Goal: Task Accomplishment & Management: Complete application form

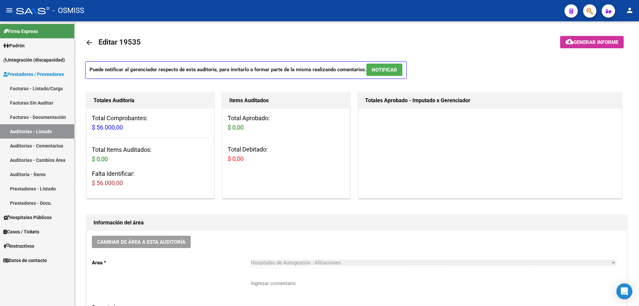
scroll to position [333, 0]
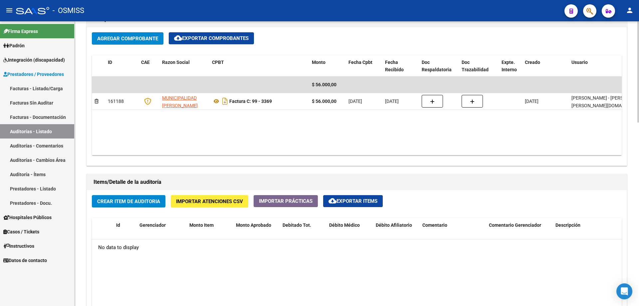
click at [298, 136] on datatable-body "$ 56.000,00 161188 MUNICIPALIDAD [PERSON_NAME] Factura C: 99 - 3369 $ 56.000,00…" at bounding box center [357, 116] width 530 height 79
drag, startPoint x: 193, startPoint y: 266, endPoint x: 187, endPoint y: 203, distance: 63.2
drag, startPoint x: 113, startPoint y: 191, endPoint x: 113, endPoint y: 201, distance: 10.3
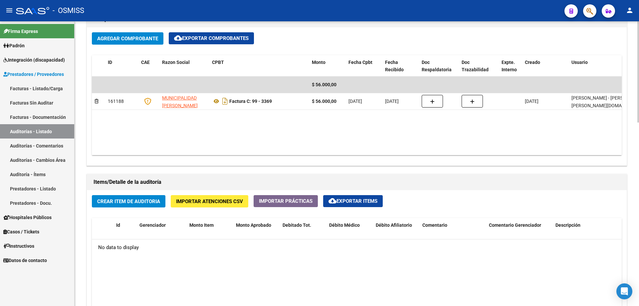
click at [113, 201] on span "Crear Item de Auditoria" at bounding box center [128, 201] width 63 height 6
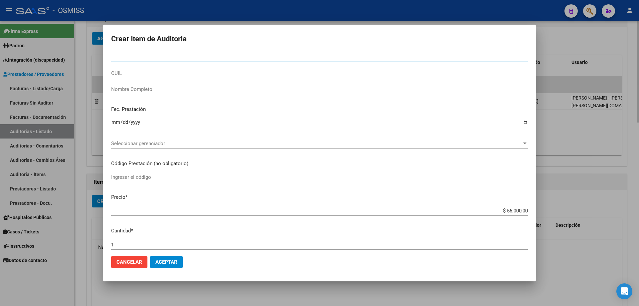
paste input "59468059"
type input "59468059"
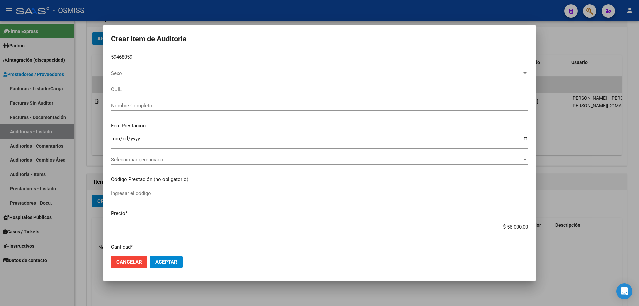
type input "27594680591"
type input "[PERSON_NAME]"
type input "59468059"
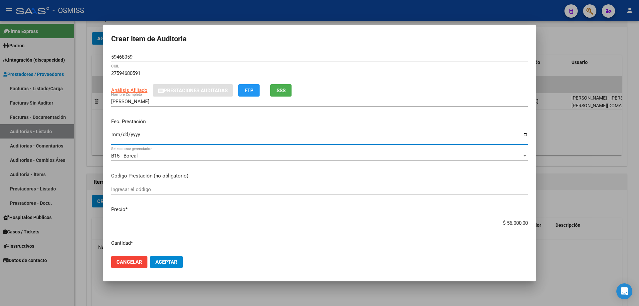
click at [114, 136] on input "Ingresar la fecha" at bounding box center [319, 137] width 417 height 11
type input "[DATE]"
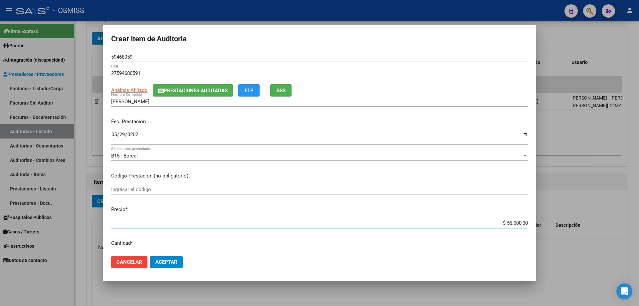
drag, startPoint x: 488, startPoint y: 225, endPoint x: 639, endPoint y: 223, distance: 151.1
click at [639, 216] on div "Crear Item de Auditoria 59468059 Nro Documento 27594680591 CUIL Análisis Afilia…" at bounding box center [319, 153] width 639 height 306
type input "$ 0,08"
type input "$ 0,80"
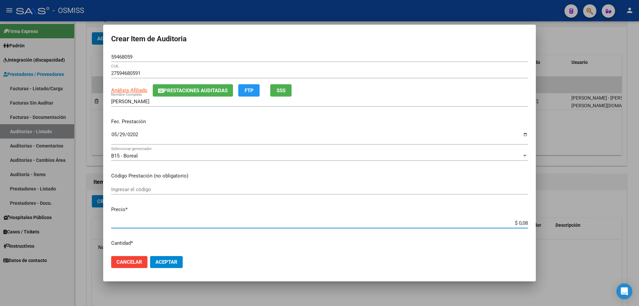
type input "$ 0,80"
type input "$ 8,00"
type input "$ 80,00"
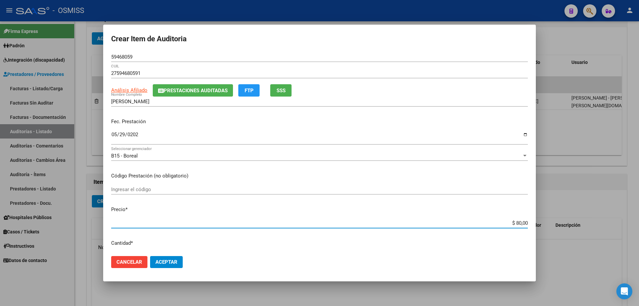
type input "$ 800,00"
type input "$ 8.000,00"
drag, startPoint x: 159, startPoint y: 254, endPoint x: 165, endPoint y: 260, distance: 8.2
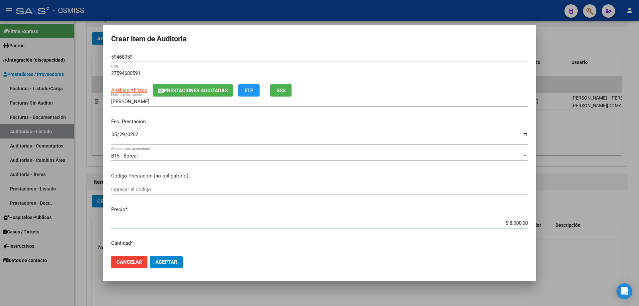
click at [163, 260] on mat-dialog-actions "Cancelar Aceptar" at bounding box center [319, 262] width 417 height 23
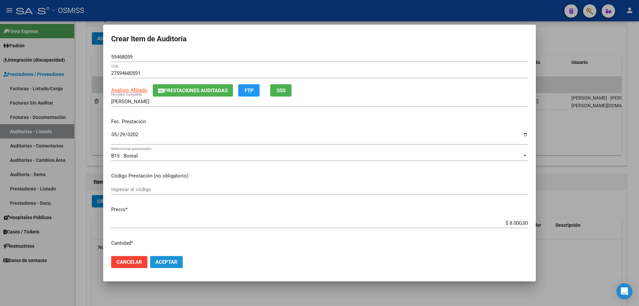
click at [165, 260] on span "Aceptar" at bounding box center [166, 262] width 22 height 6
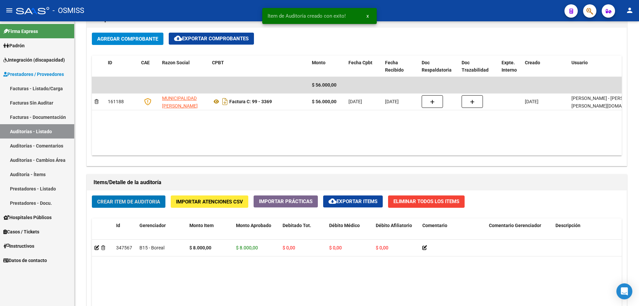
scroll to position [333, 0]
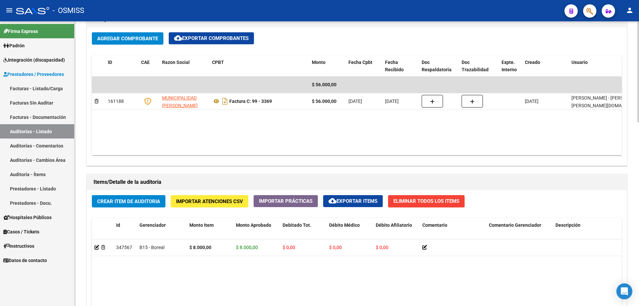
drag, startPoint x: 385, startPoint y: 144, endPoint x: 270, endPoint y: 163, distance: 116.7
click at [385, 144] on datatable-body "$ 56.000,00 161188 MUNICIPALIDAD [PERSON_NAME] Factura C: 99 - 3369 $ 56.000,00…" at bounding box center [357, 116] width 530 height 79
click at [113, 204] on span "Crear Item de Auditoria" at bounding box center [128, 201] width 63 height 6
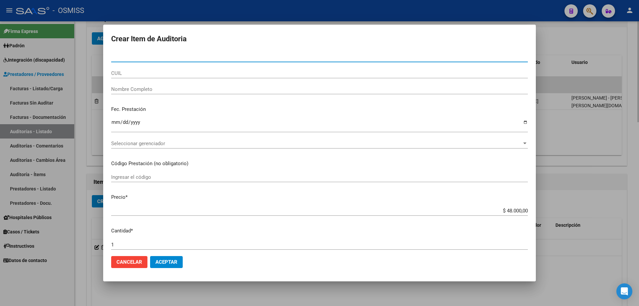
type input "46589442"
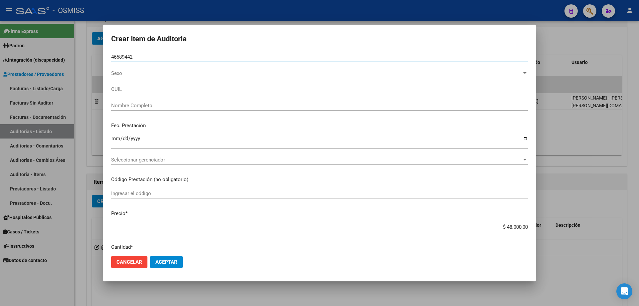
type input "20465894424"
type input "[PERSON_NAME]"
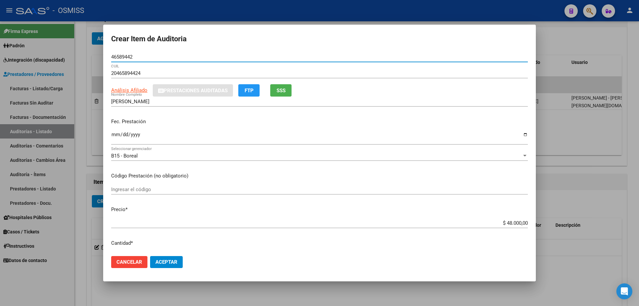
type input "46589442"
click at [115, 141] on input "Ingresar la fecha" at bounding box center [319, 137] width 417 height 11
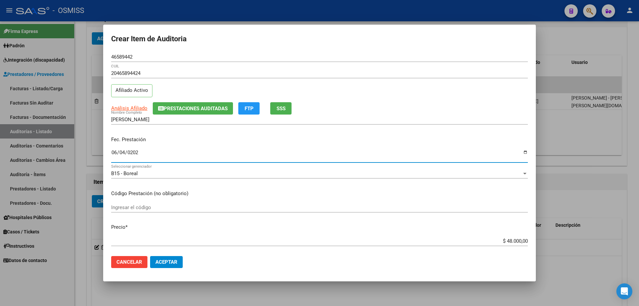
type input "[DATE]"
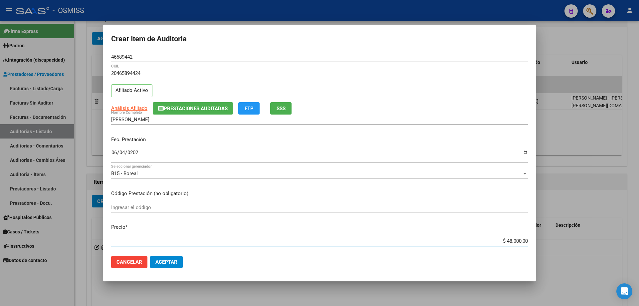
drag, startPoint x: 487, startPoint y: 238, endPoint x: 580, endPoint y: 226, distance: 93.3
click at [556, 230] on div "Crear Item de Auditoria 46589442 Nro Documento 20465894424 CUIL Afiliado Activo…" at bounding box center [319, 153] width 639 height 306
type input "$ 0,08"
type input "$ 0,80"
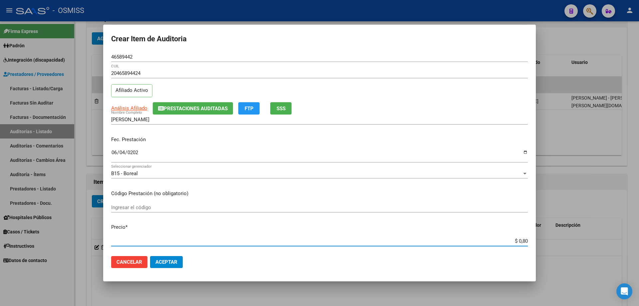
type input "$ 0,80"
type input "$ 8,00"
type input "$ 80,00"
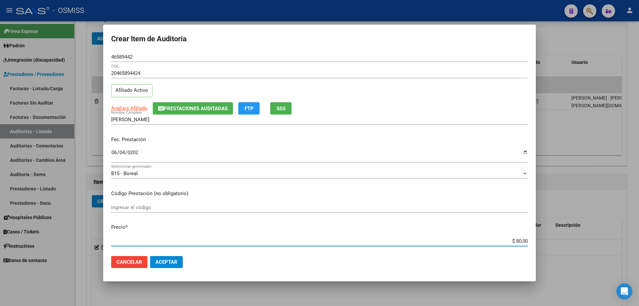
type input "$ 800,00"
type input "$ 8.000,00"
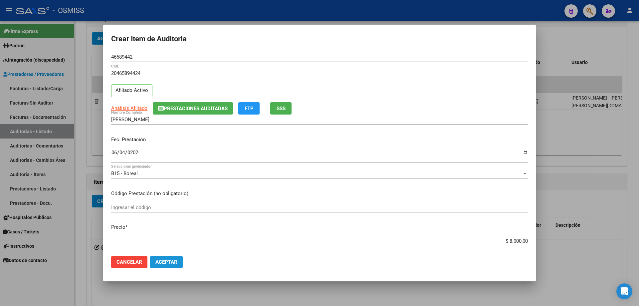
click at [166, 261] on span "Aceptar" at bounding box center [166, 262] width 22 height 6
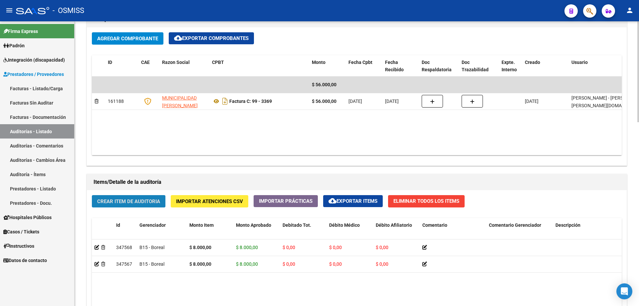
click at [136, 201] on span "Crear Item de Auditoria" at bounding box center [128, 201] width 63 height 6
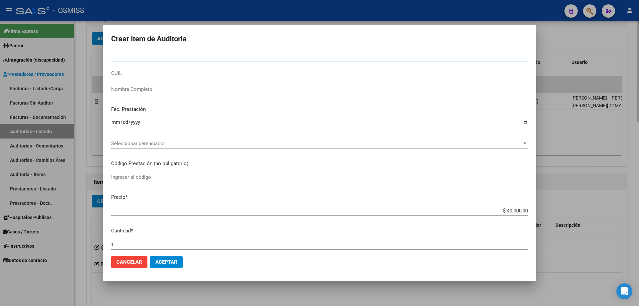
type input "31056643"
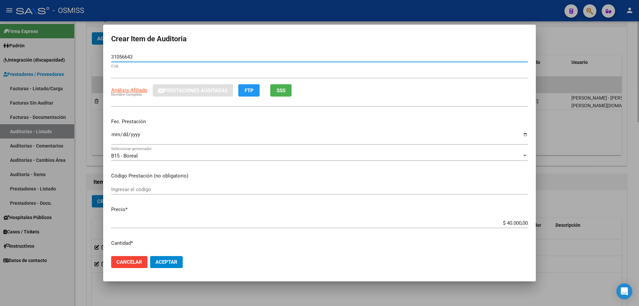
type input "27310566433"
type input "[PERSON_NAME] [PERSON_NAME]"
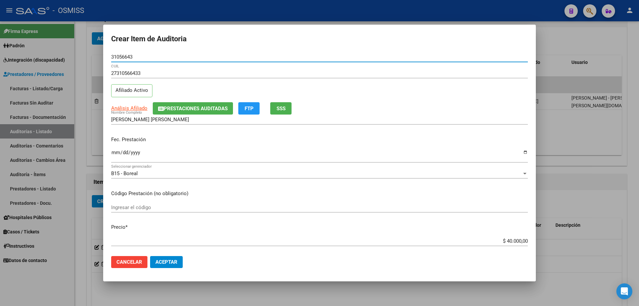
type input "31056643"
click at [118, 149] on div "Ingresar la fecha" at bounding box center [319, 155] width 417 height 14
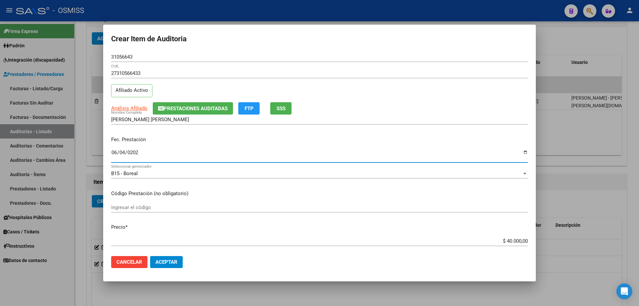
type input "[DATE]"
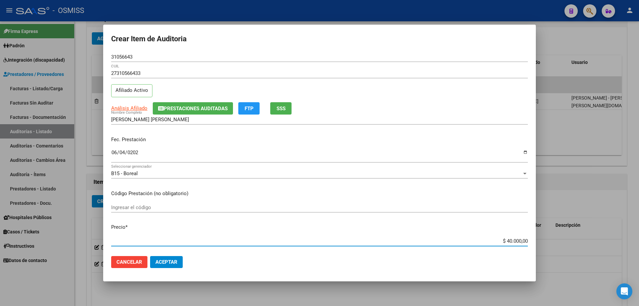
drag, startPoint x: 481, startPoint y: 241, endPoint x: 639, endPoint y: 223, distance: 159.1
click at [639, 231] on div "Crear Item de Auditoria 31056643 Nro Documento 27310566433 CUIL Afiliado Activo…" at bounding box center [319, 153] width 639 height 306
type input "$ 0,08"
type input "$ 0,80"
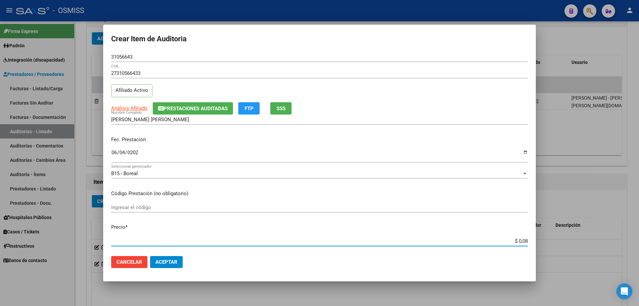
type input "$ 0,80"
type input "$ 8,00"
type input "$ 80,00"
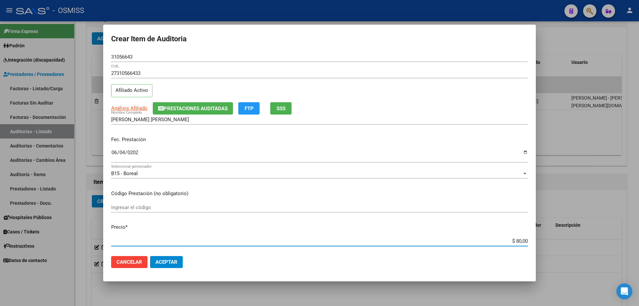
type input "$ 800,00"
type input "$ 8.000,00"
type input "$ 80.000,00"
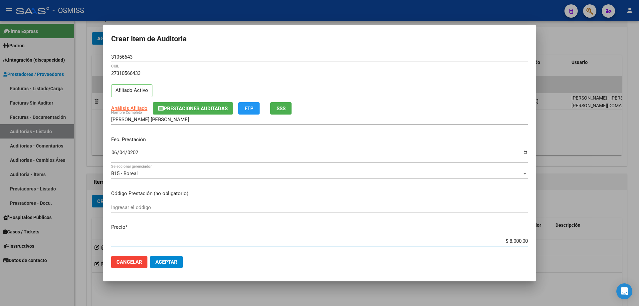
type input "$ 80.000,00"
type input "$ 8.000,00"
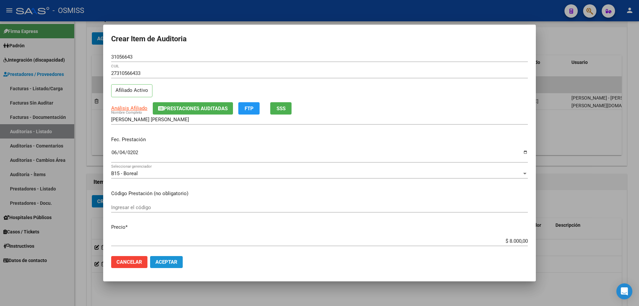
click at [166, 258] on button "Aceptar" at bounding box center [166, 262] width 33 height 12
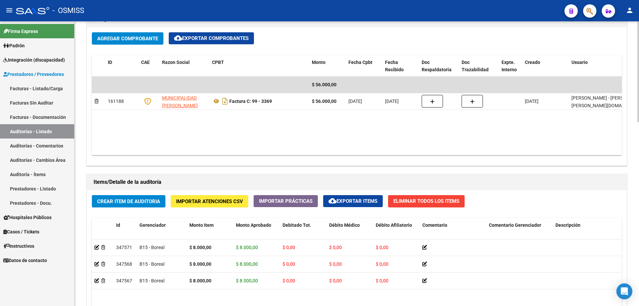
drag, startPoint x: 302, startPoint y: 135, endPoint x: 204, endPoint y: 152, distance: 98.7
click at [302, 135] on datatable-body "$ 56.000,00 161188 MUNICIPALIDAD [PERSON_NAME] Factura C: 99 - 3369 $ 56.000,00…" at bounding box center [357, 116] width 530 height 79
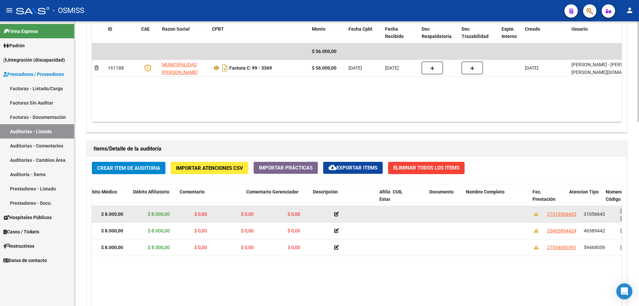
scroll to position [0, 398]
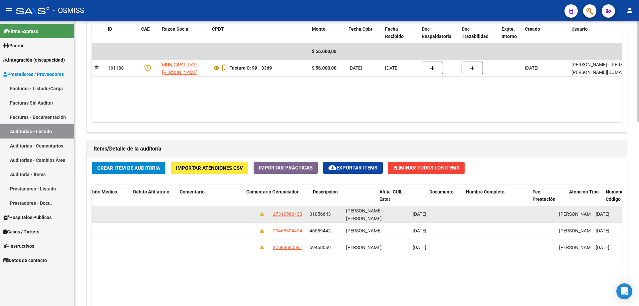
drag, startPoint x: 277, startPoint y: 215, endPoint x: 357, endPoint y: 217, distance: 80.6
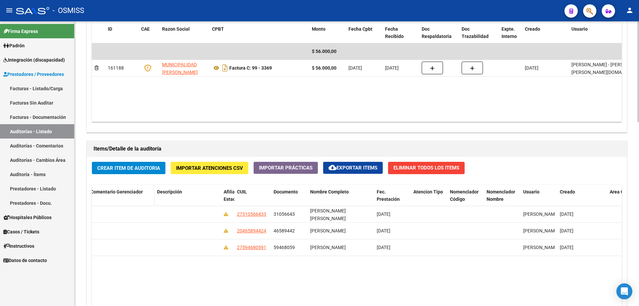
drag, startPoint x: 342, startPoint y: 190, endPoint x: 130, endPoint y: 190, distance: 211.7
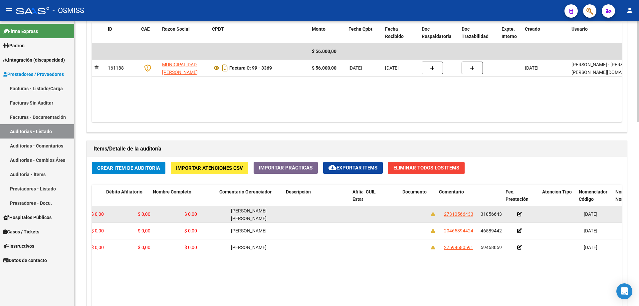
drag, startPoint x: 234, startPoint y: 218, endPoint x: 183, endPoint y: 221, distance: 50.6
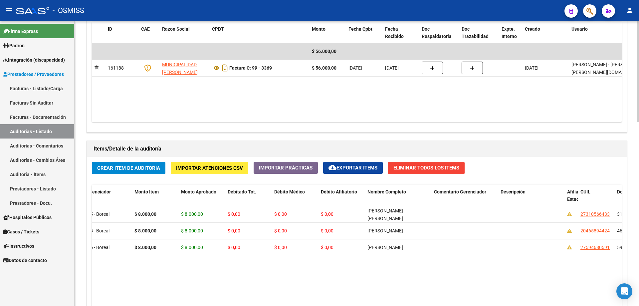
click at [355, 135] on div "Información del área Cambiar de área a esta auditoría Area * Hospitales de Auto…" at bounding box center [356, 137] width 543 height 591
click at [129, 168] on span "Crear Item de Auditoria" at bounding box center [128, 168] width 63 height 6
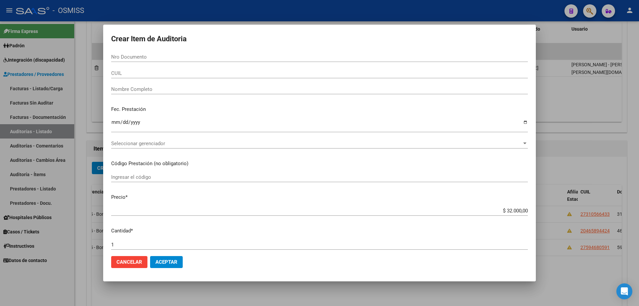
drag, startPoint x: 318, startPoint y: 117, endPoint x: 310, endPoint y: 118, distance: 7.7
click at [318, 117] on div "Fec. Prestación Ingresar la fecha" at bounding box center [319, 120] width 417 height 38
click at [114, 56] on input "Nro Documento" at bounding box center [319, 57] width 417 height 6
type input "29713307"
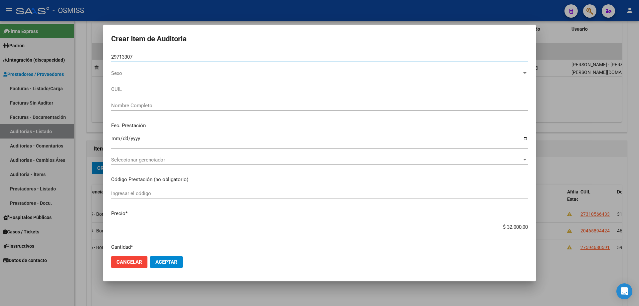
type input "27297133077"
type input "[PERSON_NAME] [PERSON_NAME]"
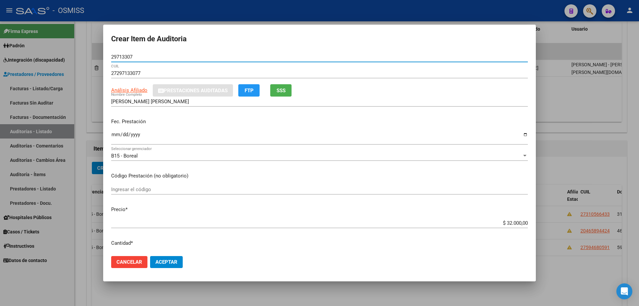
type input "29713307"
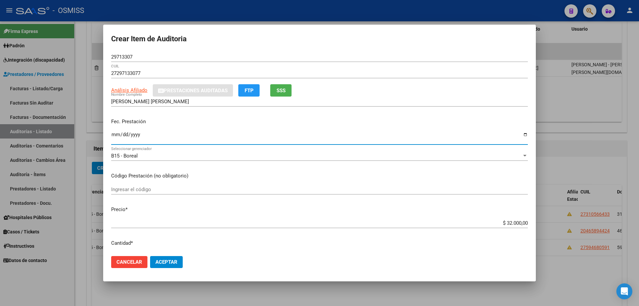
click at [113, 139] on input "Ingresar la fecha" at bounding box center [319, 137] width 417 height 11
type input "[DATE]"
drag, startPoint x: 491, startPoint y: 225, endPoint x: 639, endPoint y: 198, distance: 150.2
click at [639, 201] on div "Crear Item de Auditoria 29713307 Nro Documento 27297133077 CUIL Análisis Afilia…" at bounding box center [319, 153] width 639 height 306
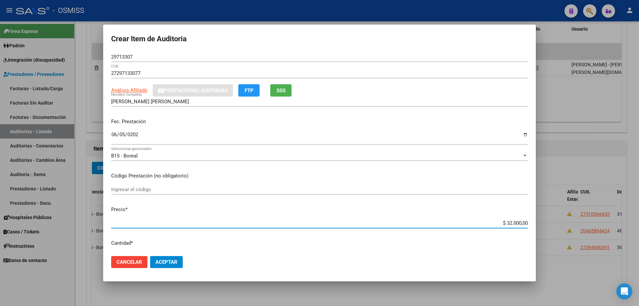
type input "$ 0,08"
type input "$ 0,80"
type input "$ 8,00"
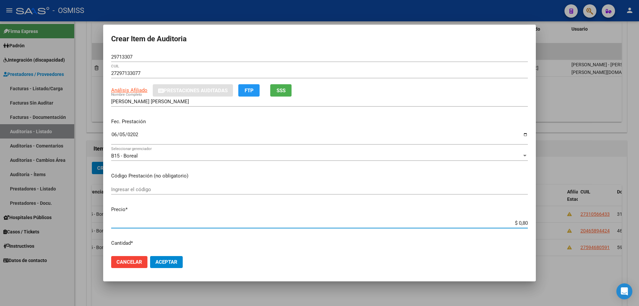
type input "$ 8,00"
type input "$ 80,00"
type input "$ 800,00"
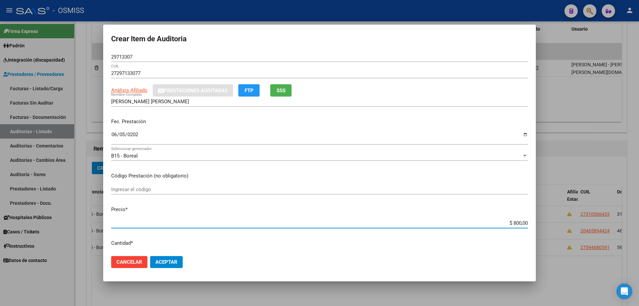
type input "$ 8.000,00"
click at [173, 258] on button "Aceptar" at bounding box center [166, 262] width 33 height 12
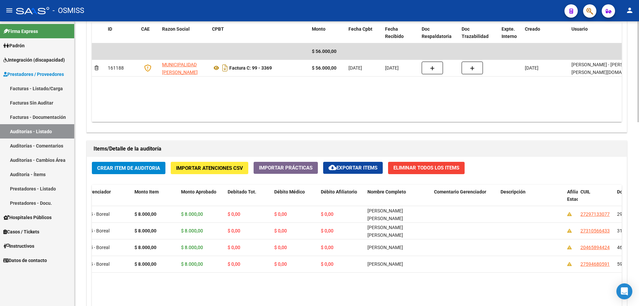
click at [348, 110] on datatable-body "$ 56.000,00 161188 MUNICIPALIDAD [PERSON_NAME] Factura C: 99 - 3369 $ 56.000,00…" at bounding box center [357, 82] width 530 height 79
click at [141, 176] on div "Crear Item de Auditoria Importar Atenciones CSV Importar Prácticas cloud_downlo…" at bounding box center [357, 283] width 540 height 252
click at [141, 172] on button "Crear Item de Auditoria" at bounding box center [129, 168] width 74 height 12
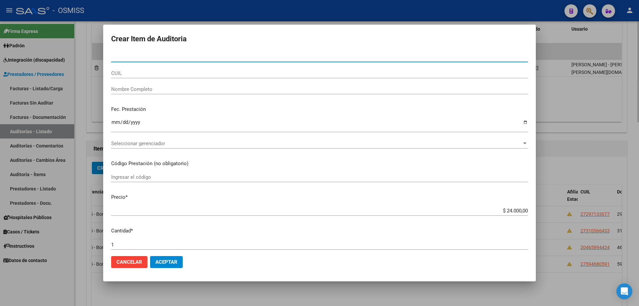
paste input "57741422"
type input "57741422"
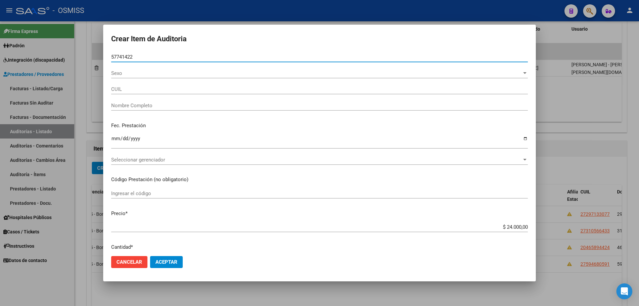
type input "20577414220"
type input "[PERSON_NAME] [PERSON_NAME]"
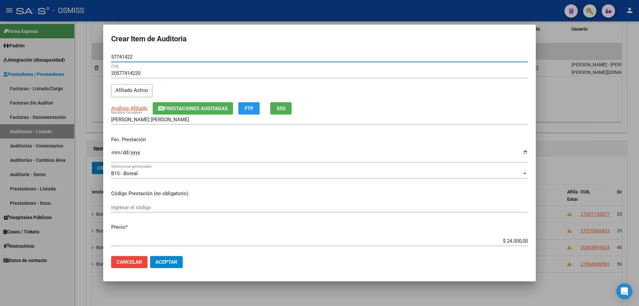
type input "57741422"
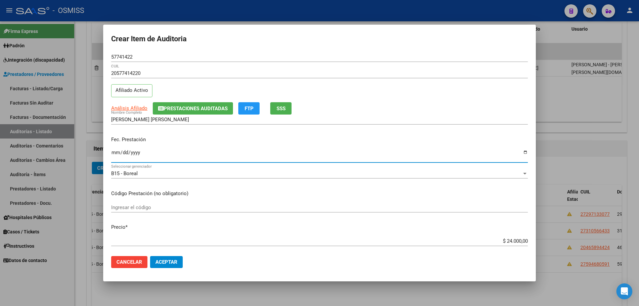
click at [116, 150] on input "Ingresar la fecha" at bounding box center [319, 155] width 417 height 11
type input "[DATE]"
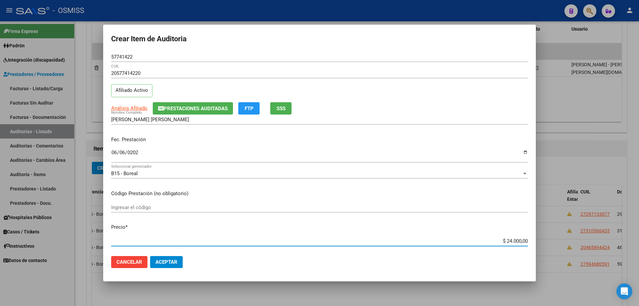
drag, startPoint x: 475, startPoint y: 241, endPoint x: 639, endPoint y: 221, distance: 164.7
click at [635, 225] on div "Crear Item de Auditoria 57741422 Nro Documento 20577414220 CUIL Afiliado Activo…" at bounding box center [319, 153] width 639 height 306
type input "$ 0,08"
type input "$ 0,80"
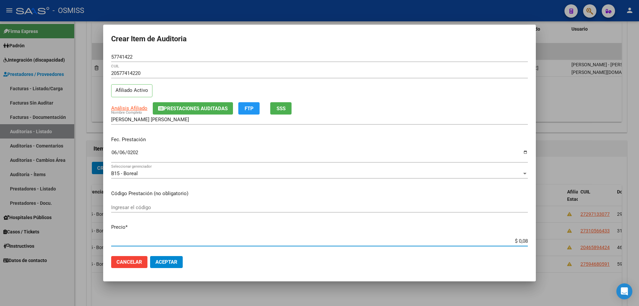
type input "$ 0,80"
type input "$ 8,00"
type input "$ 80,00"
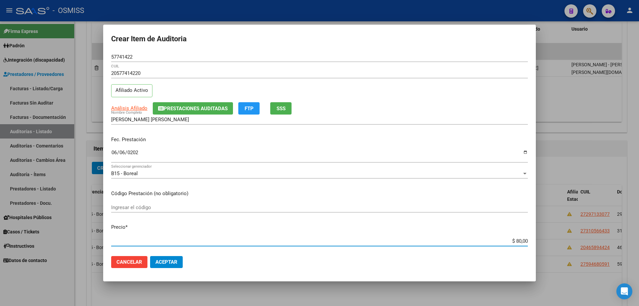
type input "$ 800,00"
type input "$ 8.000,00"
click at [156, 264] on span "Aceptar" at bounding box center [166, 262] width 22 height 6
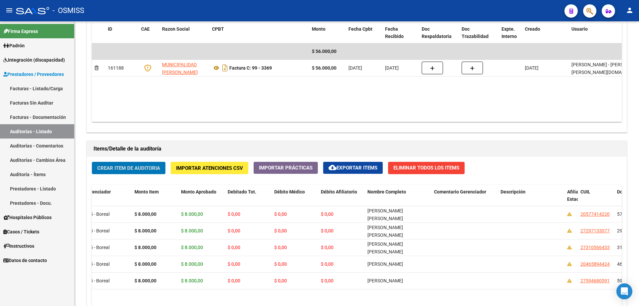
drag, startPoint x: 128, startPoint y: 171, endPoint x: 151, endPoint y: -16, distance: 188.8
click at [151, 0] on html "menu - OSMISS person Firma Express Padrón Padrón Ágil Análisis Afiliado Integra…" at bounding box center [319, 153] width 639 height 306
click at [150, 170] on span "Crear Item de Auditoria" at bounding box center [128, 168] width 63 height 6
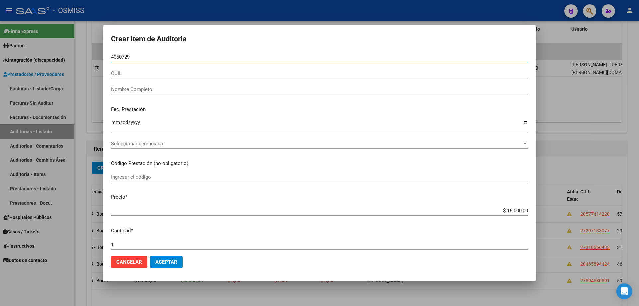
type input "40507291"
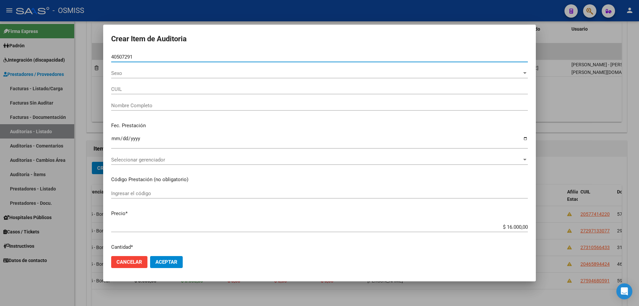
type input "27405072918"
type input "[PERSON_NAME] CAROLINA"
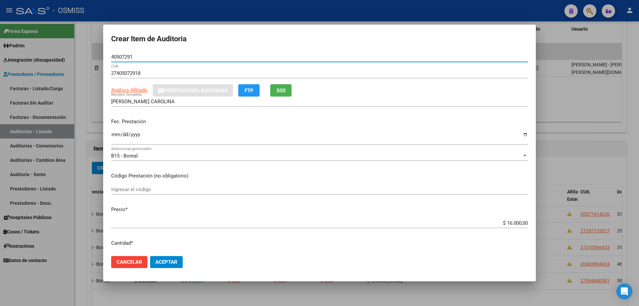
type input "40507291"
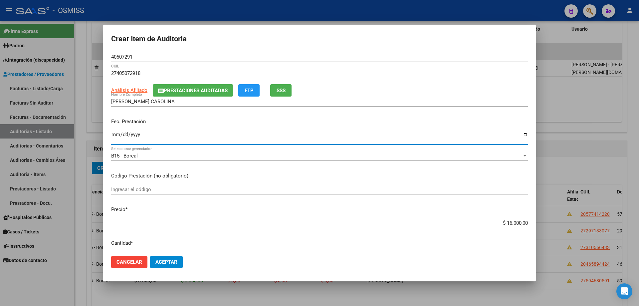
click at [115, 137] on input "Ingresar la fecha" at bounding box center [319, 137] width 417 height 11
type input "[DATE]"
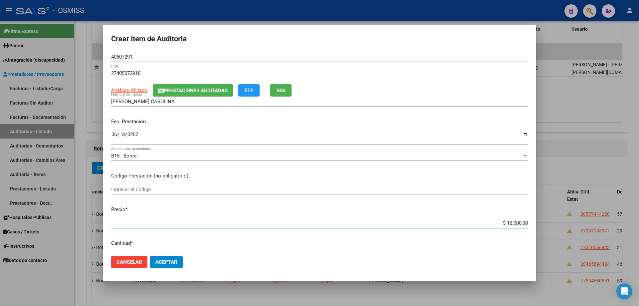
drag, startPoint x: 490, startPoint y: 226, endPoint x: 639, endPoint y: 201, distance: 150.9
click at [639, 201] on div "Crear Item de Auditoria 40507291 Nro Documento 27405072918 CUIL Análisis Afilia…" at bounding box center [319, 153] width 639 height 306
type input "$ 0,08"
type input "$ 0,80"
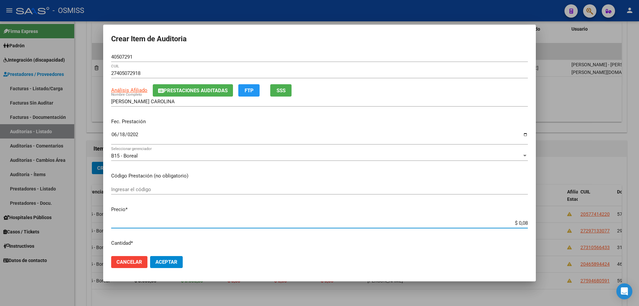
type input "$ 0,80"
type input "$ 8,00"
type input "$ 80,00"
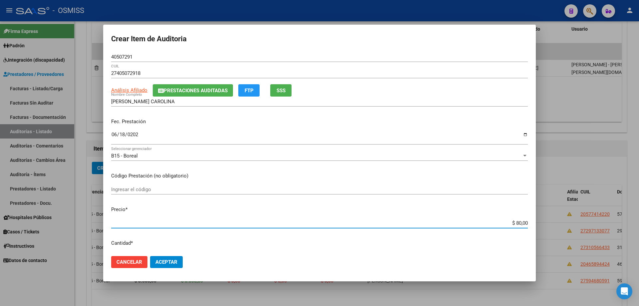
type input "$ 800,00"
type input "$ 8.000,00"
click at [169, 257] on button "Aceptar" at bounding box center [166, 262] width 33 height 12
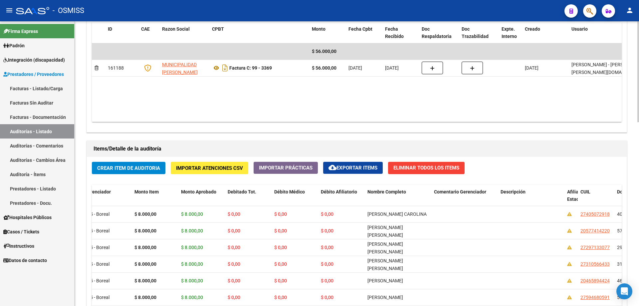
drag, startPoint x: 324, startPoint y: 113, endPoint x: 158, endPoint y: 164, distance: 173.0
click at [324, 113] on datatable-body "$ 56.000,00 161188 MUNICIPALIDAD [PERSON_NAME] Factura C: 99 - 3369 $ 56.000,00…" at bounding box center [357, 82] width 530 height 79
click at [119, 172] on button "Crear Item de Auditoria" at bounding box center [129, 168] width 74 height 12
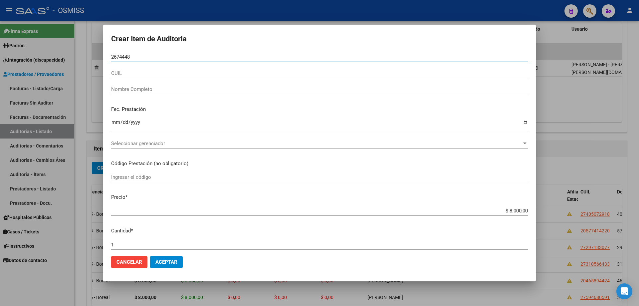
type input "26744480"
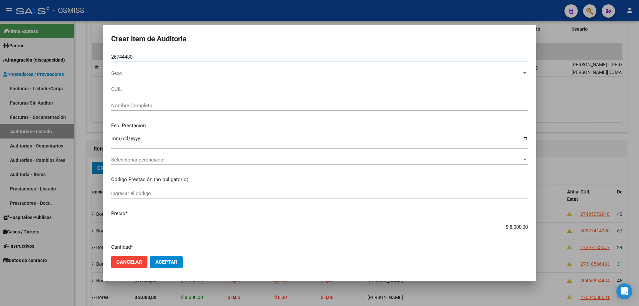
type input "20267444804"
type input "[PERSON_NAME]"
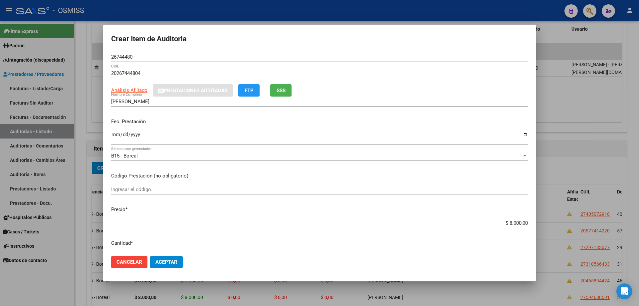
type input "26744480"
click at [116, 136] on input "Ingresar la fecha" at bounding box center [319, 137] width 417 height 11
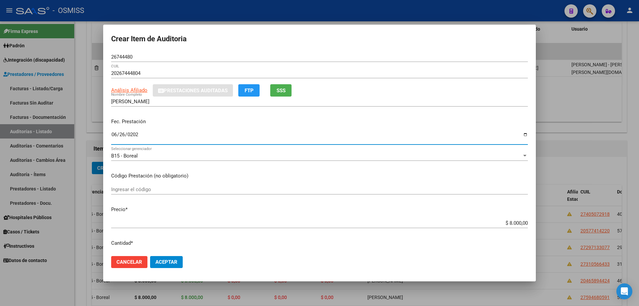
type input "[DATE]"
click at [166, 259] on span "Aceptar" at bounding box center [166, 262] width 22 height 6
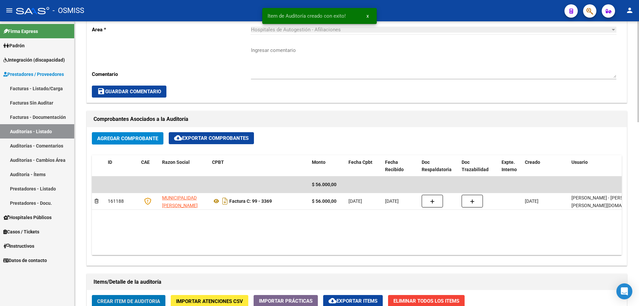
scroll to position [218, 0]
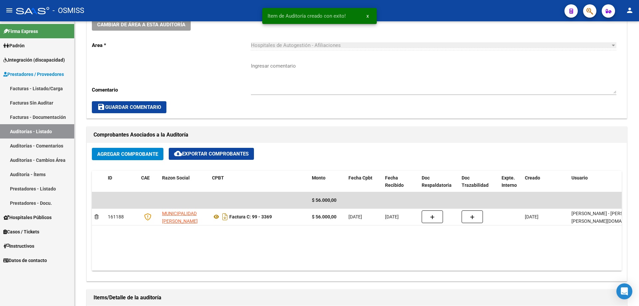
click at [171, 21] on mat-toolbar "menu - OSMISS person" at bounding box center [319, 10] width 639 height 21
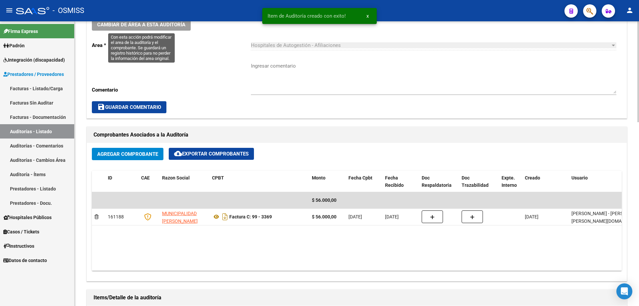
click at [172, 23] on span "Cambiar de área a esta auditoría" at bounding box center [141, 25] width 88 height 6
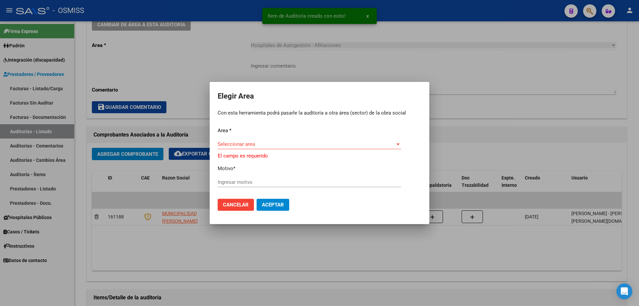
click at [251, 142] on div "Seleccionar area Seleccionar area" at bounding box center [309, 144] width 183 height 10
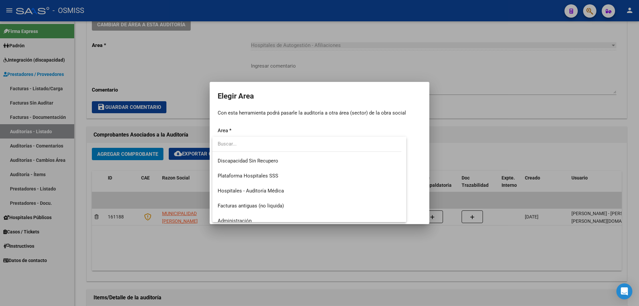
scroll to position [88, 0]
click at [258, 188] on span "Hospitales - Auditoría Médica" at bounding box center [251, 191] width 66 height 6
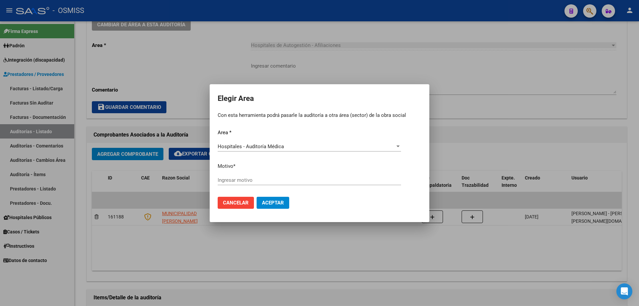
click at [254, 183] on div "Ingresar motivo" at bounding box center [309, 180] width 183 height 10
type input "a"
type input "AUDITADO"
click at [262, 198] on button "Aceptar" at bounding box center [273, 203] width 33 height 12
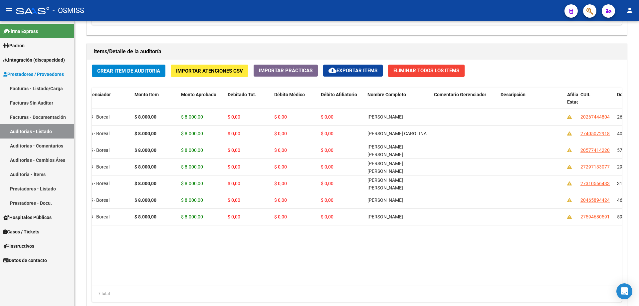
scroll to position [417, 0]
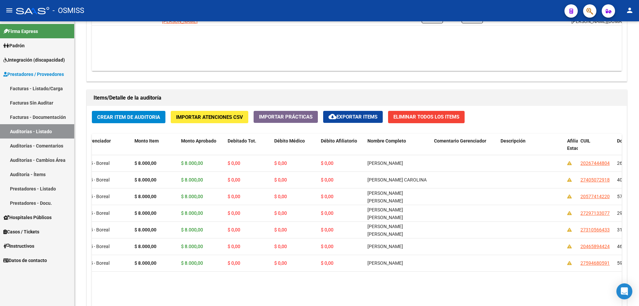
click at [48, 133] on link "Auditorías - Listado" at bounding box center [37, 131] width 74 height 14
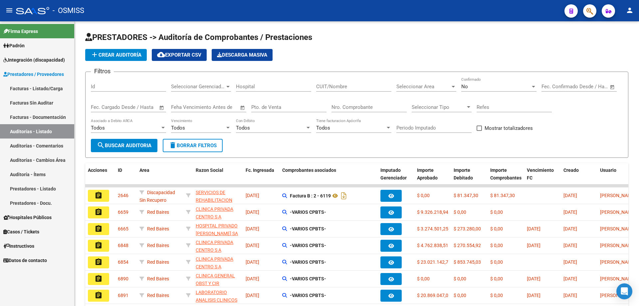
click at [115, 56] on span "add Crear Auditoría" at bounding box center [116, 55] width 51 height 6
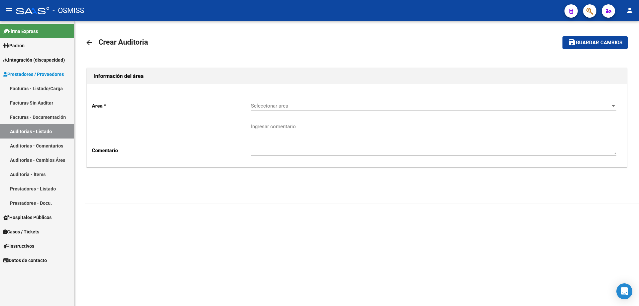
click at [332, 102] on div "Seleccionar area Seleccionar area" at bounding box center [433, 104] width 365 height 14
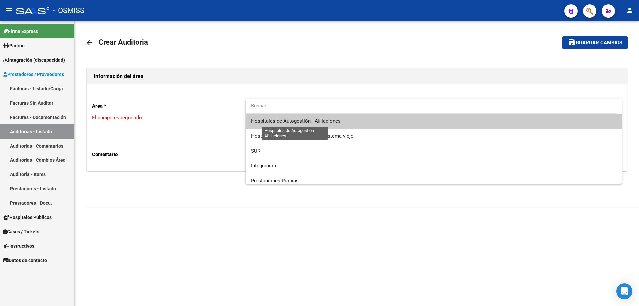
click at [336, 122] on span "Hospitales de Autogestión - Afiliaciones" at bounding box center [296, 121] width 90 height 6
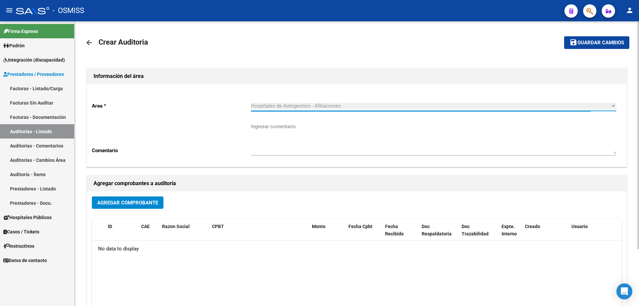
click at [147, 201] on span "Agregar Comprobante" at bounding box center [127, 203] width 61 height 6
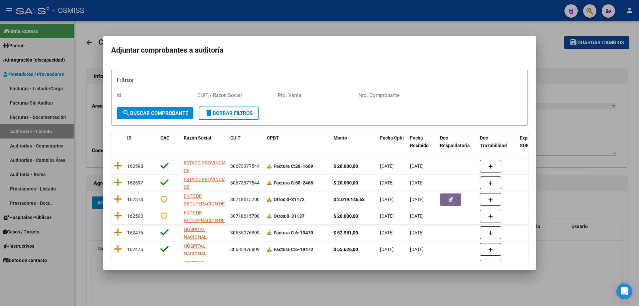
click at [384, 132] on datatable-header-cell "Fecha Cpbt" at bounding box center [392, 142] width 30 height 22
click at [380, 102] on div "Nro. Comprobante" at bounding box center [395, 98] width 75 height 16
click at [383, 98] on input "Nro. Comprobante" at bounding box center [395, 95] width 75 height 6
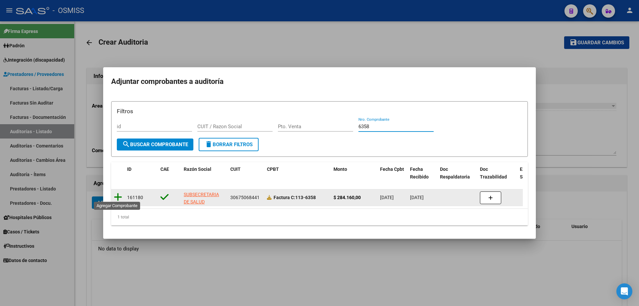
type input "6358"
click at [116, 194] on icon at bounding box center [118, 196] width 8 height 9
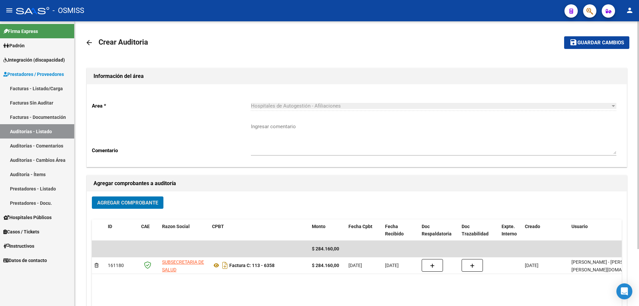
click at [606, 46] on button "save Guardar cambios" at bounding box center [596, 42] width 65 height 12
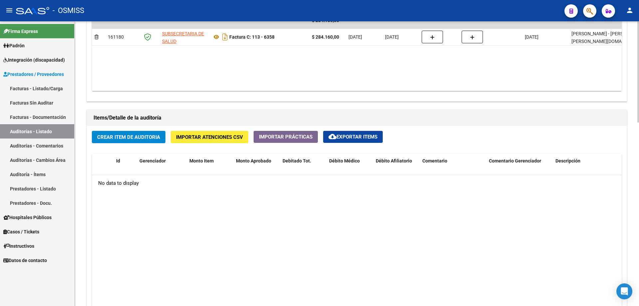
scroll to position [399, 0]
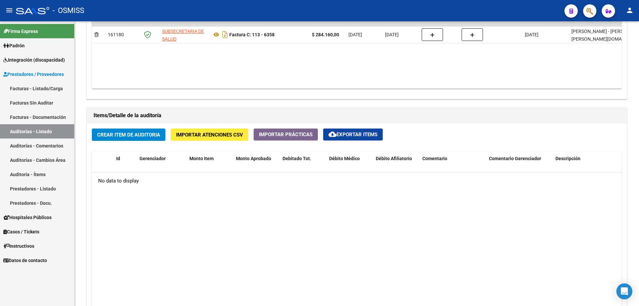
click at [44, 130] on link "Auditorías - Listado" at bounding box center [37, 131] width 74 height 14
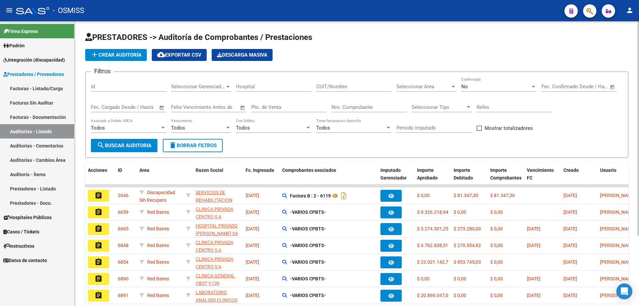
click at [363, 110] on input "Nro. Comprobante" at bounding box center [369, 107] width 75 height 6
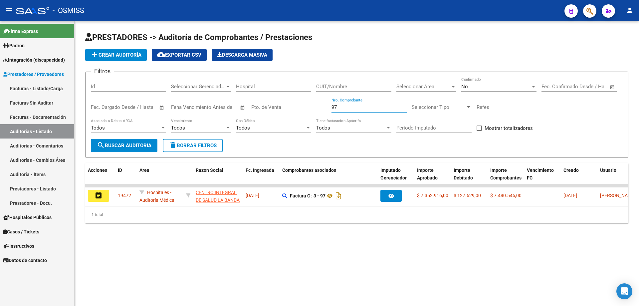
type input "97"
click at [346, 111] on div "97 Nro. Comprobante" at bounding box center [369, 105] width 75 height 14
click at [326, 108] on div "Filtros Id Seleccionar Gerenciador Seleccionar Gerenciador Hospital CUIT/Nombre…" at bounding box center [357, 108] width 532 height 62
click at [280, 106] on input "Pto. de Venta" at bounding box center [288, 107] width 75 height 6
type input "85"
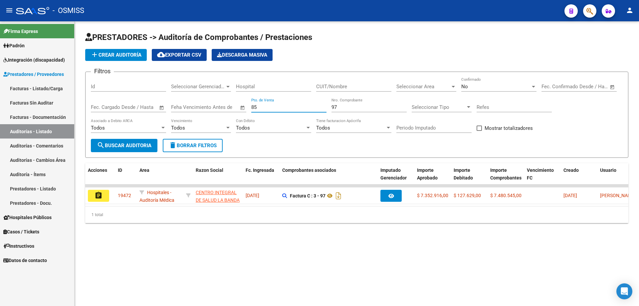
click at [355, 104] on input "97" at bounding box center [369, 107] width 75 height 6
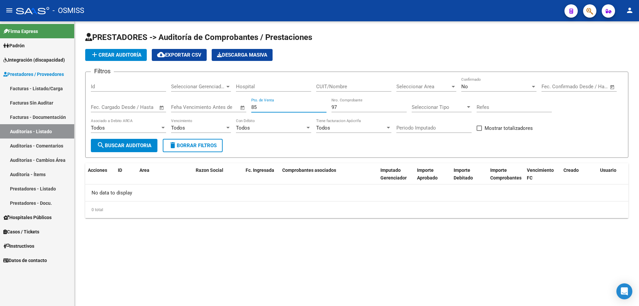
click at [267, 108] on input "85" at bounding box center [288, 107] width 75 height 6
drag, startPoint x: 364, startPoint y: 104, endPoint x: 253, endPoint y: 104, distance: 110.8
click at [253, 104] on div "Filtros Id Seleccionar Gerenciador Seleccionar Gerenciador Hospital CUIT/Nombre…" at bounding box center [357, 108] width 532 height 62
click at [260, 108] on input "85" at bounding box center [288, 107] width 75 height 6
type input "8"
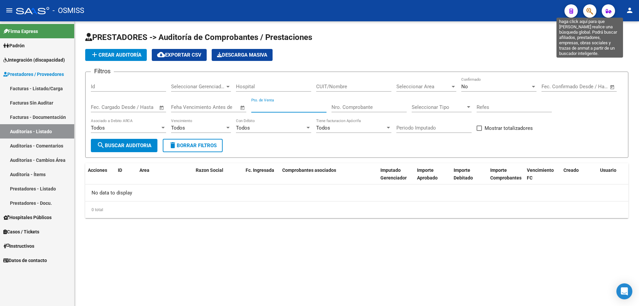
click at [588, 14] on icon "button" at bounding box center [589, 11] width 7 height 8
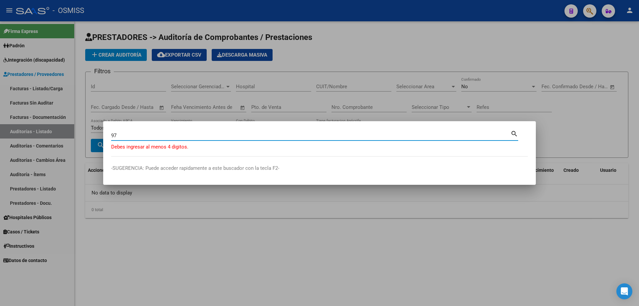
click at [111, 136] on mat-dialog-content "97 Buscar (apellido, dni, cuil, nro traspaso, cuit, obra social) search Debes i…" at bounding box center [319, 142] width 433 height 27
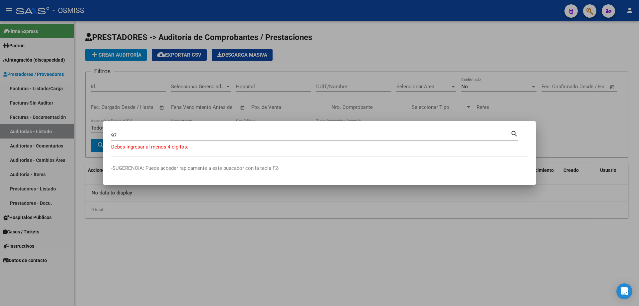
click at [112, 136] on input "97" at bounding box center [310, 135] width 399 height 6
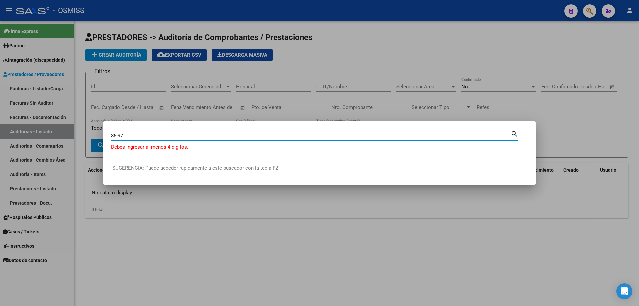
type input "85-97"
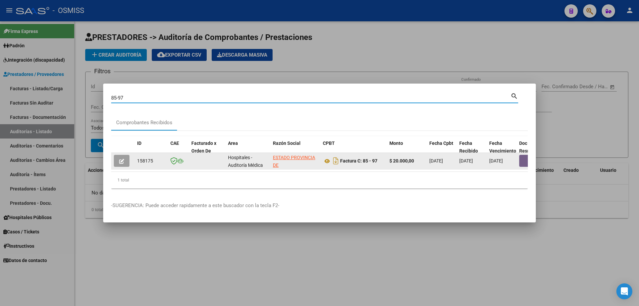
click at [125, 160] on button "button" at bounding box center [122, 161] width 16 height 12
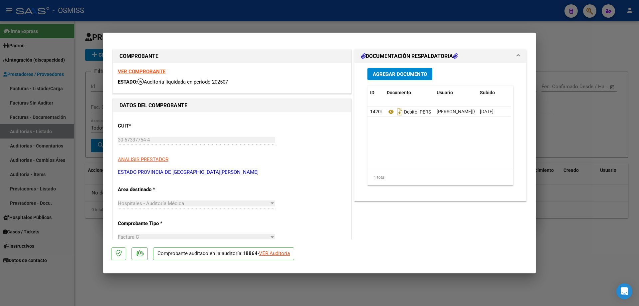
drag, startPoint x: 260, startPoint y: 248, endPoint x: 280, endPoint y: 253, distance: 20.2
click at [261, 248] on p "Comprobante auditado en la auditoría: 18864 - VER Auditoría" at bounding box center [223, 253] width 141 height 13
click at [281, 253] on div "VER Auditoría" at bounding box center [274, 254] width 31 height 8
type input "$ 0,00"
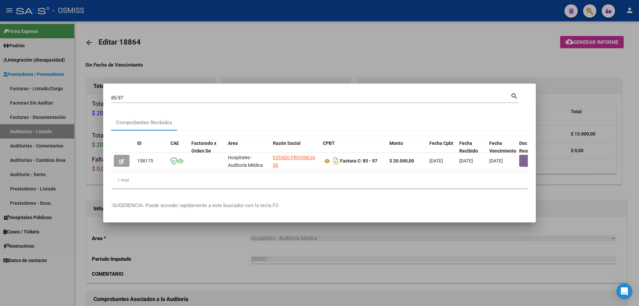
click at [332, 250] on div at bounding box center [319, 153] width 639 height 306
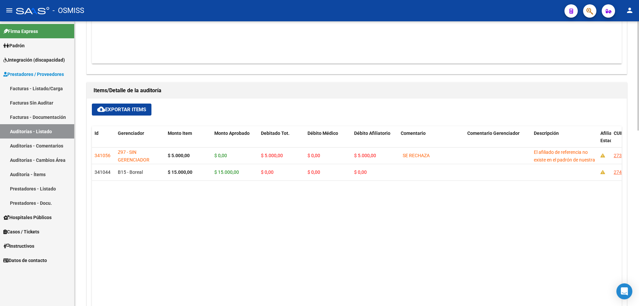
scroll to position [266, 0]
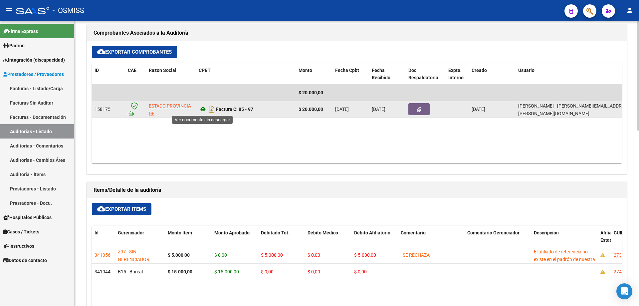
click at [203, 110] on icon at bounding box center [203, 109] width 9 height 8
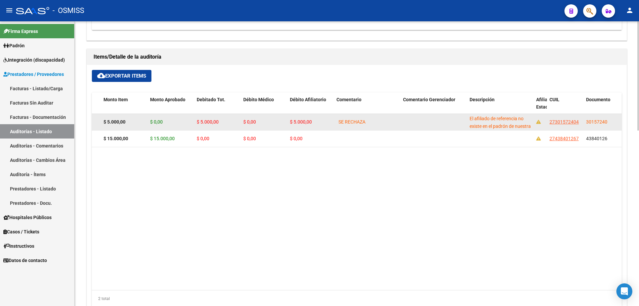
scroll to position [0, 101]
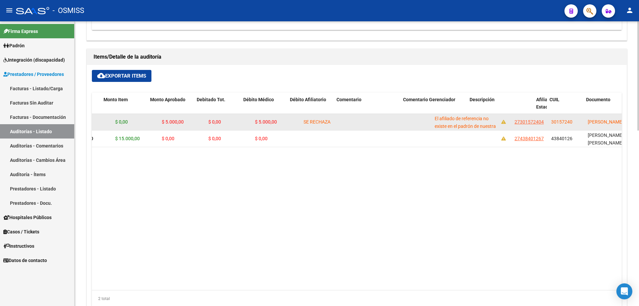
drag, startPoint x: 366, startPoint y: 135, endPoint x: 390, endPoint y: 127, distance: 24.9
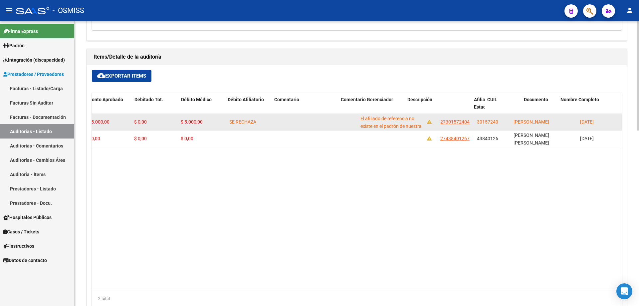
drag, startPoint x: 498, startPoint y: 122, endPoint x: 530, endPoint y: 121, distance: 32.3
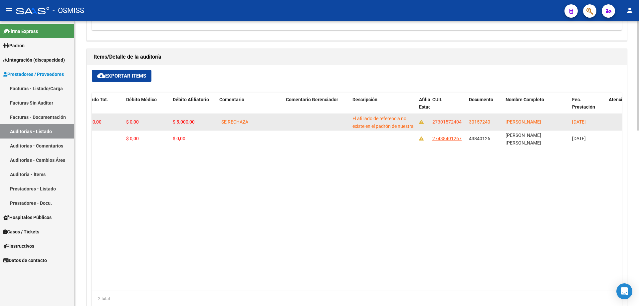
drag, startPoint x: 552, startPoint y: 122, endPoint x: 524, endPoint y: 123, distance: 28.7
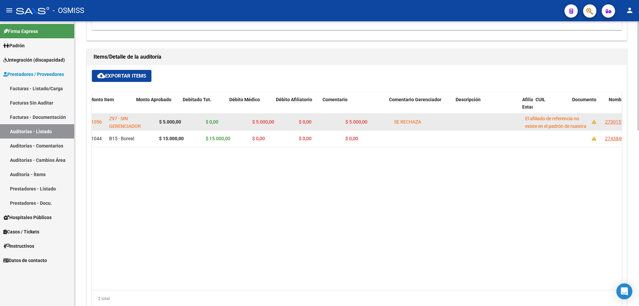
scroll to position [0, 0]
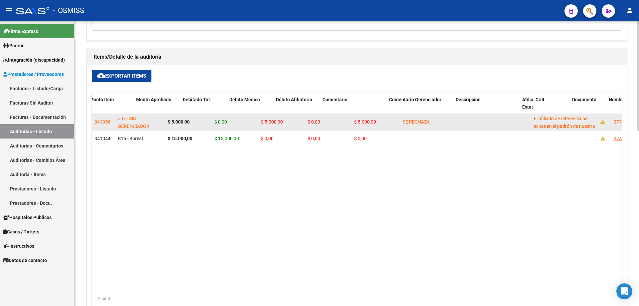
drag, startPoint x: 413, startPoint y: 124, endPoint x: 220, endPoint y: 126, distance: 193.4
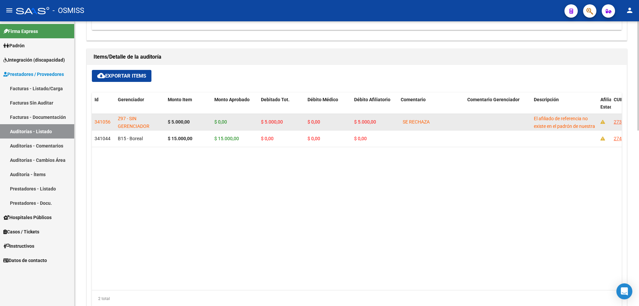
click at [100, 122] on span "341056" at bounding box center [103, 121] width 16 height 5
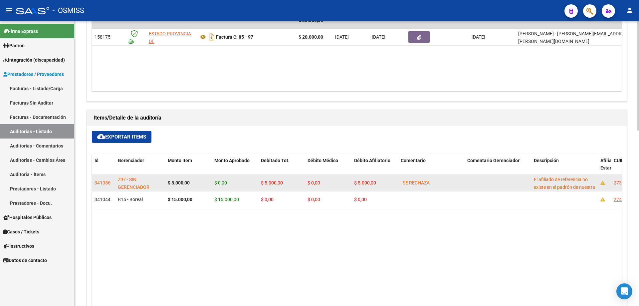
scroll to position [333, 0]
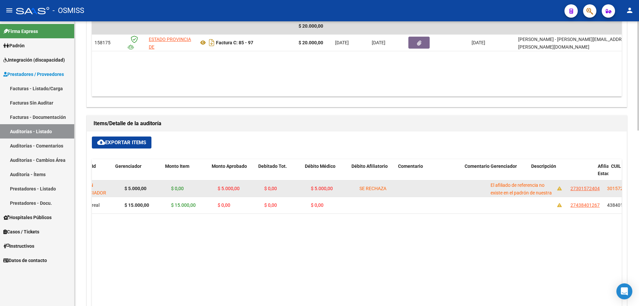
drag, startPoint x: 339, startPoint y: 185, endPoint x: 369, endPoint y: 188, distance: 30.1
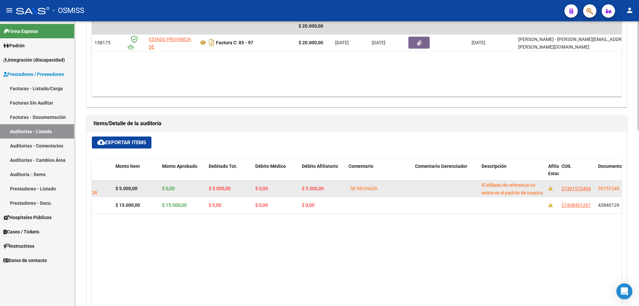
drag, startPoint x: 450, startPoint y: 187, endPoint x: 489, endPoint y: 185, distance: 39.0
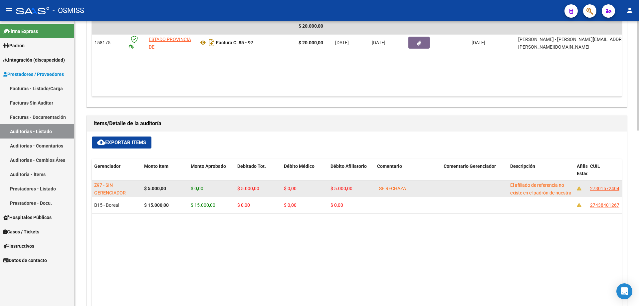
scroll to position [0, 0]
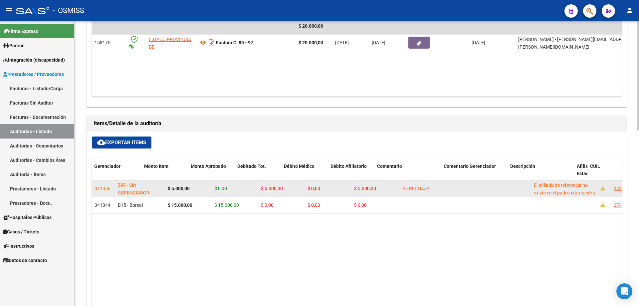
drag, startPoint x: 548, startPoint y: 188, endPoint x: 482, endPoint y: 195, distance: 66.3
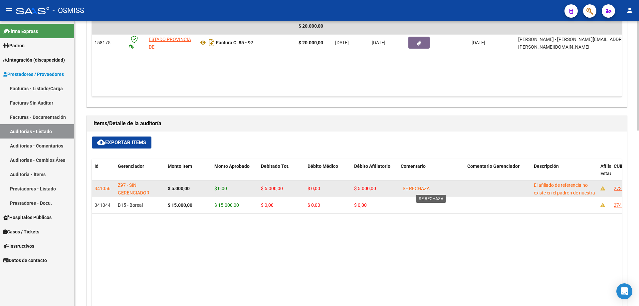
drag, startPoint x: 453, startPoint y: 189, endPoint x: 432, endPoint y: 191, distance: 20.7
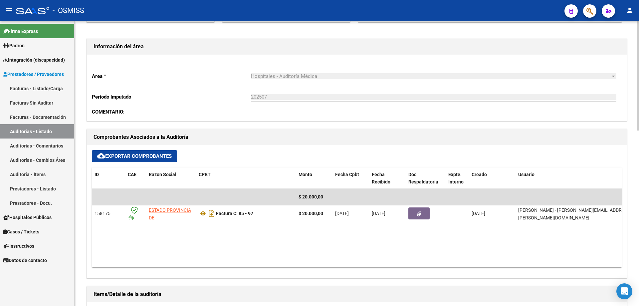
scroll to position [200, 0]
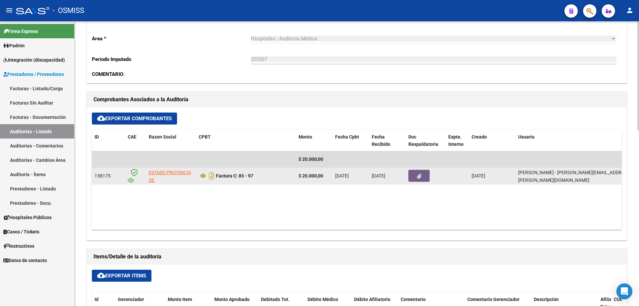
click at [415, 180] on button "button" at bounding box center [418, 176] width 21 height 12
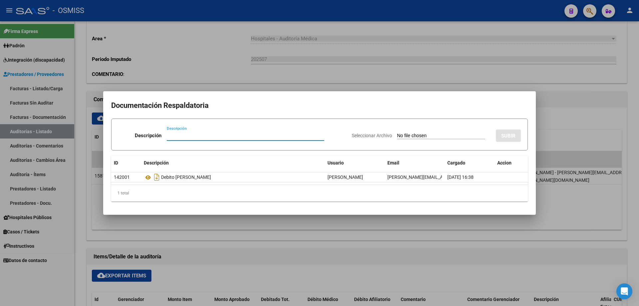
click at [560, 184] on div at bounding box center [319, 153] width 639 height 306
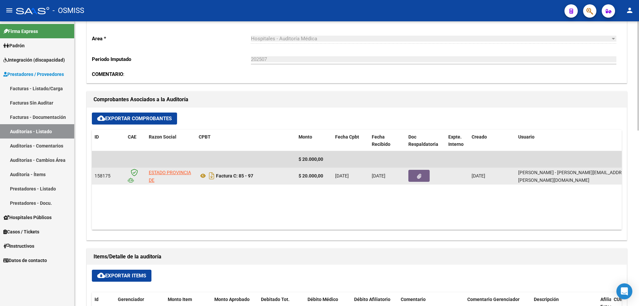
click at [446, 175] on datatable-body-cell at bounding box center [457, 176] width 23 height 16
click at [443, 175] on datatable-body-cell at bounding box center [426, 176] width 40 height 16
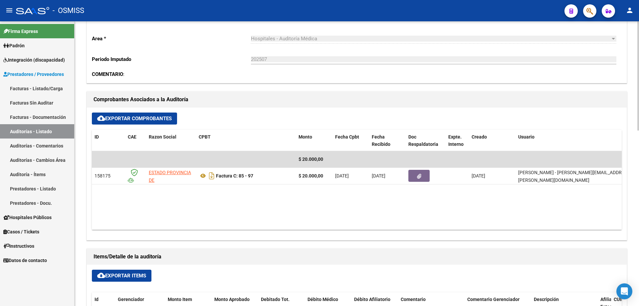
click at [234, 52] on div "Area * Hospitales - Auditoría Médica Seleccionar area Periodo Imputado 202507 I…" at bounding box center [357, 50] width 540 height 66
click at [229, 202] on datatable-body "$ 20.000,00 158175 ESTADO PROVINCIA DE [GEOGRAPHIC_DATA][PERSON_NAME] Factura C…" at bounding box center [357, 190] width 530 height 79
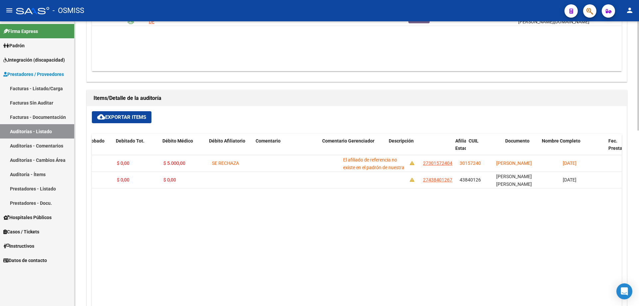
scroll to position [0, 247]
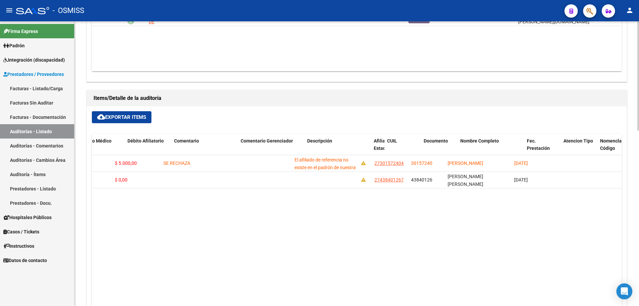
drag, startPoint x: 284, startPoint y: 209, endPoint x: 316, endPoint y: 203, distance: 32.4
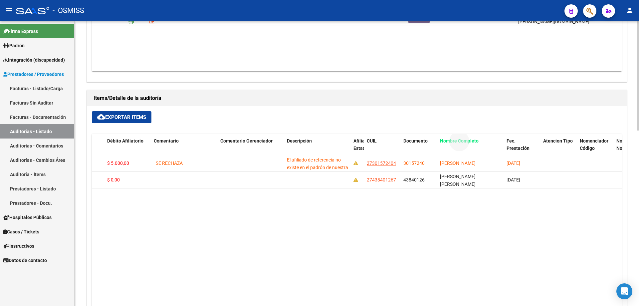
drag, startPoint x: 450, startPoint y: 140, endPoint x: 254, endPoint y: 139, distance: 195.4
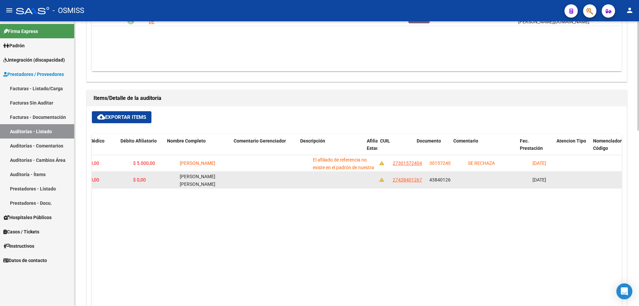
scroll to position [0, 0]
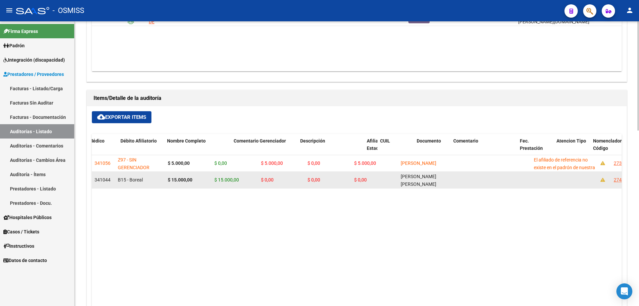
drag, startPoint x: 222, startPoint y: 191, endPoint x: 93, endPoint y: 177, distance: 129.9
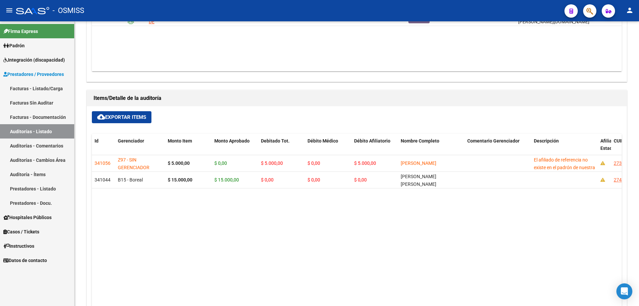
click at [54, 135] on link "Auditorías - Listado" at bounding box center [37, 131] width 74 height 14
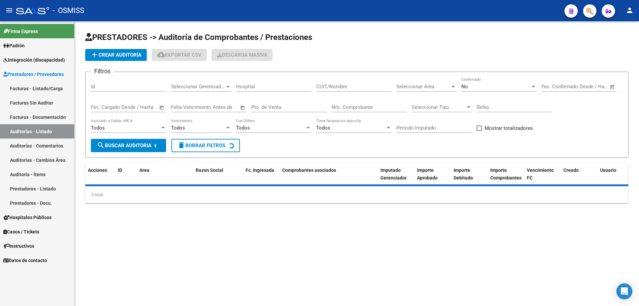
click at [360, 111] on div "Nro. Comprobante" at bounding box center [369, 105] width 75 height 14
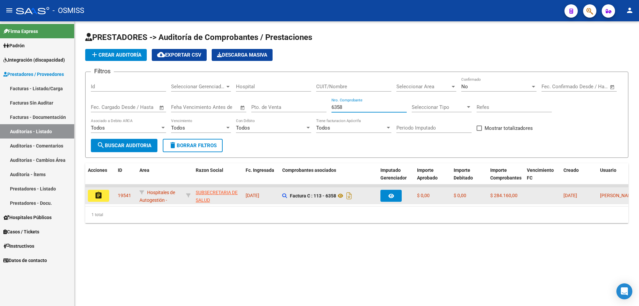
type input "6358"
click at [92, 196] on button "assignment" at bounding box center [98, 196] width 21 height 12
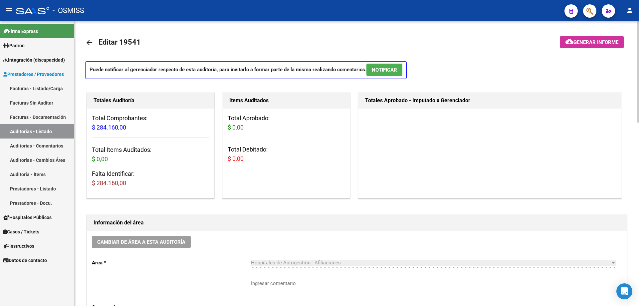
click at [217, 137] on div "Totales Auditoría Total Comprobantes: $ 284.160,00 Total Items Auditados: $ 0,0…" at bounding box center [153, 145] width 136 height 109
click at [218, 137] on div "Totales Auditoría Total Comprobantes: $ 284.160,00 Total Items Auditados: $ 0,0…" at bounding box center [153, 145] width 136 height 109
click at [265, 223] on h1 "Información del área" at bounding box center [357, 222] width 527 height 11
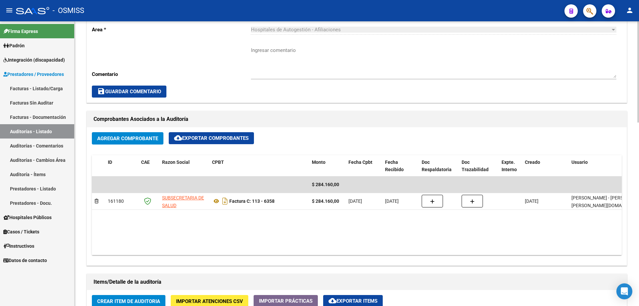
scroll to position [300, 0]
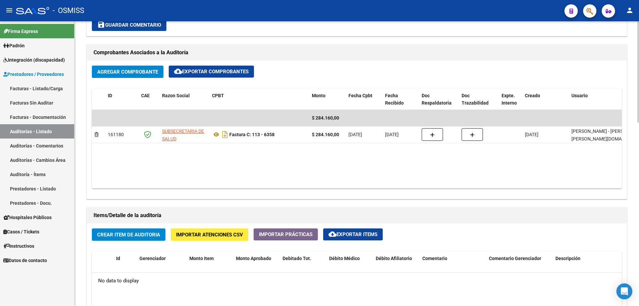
click at [141, 238] on button "Crear Item de Auditoria" at bounding box center [129, 234] width 74 height 12
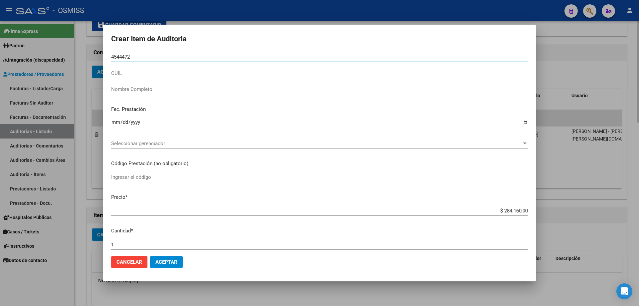
type input "45444727"
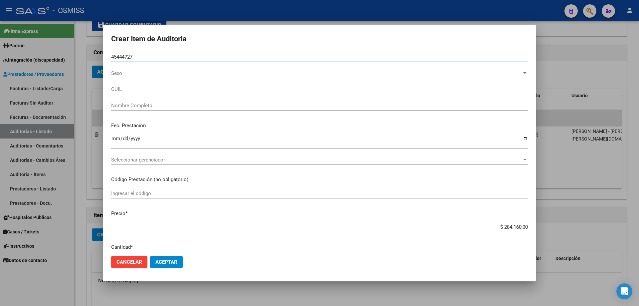
type input "20454447272"
type input "[PERSON_NAME]"
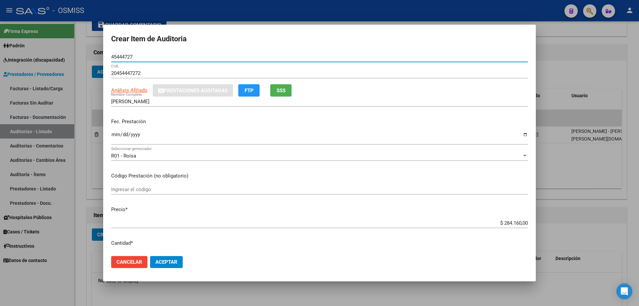
type input "45444727"
click at [113, 139] on input "Ingresar la fecha" at bounding box center [319, 137] width 417 height 11
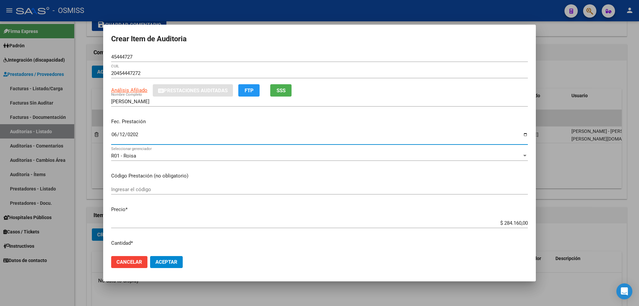
type input "[DATE]"
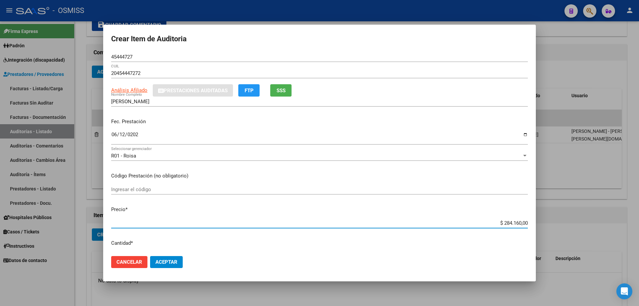
drag, startPoint x: 487, startPoint y: 223, endPoint x: 639, endPoint y: 223, distance: 151.4
click at [639, 223] on div "Crear Item de Auditoria 45444727 Nro Documento 20454447272 CUIL Análisis Afilia…" at bounding box center [319, 153] width 639 height 306
type input "$ 0,04"
type input "$ 0,45"
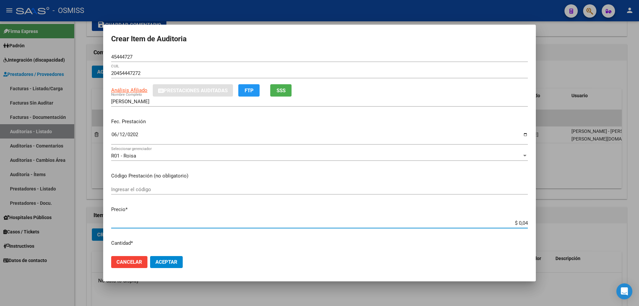
type input "$ 0,45"
type input "$ 4,56"
type input "$ 45,60"
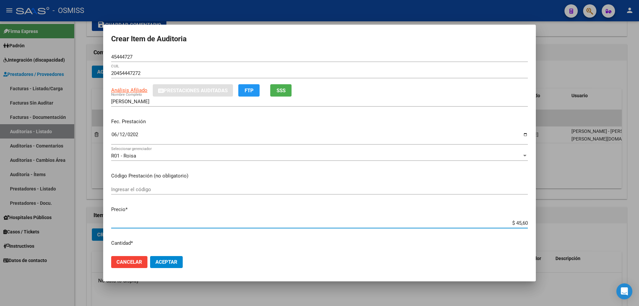
type input "$ 456,00"
type input "$ 4.560,00"
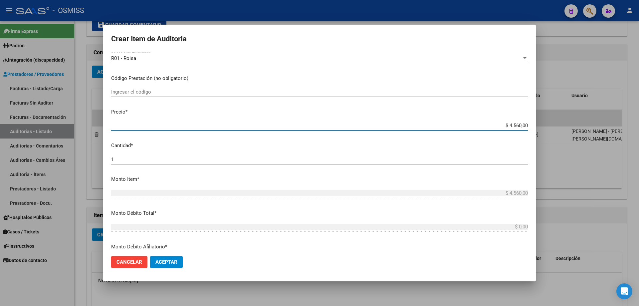
scroll to position [166, 0]
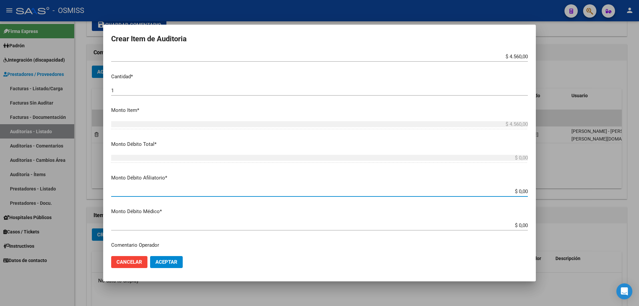
drag, startPoint x: 491, startPoint y: 190, endPoint x: 639, endPoint y: 160, distance: 151.1
click at [639, 165] on div "Crear Item de Auditoria 45444727 Nro Documento 20454447272 CUIL Análisis Afilia…" at bounding box center [319, 153] width 639 height 306
type input "$ 0,04"
type input "$ 0,45"
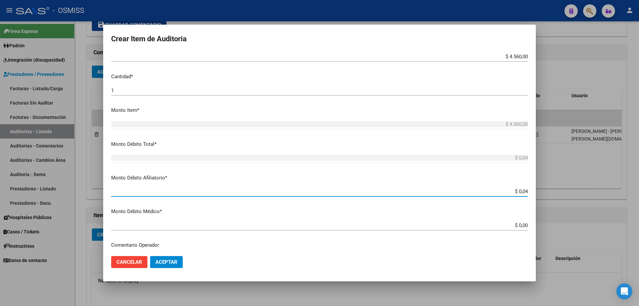
type input "$ 0,45"
type input "$ 4,56"
type input "$ 45,60"
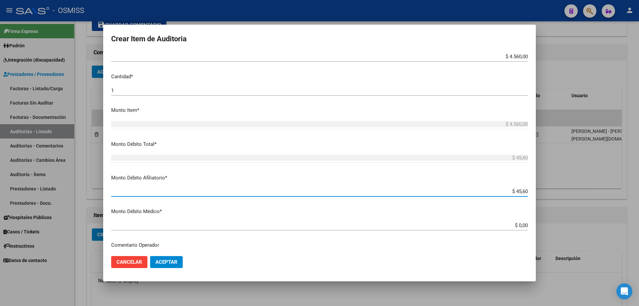
type input "$ 456,00"
type input "$ 4.560,00"
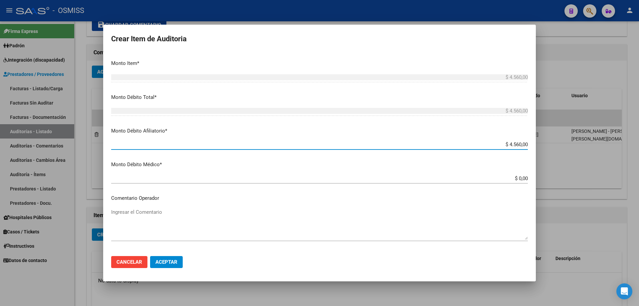
scroll to position [266, 0]
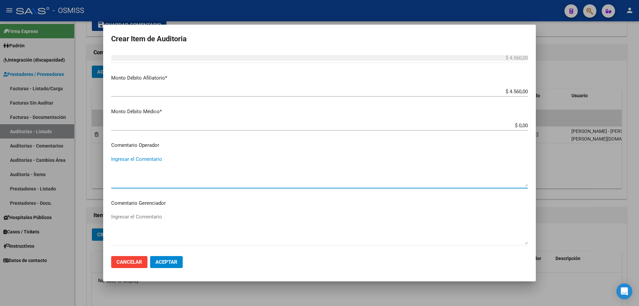
click at [135, 171] on textarea "Ingresar el Comentario" at bounding box center [319, 170] width 417 height 31
type textarea "s"
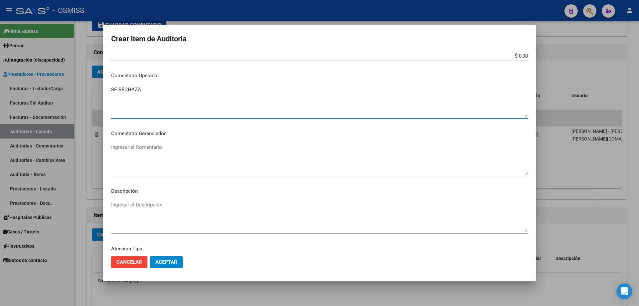
scroll to position [393, 0]
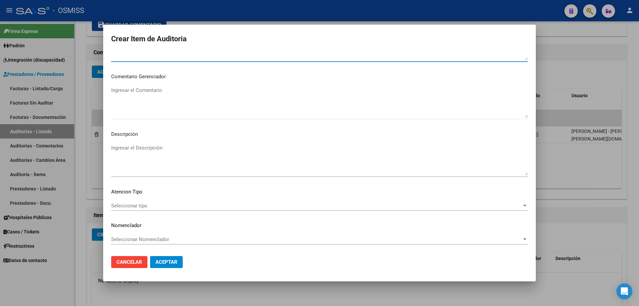
type textarea "SE RECHAZA"
click at [137, 151] on textarea "Ingresar el Descripción" at bounding box center [319, 159] width 417 height 31
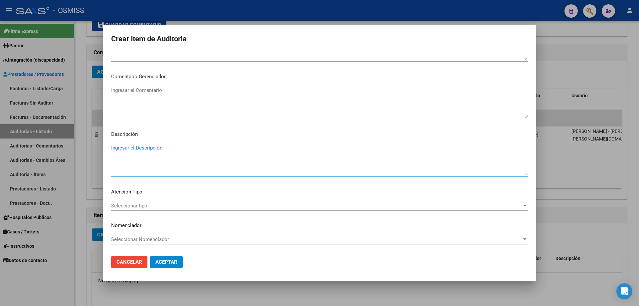
click at [137, 147] on textarea "Ingresar el Descripción" at bounding box center [319, 159] width 417 height 31
click at [113, 149] on textarea "Ingresar el Descripción" at bounding box center [319, 159] width 417 height 31
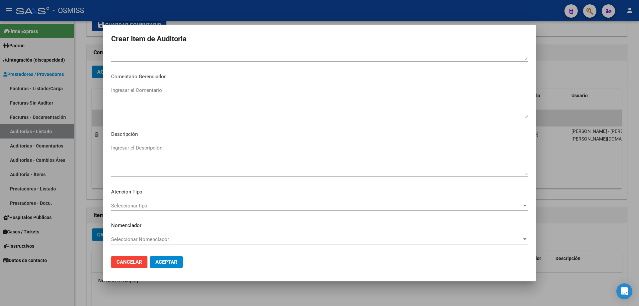
click at [288, 271] on mat-dialog-actions "Cancelar Aceptar" at bounding box center [319, 262] width 417 height 23
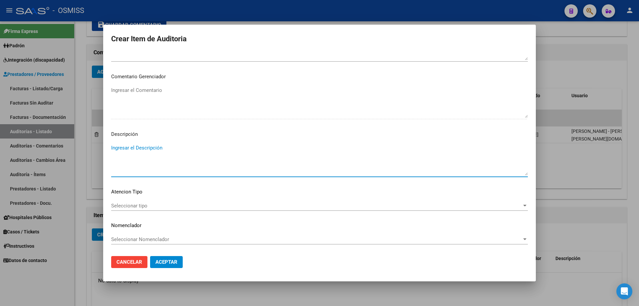
click at [120, 146] on textarea "Ingresar el Descripción" at bounding box center [319, 159] width 417 height 31
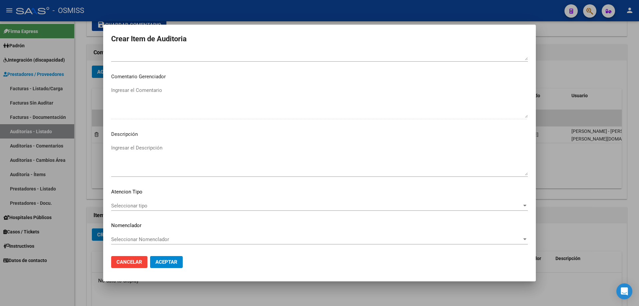
click at [215, 262] on mat-dialog-actions "Cancelar Aceptar" at bounding box center [319, 262] width 417 height 23
click at [147, 156] on textarea "Ingresar el Descripción" at bounding box center [319, 159] width 417 height 31
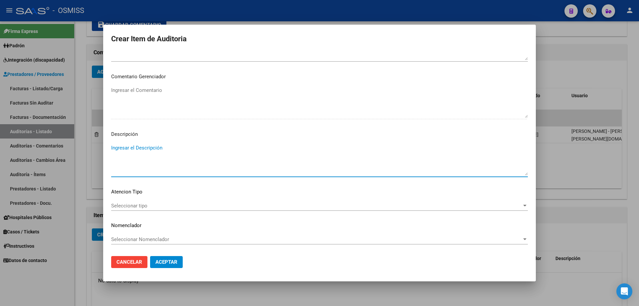
paste textarea "BAJA por finalización de la cobertura legal al ……. - Ley 23,660 art. 10 inc. A."
click at [113, 147] on textarea "BAJA por finalización de la cobertura legal al ……. - Ley 23,660 art. 10 inc. A." at bounding box center [319, 159] width 417 height 31
drag, startPoint x: 219, startPoint y: 157, endPoint x: 213, endPoint y: 157, distance: 6.0
click at [213, 157] on textarea "BAJA LABORAL AL [DATE]. BAJA por finalización de la cobertura legal al ……. - Le…" at bounding box center [319, 159] width 417 height 31
drag, startPoint x: 220, startPoint y: 154, endPoint x: 213, endPoint y: 155, distance: 7.1
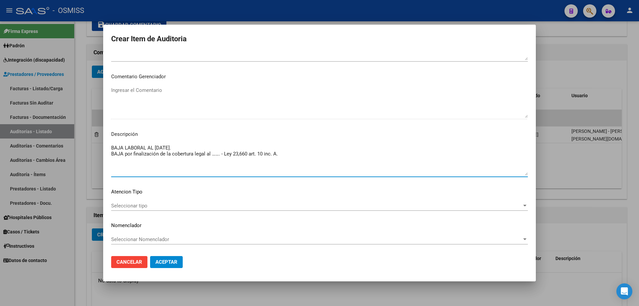
click at [213, 155] on textarea "BAJA LABORAL AL [DATE]. BAJA por finalización de la cobertura legal al ……. - Le…" at bounding box center [319, 159] width 417 height 31
type textarea "BAJA LABORAL AL [DATE]. BAJA por finalización de la cobertura legal al [DATE] -…"
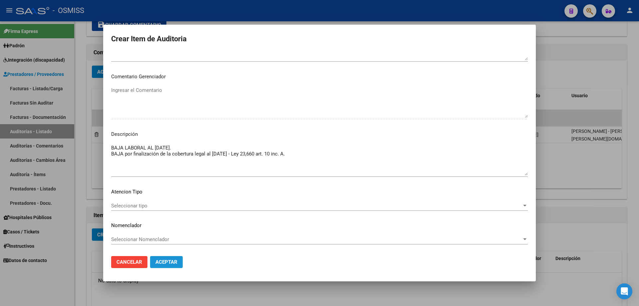
click at [166, 260] on span "Aceptar" at bounding box center [166, 262] width 22 height 6
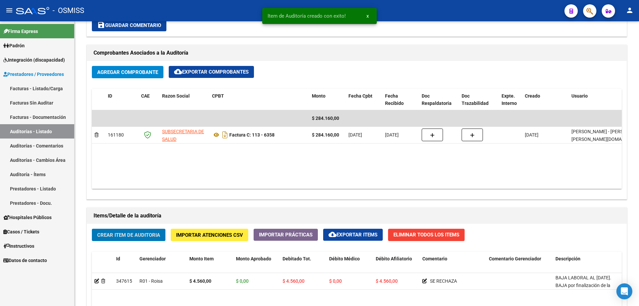
scroll to position [300, 0]
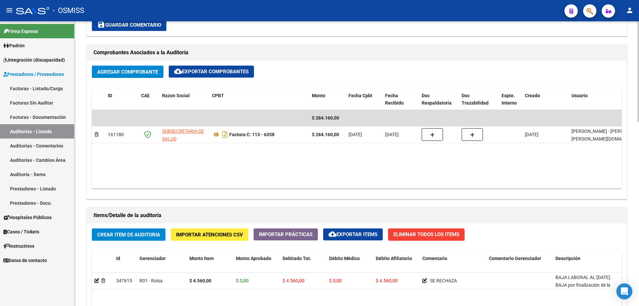
click at [308, 171] on datatable-body "$ 284.160,00 161180 SUBSECRETARIA DE SALUD Factura C: 113 - 6358 $ 284.160,00 […" at bounding box center [357, 149] width 530 height 79
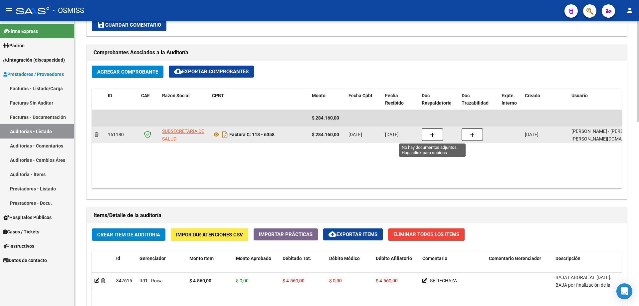
click at [425, 132] on button "button" at bounding box center [432, 134] width 21 height 13
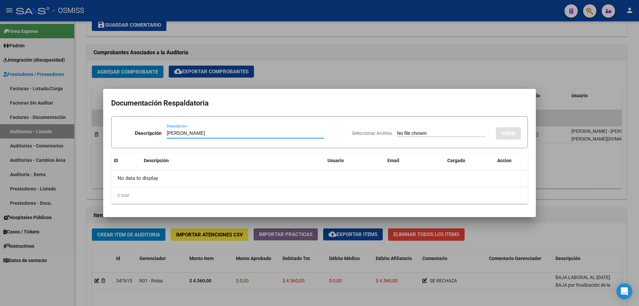
type input "[PERSON_NAME]"
click at [438, 129] on div "Seleccionar Archivo SUBIR" at bounding box center [436, 132] width 169 height 20
click at [438, 132] on input "Seleccionar Archivo" at bounding box center [441, 133] width 88 height 6
click at [397, 133] on input "Seleccionar Archivo" at bounding box center [441, 133] width 88 height 6
click at [408, 128] on div "Seleccionar Archivo SUBIR" at bounding box center [436, 132] width 169 height 20
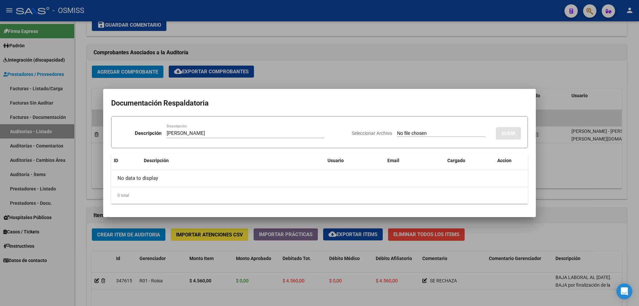
click at [408, 131] on input "Seleccionar Archivo" at bounding box center [441, 133] width 88 height 6
type input "C:\fakepath\[PERSON_NAME].pdf"
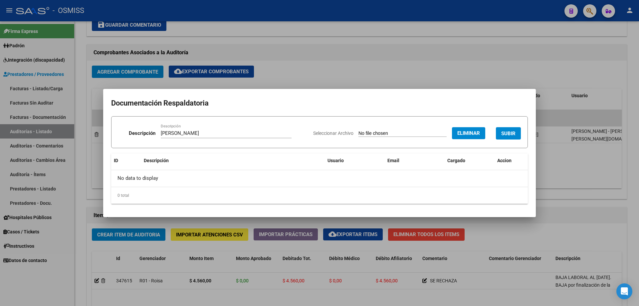
click at [506, 134] on span "SUBIR" at bounding box center [508, 133] width 14 height 6
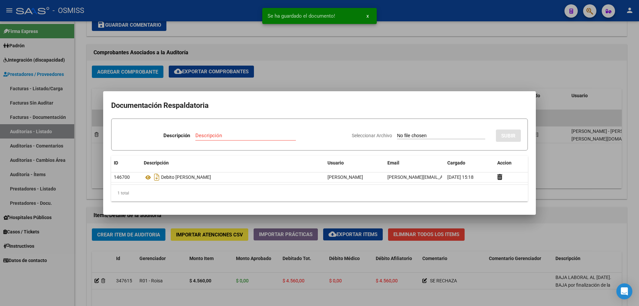
click at [558, 202] on div at bounding box center [319, 153] width 639 height 306
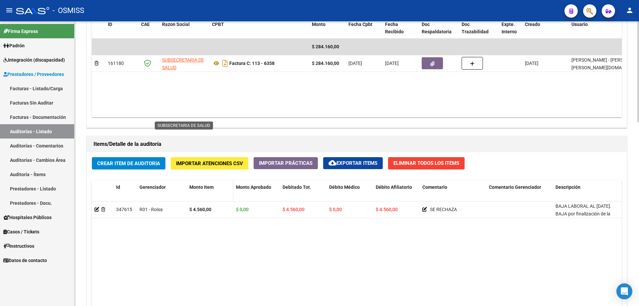
scroll to position [466, 0]
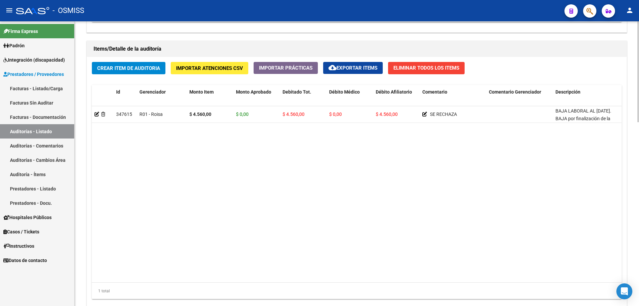
click at [149, 67] on span "Crear Item de Auditoria" at bounding box center [128, 68] width 63 height 6
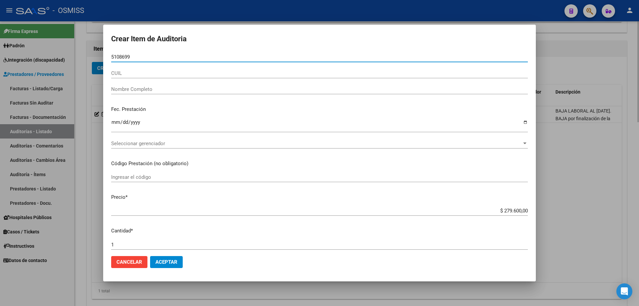
type input "51086994"
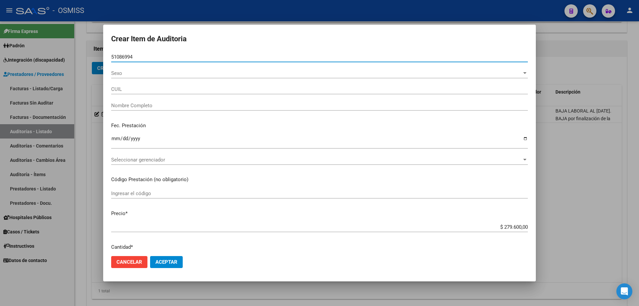
type input "20510869940"
type input "MORE, [DEMOGRAPHIC_DATA][PERSON_NAME]"
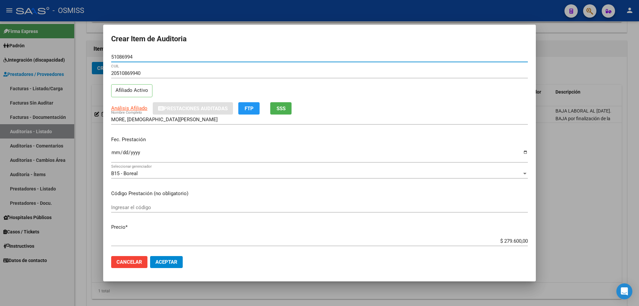
type input "51086994"
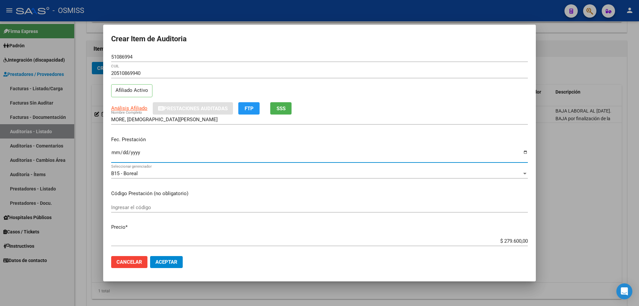
click at [113, 153] on input "Ingresar la fecha" at bounding box center [319, 155] width 417 height 11
type input "[DATE]"
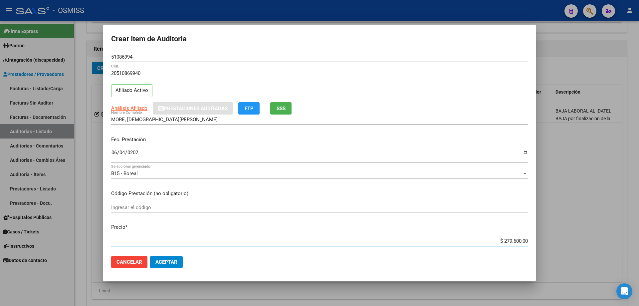
drag, startPoint x: 476, startPoint y: 241, endPoint x: 637, endPoint y: 227, distance: 162.1
click at [613, 229] on div "Crear Item de Auditoria 51086994 Nro Documento 20510869940 CUIL Afiliado Activo…" at bounding box center [319, 153] width 639 height 306
click at [359, 144] on div "Fec. Prestación [DATE] Ingresar la fecha" at bounding box center [319, 150] width 417 height 38
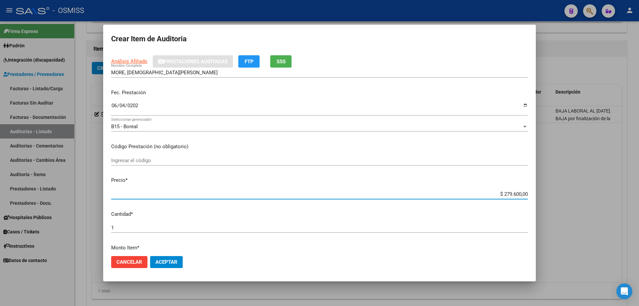
drag, startPoint x: 476, startPoint y: 239, endPoint x: 639, endPoint y: 251, distance: 162.9
click at [639, 251] on div "Crear Item de Auditoria 51086994 Nro Documento 20510869940 CUIL Afiliado Activo…" at bounding box center [319, 153] width 639 height 306
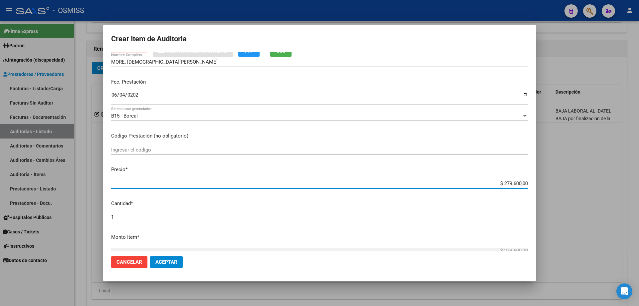
type input "$ 0,02"
type input "$ 0,27"
type input "$ 2,75"
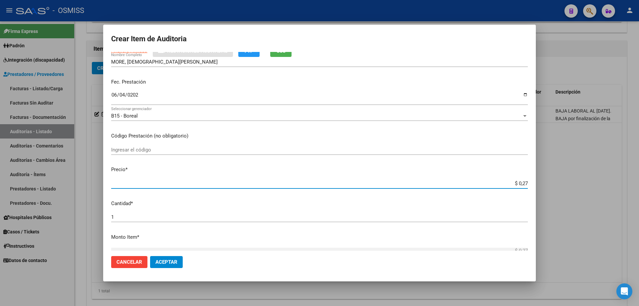
type input "$ 2,75"
type input "$ 27,52"
type input "$ 275,25"
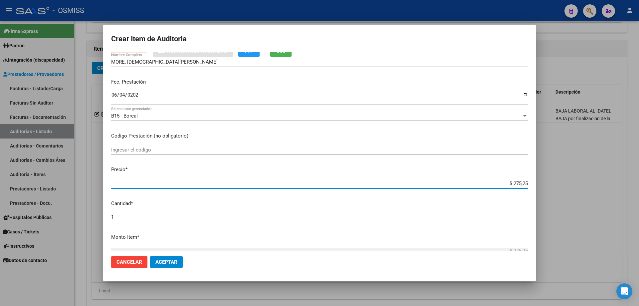
type input "$ 2.752,50"
type input "$ 27.525,00"
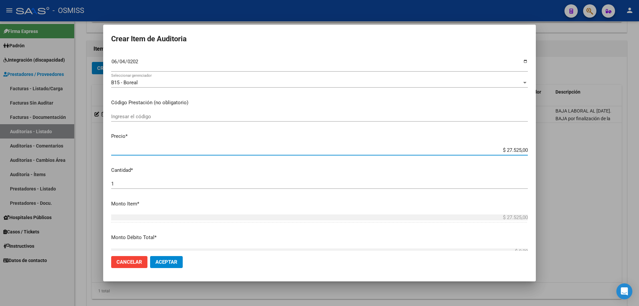
scroll to position [191, 0]
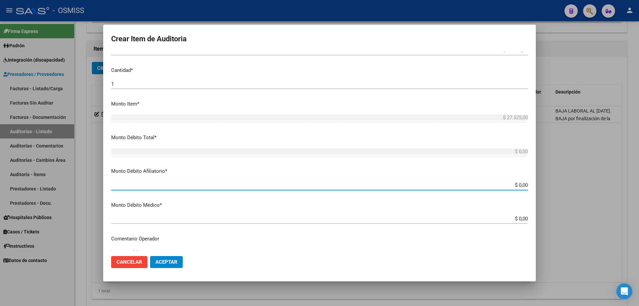
drag, startPoint x: 496, startPoint y: 184, endPoint x: 639, endPoint y: 149, distance: 146.5
click at [639, 159] on div "Crear Item de Auditoria 51086994 Nro Documento 20510869940 CUIL Afiliado Activo…" at bounding box center [319, 153] width 639 height 306
type input "$ 0,02"
type input "$ 0,27"
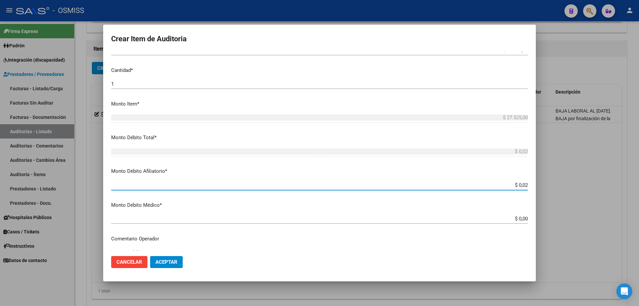
type input "$ 0,27"
type input "$ 2,75"
type input "$ 27,52"
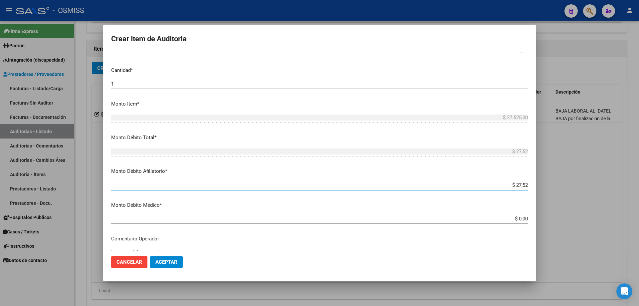
type input "$ 275,25"
type input "$ 2.752,50"
type input "$ 27.525,00"
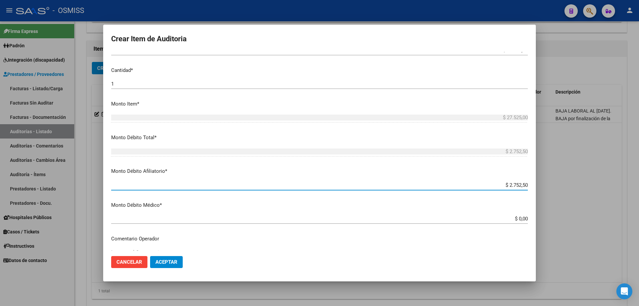
type input "$ 27.525,00"
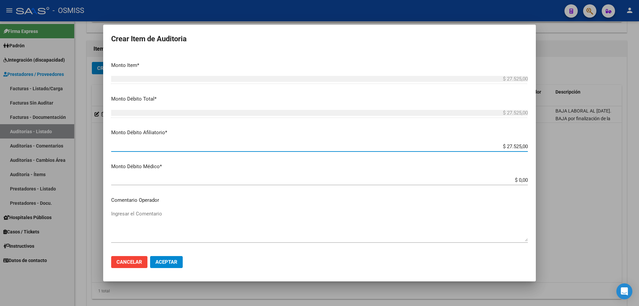
scroll to position [233, 0]
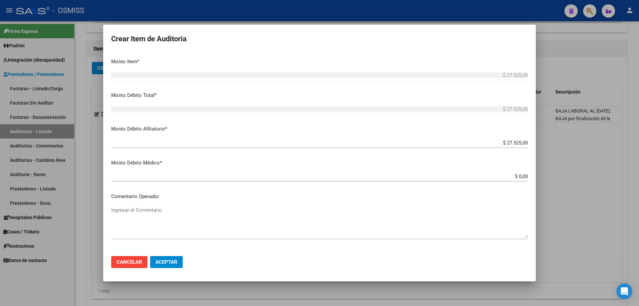
click at [168, 204] on mat-dialog-content "51086994 Nro Documento 20510869940 CUIL Afiliado Activo Análisis Afiliado Prest…" at bounding box center [319, 151] width 433 height 199
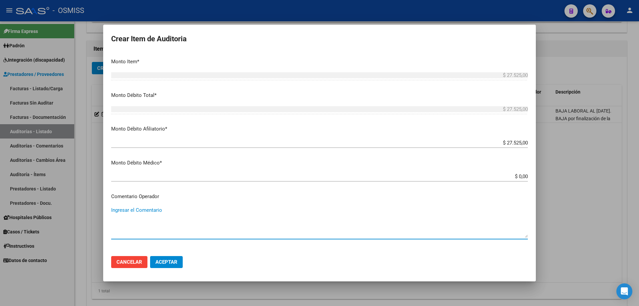
click at [166, 208] on textarea "Ingresar el Comentario" at bounding box center [319, 221] width 417 height 31
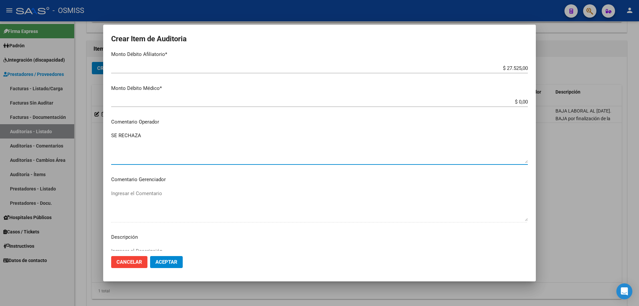
scroll to position [399, 0]
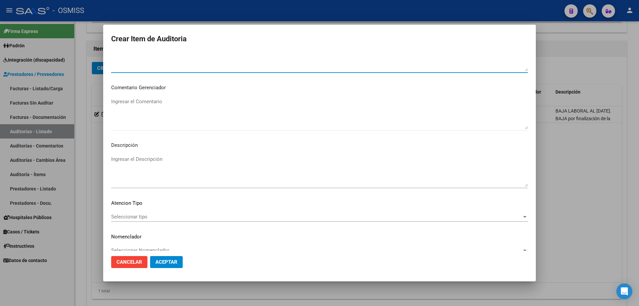
click at [162, 179] on textarea "Ingresar el Descripción" at bounding box center [319, 170] width 417 height 31
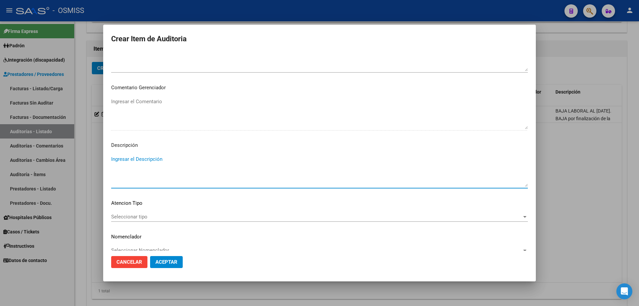
click at [242, 265] on mat-dialog-actions "Cancelar Aceptar" at bounding box center [319, 262] width 417 height 23
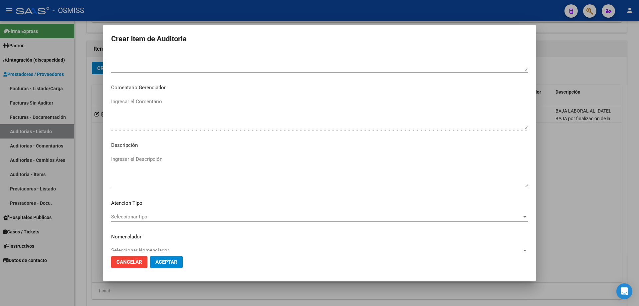
click at [118, 164] on textarea "Ingresar el Descripción" at bounding box center [319, 170] width 417 height 31
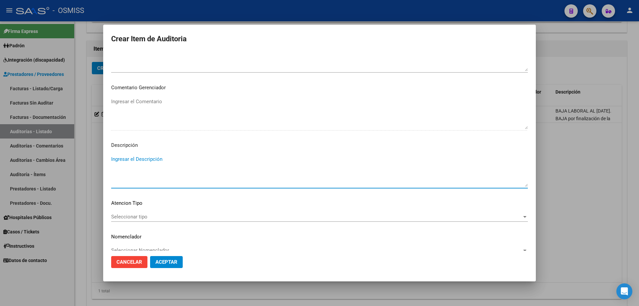
paste textarea "BAJA por finalización de la cobertura legal al ……. - Ley 23,660 art. 10 inc. A."
click at [113, 158] on textarea "BAJA por finalización de la cobertura legal al ……. - Ley 23,660 art. 10 inc. A." at bounding box center [319, 170] width 417 height 31
drag, startPoint x: 221, startPoint y: 167, endPoint x: 212, endPoint y: 168, distance: 9.0
click at [212, 168] on textarea "BAJA LABORAL AL [DATE]. BAJA por finalización de la cobertura legal al ……. - Le…" at bounding box center [319, 170] width 417 height 31
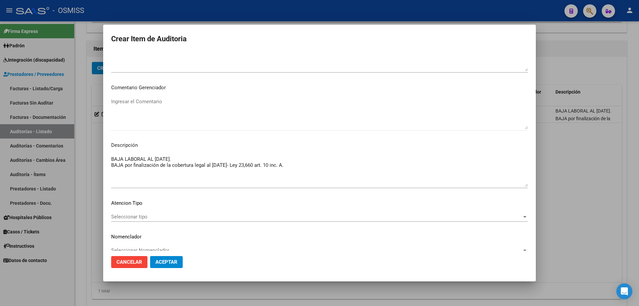
click at [172, 262] on span "Aceptar" at bounding box center [166, 262] width 22 height 6
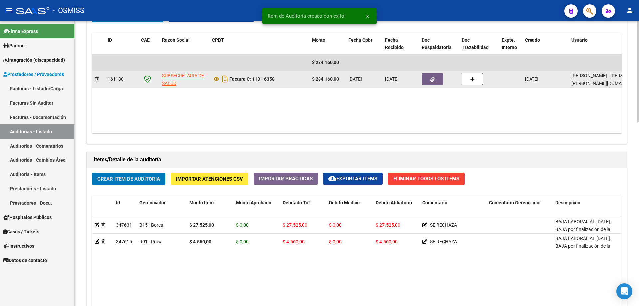
scroll to position [333, 0]
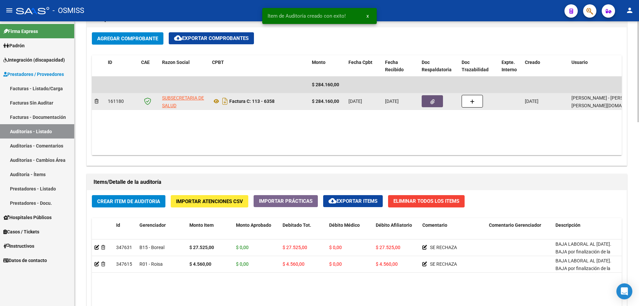
click at [424, 105] on button "button" at bounding box center [432, 101] width 21 height 12
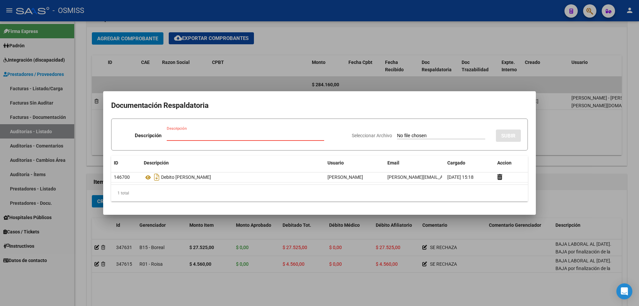
click at [251, 136] on input "Descripción" at bounding box center [245, 135] width 157 height 6
click at [415, 132] on div "Seleccionar Archivo SUBIR" at bounding box center [436, 134] width 169 height 20
click at [406, 137] on input "Seleccionar Archivo" at bounding box center [441, 136] width 88 height 6
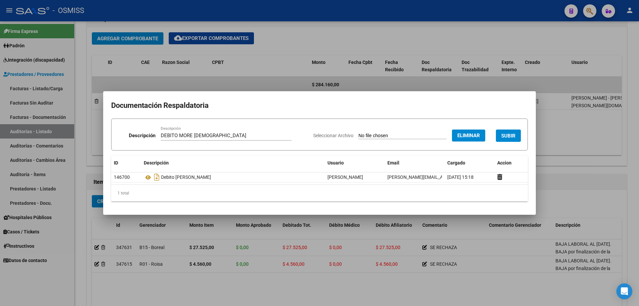
click at [506, 133] on span "SUBIR" at bounding box center [508, 136] width 14 height 6
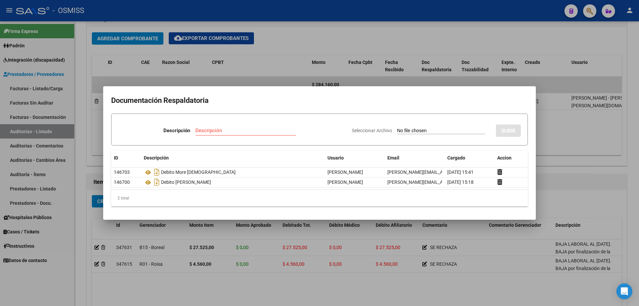
drag, startPoint x: 616, startPoint y: 186, endPoint x: 595, endPoint y: 194, distance: 22.6
click at [615, 186] on div at bounding box center [319, 153] width 639 height 306
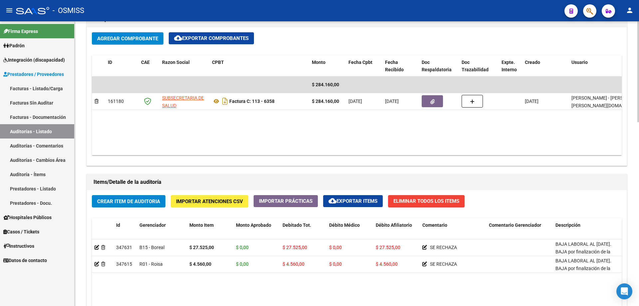
click at [297, 126] on datatable-body "$ 284.160,00 161180 SUBSECRETARIA DE SALUD Factura C: 113 - 6358 $ 284.160,00 […" at bounding box center [357, 116] width 530 height 79
click at [304, 126] on datatable-body "$ 284.160,00 161180 SUBSECRETARIA DE SALUD Factura C: 113 - 6358 $ 284.160,00 […" at bounding box center [357, 116] width 530 height 79
click at [147, 199] on span "Crear Item de Auditoria" at bounding box center [128, 201] width 63 height 6
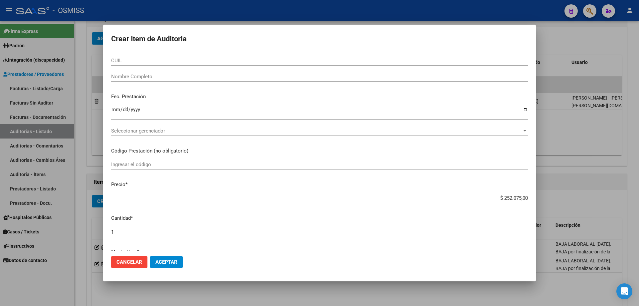
scroll to position [0, 0]
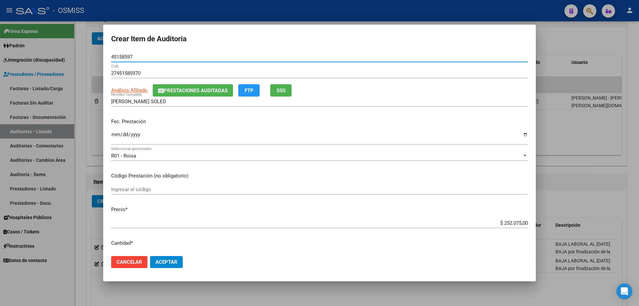
click at [114, 137] on input "Ingresar la fecha" at bounding box center [319, 137] width 417 height 11
click at [480, 217] on mat-dialog-content "45158597 Nro Documento 27451585970 CUIL Análisis Afiliado Prestaciones Auditada…" at bounding box center [319, 151] width 433 height 199
drag, startPoint x: 480, startPoint y: 221, endPoint x: 639, endPoint y: 204, distance: 160.0
click at [614, 212] on div "Crear Item de Auditoria 45158597 Nro Documento 27451585970 CUIL Análisis Afilia…" at bounding box center [319, 153] width 639 height 306
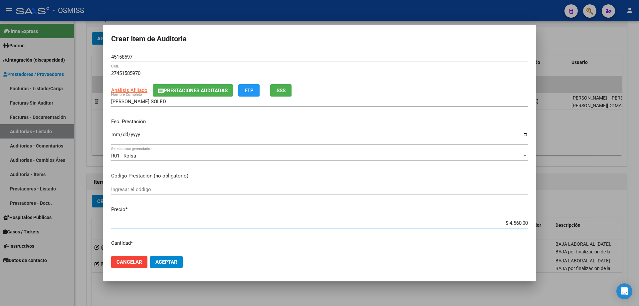
click at [169, 263] on span "Aceptar" at bounding box center [166, 262] width 22 height 6
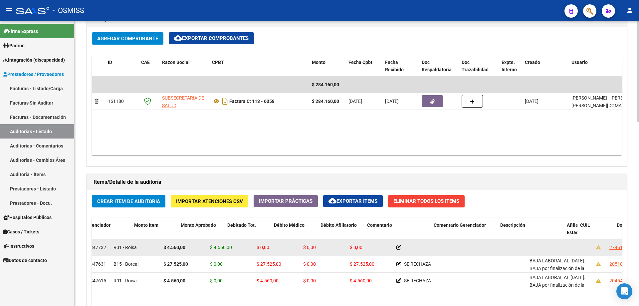
drag, startPoint x: 413, startPoint y: 246, endPoint x: 440, endPoint y: 244, distance: 27.3
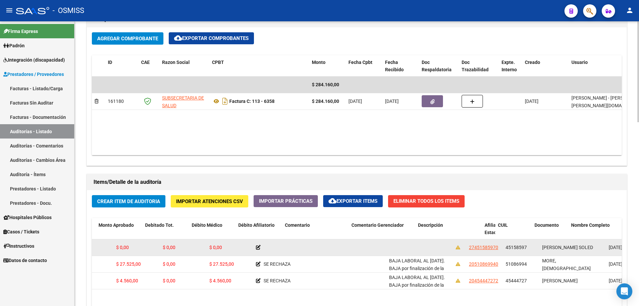
drag, startPoint x: 465, startPoint y: 252, endPoint x: 497, endPoint y: 252, distance: 32.3
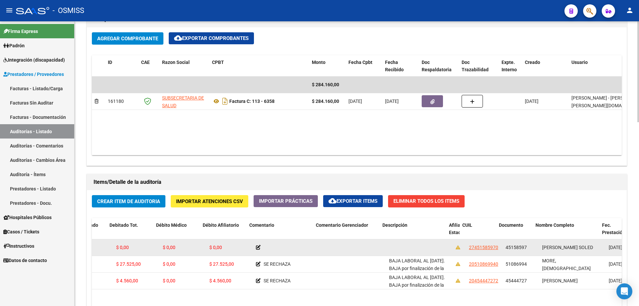
scroll to position [0, 173]
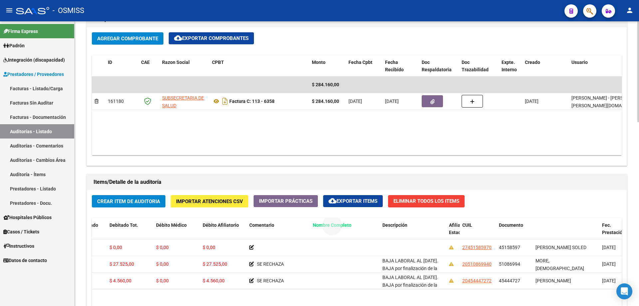
drag, startPoint x: 555, startPoint y: 226, endPoint x: 325, endPoint y: 236, distance: 230.2
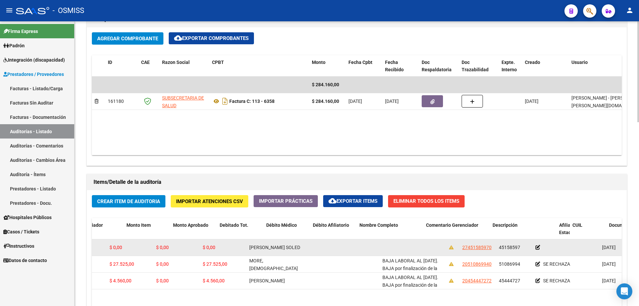
scroll to position [0, 0]
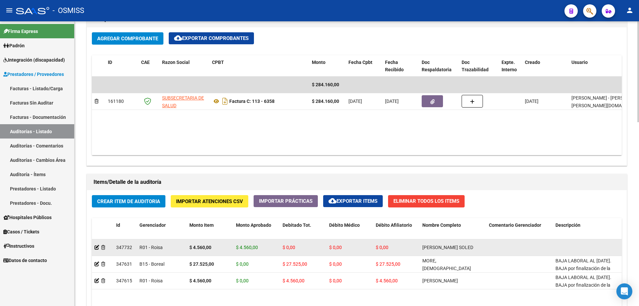
drag, startPoint x: 285, startPoint y: 254, endPoint x: 162, endPoint y: 250, distance: 122.9
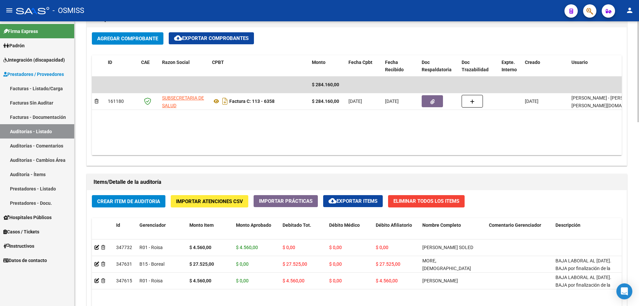
scroll to position [433, 0]
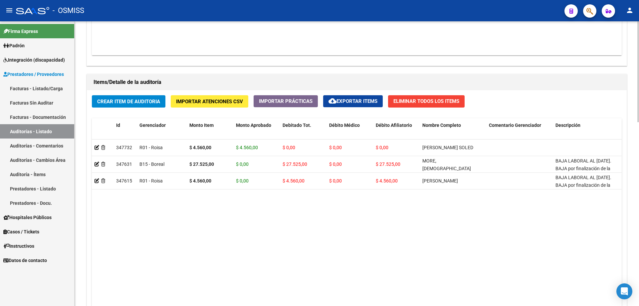
click at [223, 222] on datatable-body "347732 R01 - Roisa $ 4.560,00 $ 4.560,00 $ 0,00 $ 0,00 $ 0,00 [PERSON_NAME] SOL…" at bounding box center [357, 227] width 530 height 176
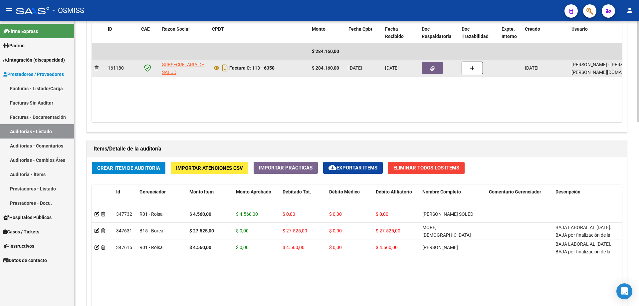
click at [432, 66] on icon "button" at bounding box center [432, 68] width 4 height 5
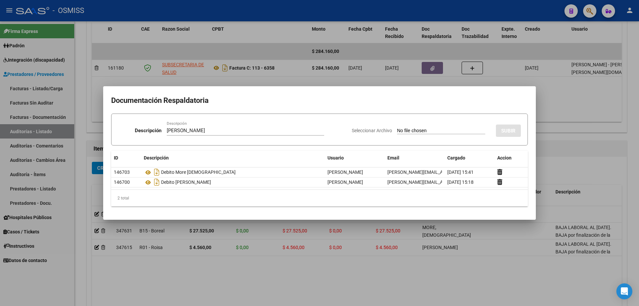
click at [407, 125] on div "Seleccionar Archivo SUBIR" at bounding box center [436, 129] width 169 height 20
click at [407, 128] on input "Seleccionar Archivo" at bounding box center [441, 131] width 88 height 6
click at [506, 125] on button "SUBIR" at bounding box center [508, 130] width 25 height 12
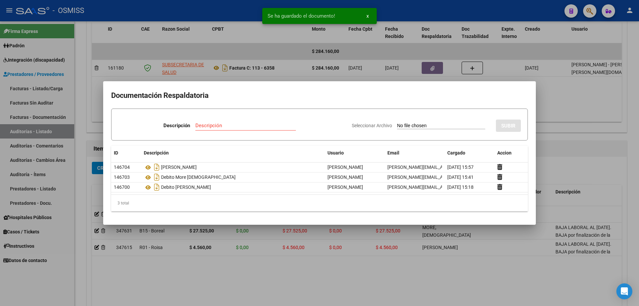
click at [545, 156] on div at bounding box center [319, 153] width 639 height 306
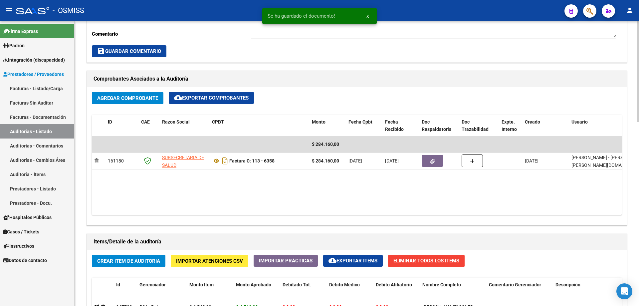
scroll to position [333, 0]
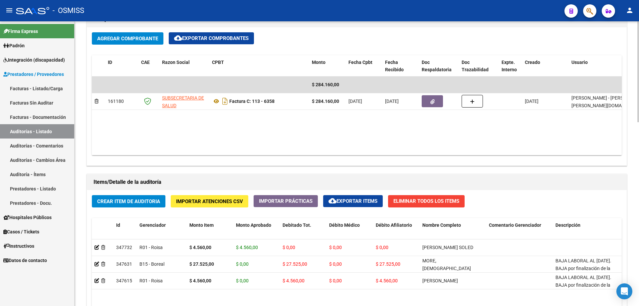
click at [132, 203] on span "Crear Item de Auditoria" at bounding box center [128, 201] width 63 height 6
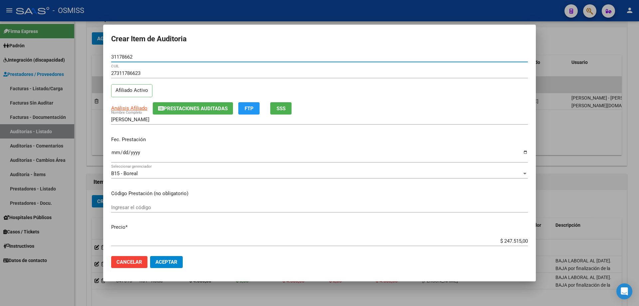
click at [112, 150] on div "Ingresar la fecha" at bounding box center [319, 155] width 417 height 14
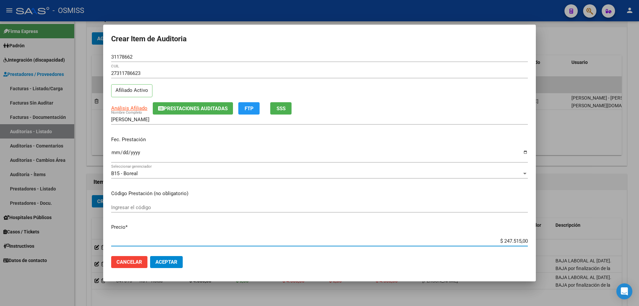
drag, startPoint x: 481, startPoint y: 243, endPoint x: 639, endPoint y: 214, distance: 160.5
click at [639, 221] on div "Crear Item de Auditoria 31178662 Nro Documento 27311786623 CUIL Afiliado Activo…" at bounding box center [319, 153] width 639 height 306
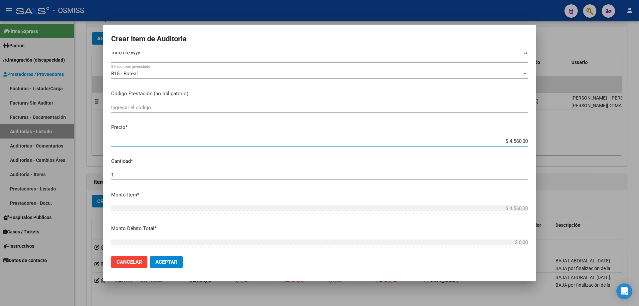
scroll to position [233, 0]
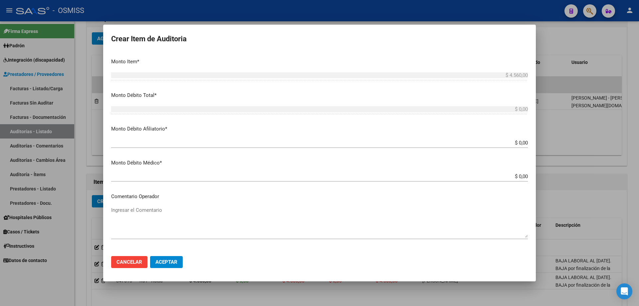
drag, startPoint x: 484, startPoint y: 144, endPoint x: 639, endPoint y: 112, distance: 158.4
click at [639, 120] on div "Crear Item de Auditoria 31178662 Nro Documento 27311786623 CUIL Afiliado Activo…" at bounding box center [319, 153] width 639 height 306
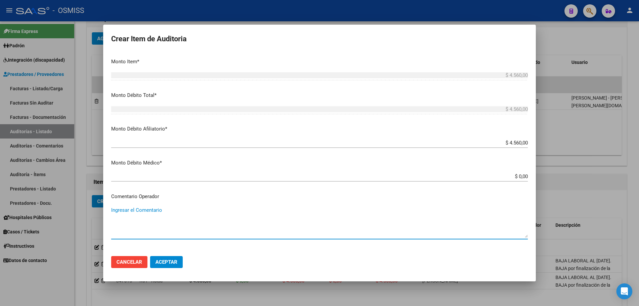
click at [170, 211] on textarea "Ingresar el Comentario" at bounding box center [319, 221] width 417 height 31
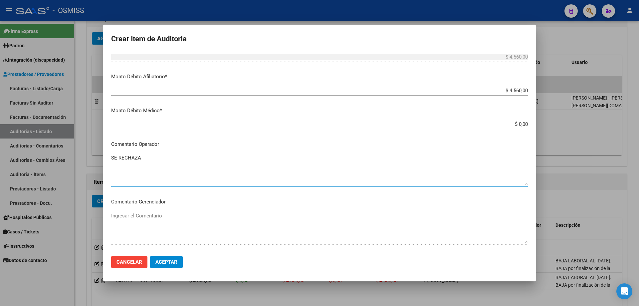
scroll to position [399, 0]
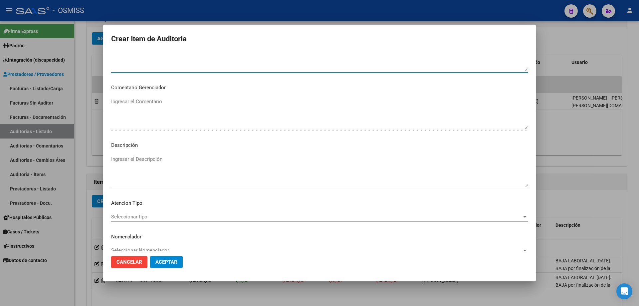
click at [142, 168] on textarea "Ingresar el Descripción" at bounding box center [319, 170] width 417 height 31
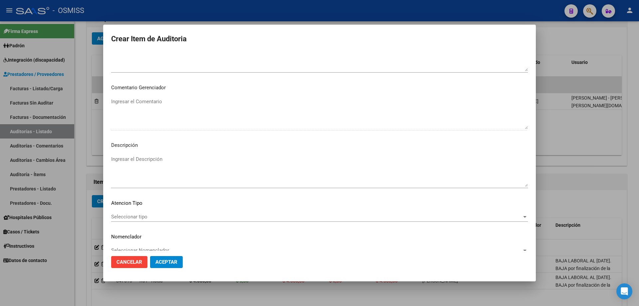
click at [255, 270] on mat-dialog-actions "Cancelar Aceptar" at bounding box center [319, 262] width 417 height 23
click at [147, 169] on textarea "Ingresar el Descripción" at bounding box center [319, 170] width 417 height 31
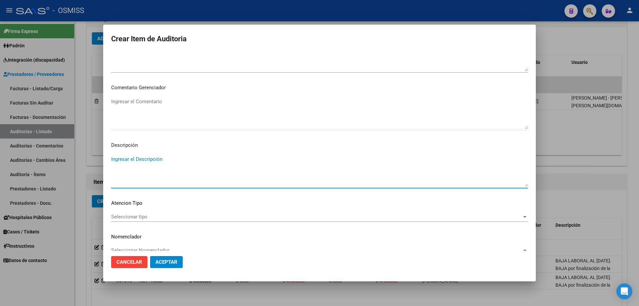
paste textarea "ALTA / BAJA por OPCIÓN SSS al …. . Al momento de la prestación, corresponde la …"
drag, startPoint x: 127, startPoint y: 159, endPoint x: 112, endPoint y: 160, distance: 15.3
click at [112, 160] on textarea "ALTA / BAJA por OPCIÓN SSS al …. . Al momento de la prestación, corresponde la …" at bounding box center [319, 170] width 417 height 31
drag, startPoint x: 173, startPoint y: 159, endPoint x: 168, endPoint y: 160, distance: 5.0
click at [168, 160] on textarea "BAJA por OPCIÓN SSS al …. . Al momento de la prestación, corresponde la cobertu…" at bounding box center [319, 170] width 417 height 31
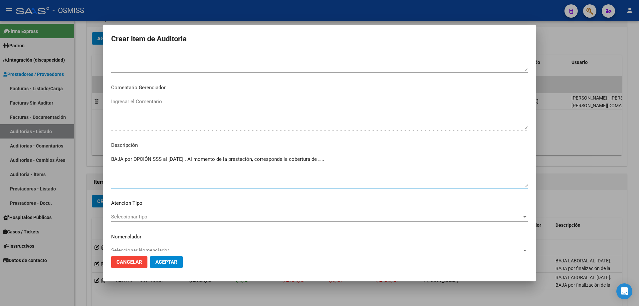
click at [324, 154] on div "BAJA por OPCIÓN SSS al [DATE] . Al momento de la prestación, corresponde la cob…" at bounding box center [319, 171] width 417 height 34
click at [333, 161] on textarea "BAJA por OPCIÓN SSS al [DATE] . Al momento de la prestación, corresponde la cob…" at bounding box center [319, 170] width 417 height 31
drag, startPoint x: 336, startPoint y: 161, endPoint x: 328, endPoint y: 161, distance: 8.0
click at [328, 161] on textarea "BAJA por OPCIÓN SSS al [DATE] . Al momento de la prestación, corresponde la cob…" at bounding box center [319, 170] width 417 height 31
paste textarea "OBRA SOCIAL DE LOS MEDICOS DE LA CIUDAD DE [GEOGRAPHIC_DATA]"
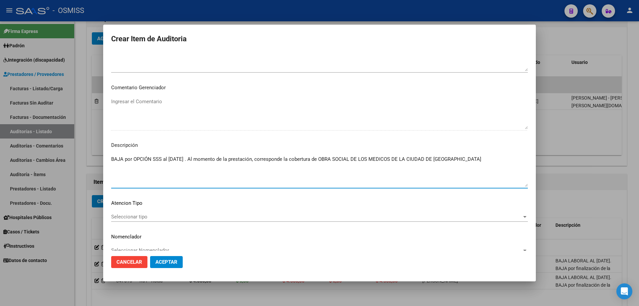
click at [169, 267] on button "Aceptar" at bounding box center [166, 262] width 33 height 12
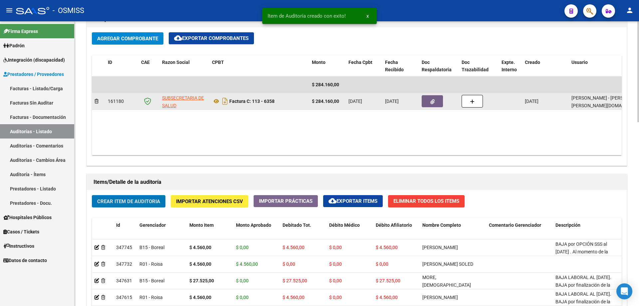
click at [433, 99] on icon "button" at bounding box center [432, 101] width 4 height 5
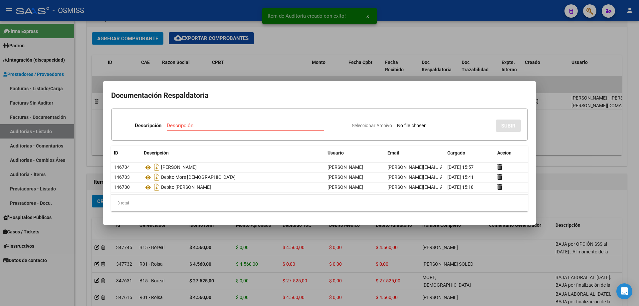
click at [559, 166] on div at bounding box center [319, 153] width 639 height 306
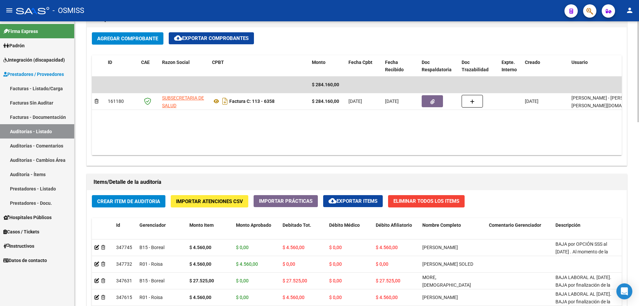
click at [351, 124] on datatable-body "$ 284.160,00 161180 SUBSECRETARIA DE SALUD Factura C: 113 - 6358 $ 284.160,00 […" at bounding box center [357, 116] width 530 height 79
click at [325, 138] on datatable-body "$ 284.160,00 161180 SUBSECRETARIA DE SALUD Factura C: 113 - 6358 $ 284.160,00 […" at bounding box center [357, 116] width 530 height 79
click at [131, 206] on button "Crear Item de Auditoria" at bounding box center [129, 201] width 74 height 12
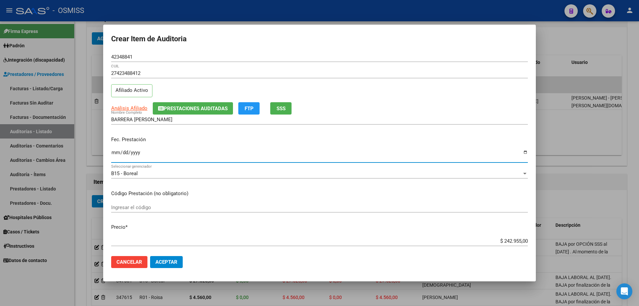
click at [118, 153] on input "Ingresar la fecha" at bounding box center [319, 155] width 417 height 11
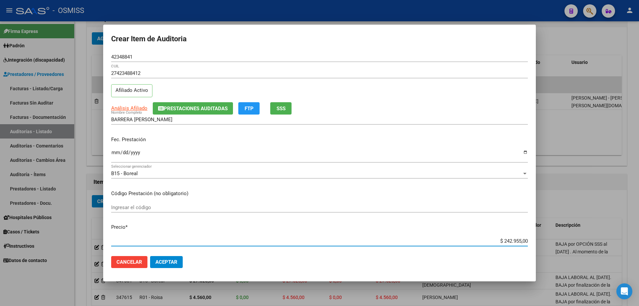
drag, startPoint x: 488, startPoint y: 241, endPoint x: 565, endPoint y: 238, distance: 76.6
click at [565, 238] on div "Crear Item de Auditoria 42348841 Nro Documento 27423488412 CUIL Afiliado Activo…" at bounding box center [319, 153] width 639 height 306
drag, startPoint x: 333, startPoint y: 196, endPoint x: 348, endPoint y: 206, distance: 17.9
click at [333, 196] on p "Código Prestación (no obligatorio)" at bounding box center [319, 194] width 417 height 8
drag, startPoint x: 481, startPoint y: 243, endPoint x: 573, endPoint y: 232, distance: 92.8
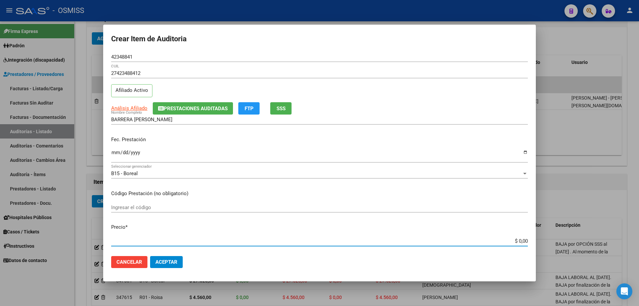
click at [573, 232] on div "Crear Item de Auditoria 42348841 Nro Documento 27423488412 CUIL Afiliado Activo…" at bounding box center [319, 153] width 639 height 306
paste input "185.943"
click at [166, 266] on button "Aceptar" at bounding box center [166, 262] width 33 height 12
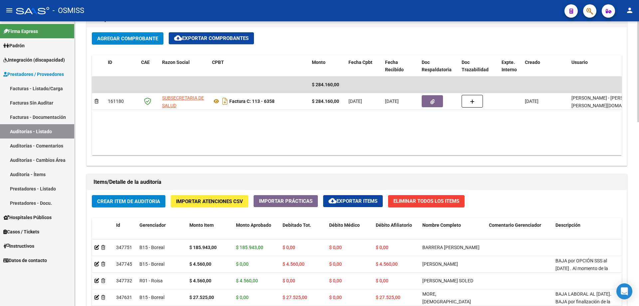
click at [386, 137] on datatable-body "$ 284.160,00 161180 SUBSECRETARIA DE SALUD Factura C: 113 - 6358 $ 284.160,00 […" at bounding box center [357, 116] width 530 height 79
click at [135, 204] on span "Crear Item de Auditoria" at bounding box center [128, 201] width 63 height 6
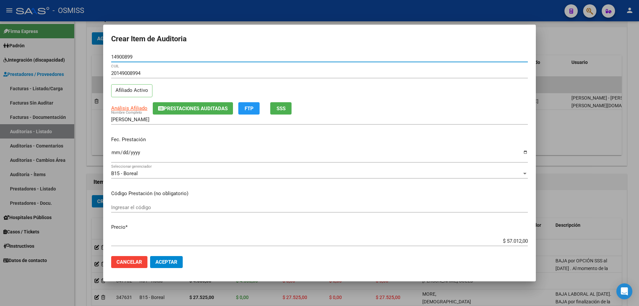
drag, startPoint x: 112, startPoint y: 138, endPoint x: 113, endPoint y: 142, distance: 4.7
click at [112, 138] on p "Fec. Prestación" at bounding box center [319, 140] width 417 height 8
click at [117, 155] on input "Ingresar la fecha" at bounding box center [319, 155] width 417 height 11
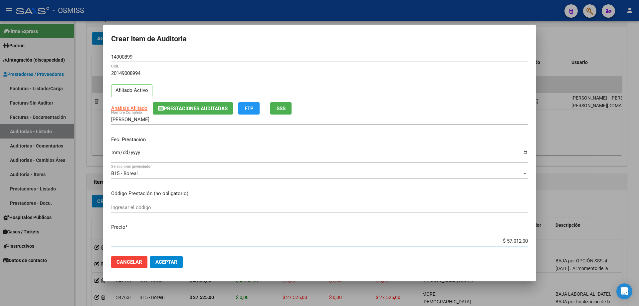
drag, startPoint x: 477, startPoint y: 239, endPoint x: 614, endPoint y: 226, distance: 138.3
click at [612, 227] on div "Crear Item de Auditoria 14900899 Nro Documento 20149008994 CUIL Afiliado Activo…" at bounding box center [319, 153] width 639 height 306
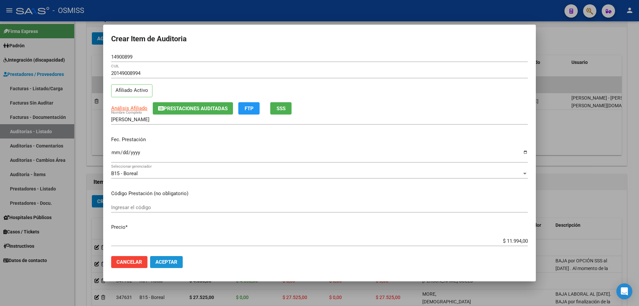
click at [164, 262] on span "Aceptar" at bounding box center [166, 262] width 22 height 6
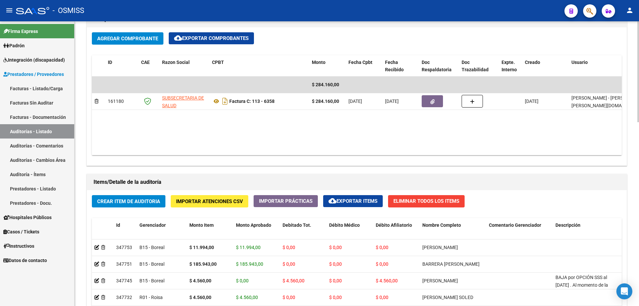
click at [313, 120] on datatable-body "$ 284.160,00 161180 SUBSECRETARIA DE SALUD Factura C: 113 - 6358 $ 284.160,00 […" at bounding box center [357, 116] width 530 height 79
click at [129, 205] on button "Crear Item de Auditoria" at bounding box center [129, 201] width 74 height 12
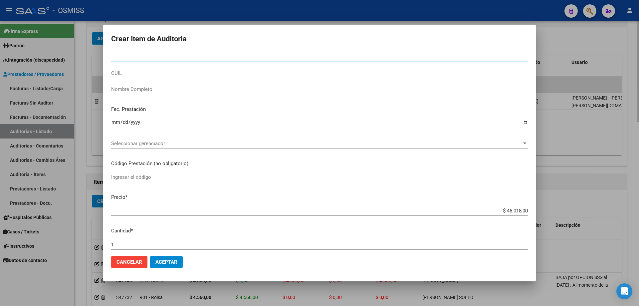
paste input "23498834"
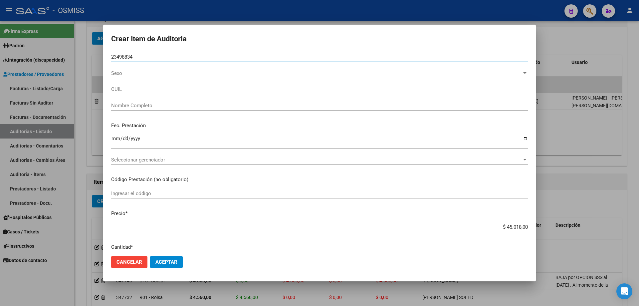
click at [116, 140] on input "Ingresar la fecha" at bounding box center [319, 141] width 417 height 11
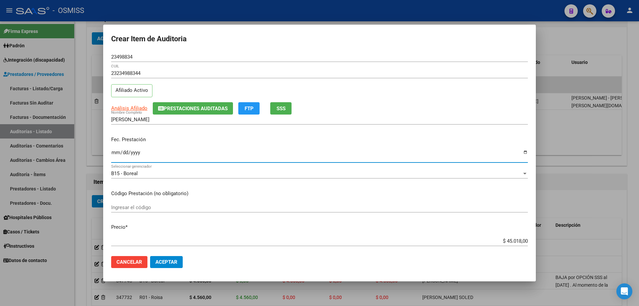
drag, startPoint x: 453, startPoint y: 241, endPoint x: 639, endPoint y: 208, distance: 188.4
click at [630, 218] on div "Crear Item de Auditoria 23498834 Nro Documento 23234988344 CUIL Afiliado Activo…" at bounding box center [319, 153] width 639 height 306
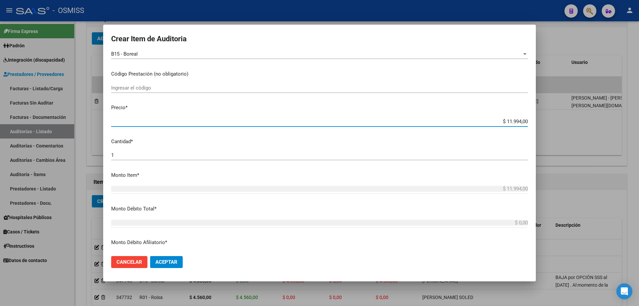
scroll to position [133, 0]
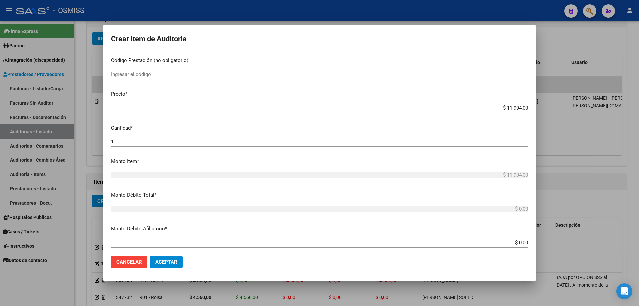
click at [136, 146] on div "1 Ingresar la cantidad" at bounding box center [319, 141] width 417 height 10
click at [167, 263] on span "Aceptar" at bounding box center [166, 262] width 22 height 6
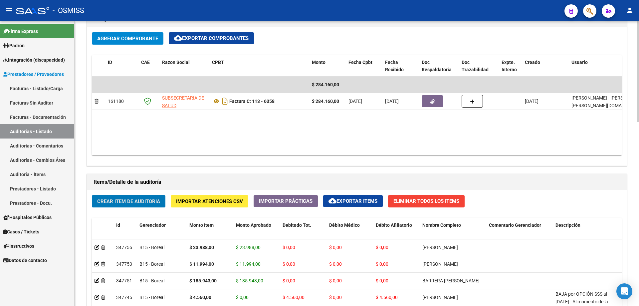
click at [123, 198] on span "Crear Item de Auditoria" at bounding box center [128, 201] width 63 height 6
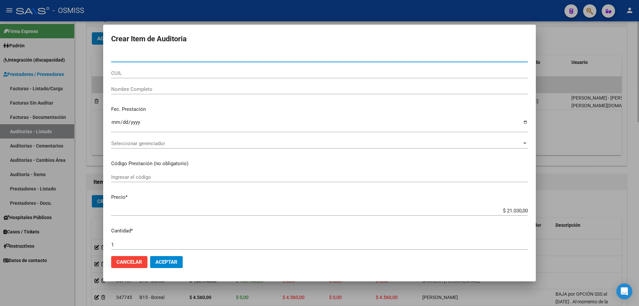
paste input "50870023"
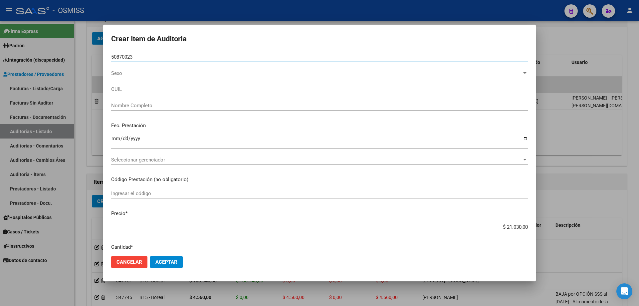
drag, startPoint x: 108, startPoint y: 142, endPoint x: 113, endPoint y: 142, distance: 5.3
click at [110, 142] on mat-dialog-content "50870023 Nro Documento Sexo Sexo CUIL Nombre Completo Fec. Prestación Ingresar …" at bounding box center [319, 151] width 433 height 199
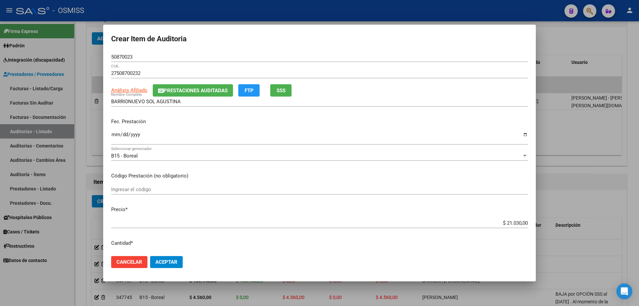
click at [114, 125] on p "Fec. Prestación" at bounding box center [319, 122] width 417 height 8
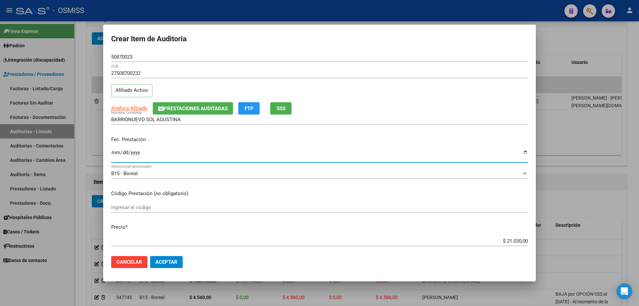
click at [118, 152] on input "Ingresar la fecha" at bounding box center [319, 155] width 417 height 11
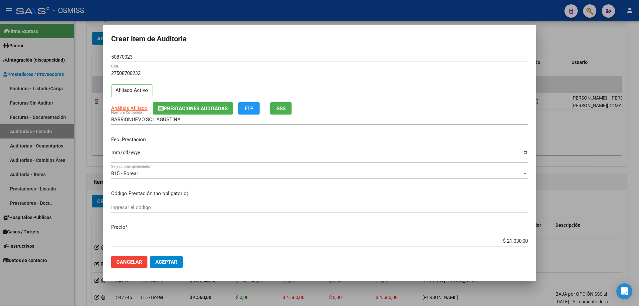
drag, startPoint x: 476, startPoint y: 243, endPoint x: 639, endPoint y: 192, distance: 170.3
click at [639, 210] on div "Crear Item de Auditoria 50870023 Nro Documento 27508700232 CUIL Afiliado Activo…" at bounding box center [319, 153] width 639 height 306
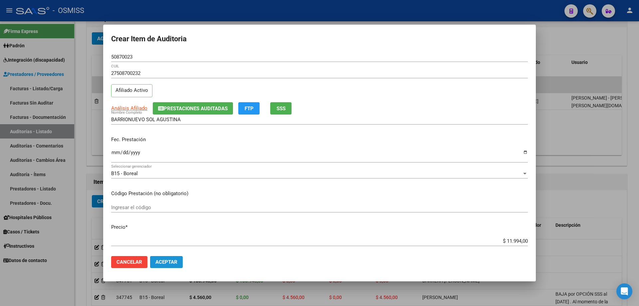
click at [170, 262] on span "Aceptar" at bounding box center [166, 262] width 22 height 6
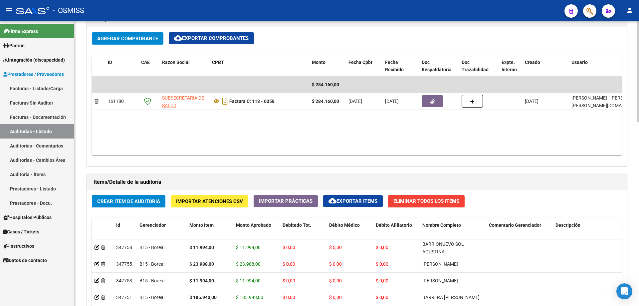
click at [344, 147] on datatable-body "$ 284.160,00 161180 SUBSECRETARIA DE SALUD Factura C: 113 - 6358 $ 284.160,00 […" at bounding box center [357, 116] width 530 height 79
click at [135, 199] on span "Crear Item de Auditoria" at bounding box center [128, 201] width 63 height 6
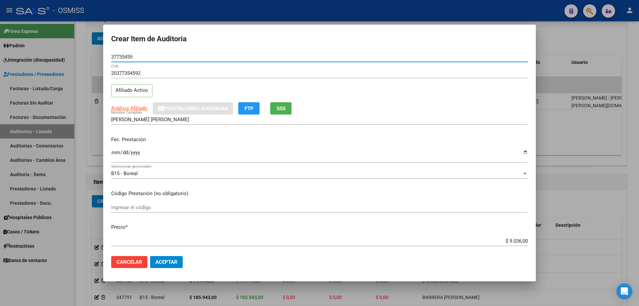
drag, startPoint x: 109, startPoint y: 136, endPoint x: 110, endPoint y: 147, distance: 11.1
click at [109, 136] on mat-dialog-content "37735459 Nro Documento 20377354592 CUIL Afiliado Activo Análisis Afiliado Prest…" at bounding box center [319, 151] width 433 height 199
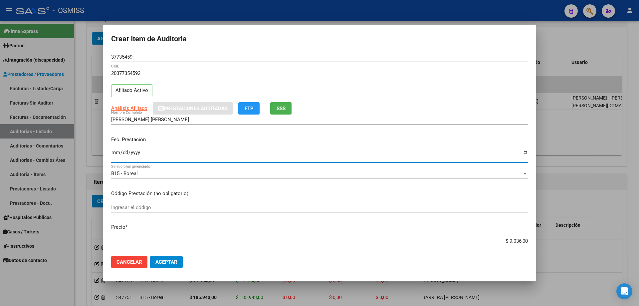
click at [113, 150] on input "Ingresar la fecha" at bounding box center [319, 155] width 417 height 11
click at [179, 262] on button "Aceptar" at bounding box center [166, 262] width 33 height 12
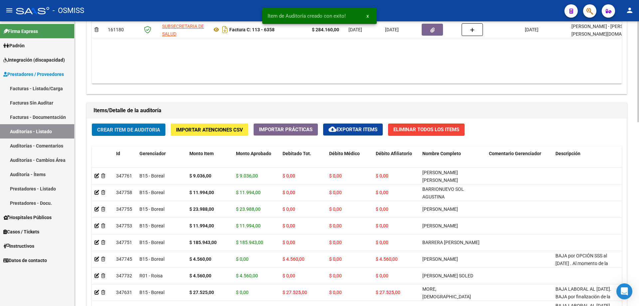
scroll to position [384, 0]
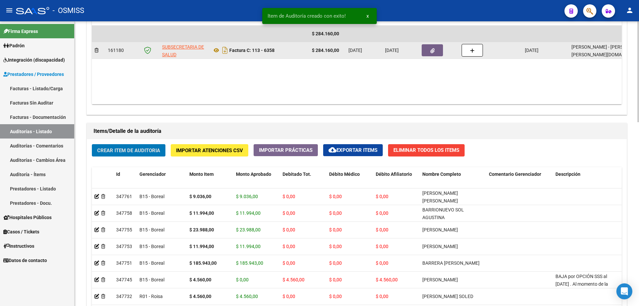
click at [441, 54] on button "button" at bounding box center [432, 50] width 21 height 12
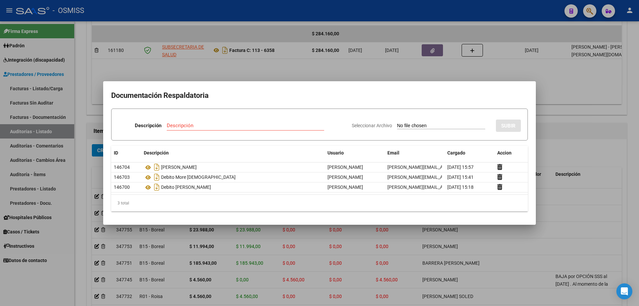
click at [558, 153] on div at bounding box center [319, 153] width 639 height 306
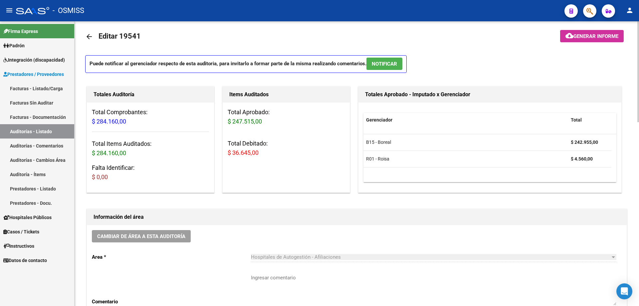
scroll to position [0, 0]
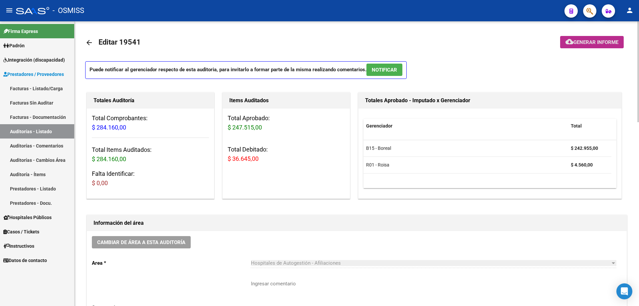
click at [583, 46] on button "cloud_download Generar informe" at bounding box center [592, 42] width 64 height 12
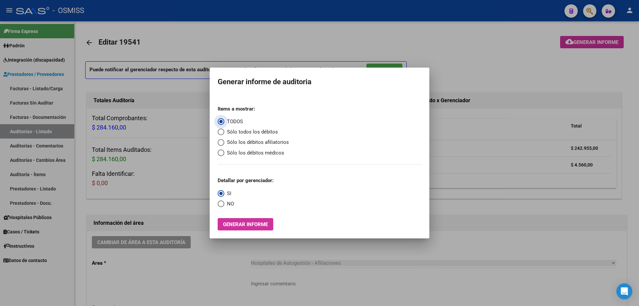
click at [239, 143] on span "Sólo los débitos afiliatorios" at bounding box center [256, 142] width 65 height 8
click at [224, 143] on input "Sólo los débitos afiliatorios" at bounding box center [221, 142] width 7 height 7
click at [221, 201] on span "Select an option" at bounding box center [221, 203] width 7 height 7
click at [221, 201] on input "NO" at bounding box center [221, 203] width 7 height 7
click at [244, 232] on mat-dialog-container "Generar informe de auditoria Items a mostrar: TODOS Sólo todos los débitos Sólo…" at bounding box center [320, 153] width 220 height 171
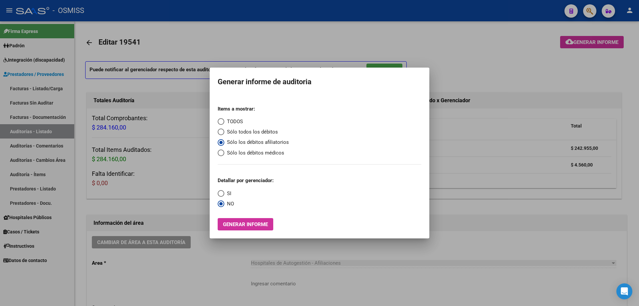
click at [226, 225] on span "Generar informe" at bounding box center [245, 224] width 45 height 6
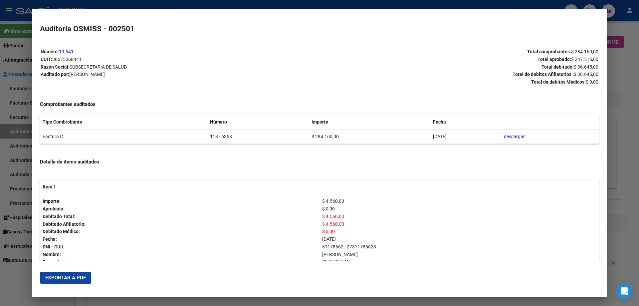
click at [54, 292] on mat-dialog-container "Auditoría OSMISS - 002501 Número: 19.541 CUIT: 30675068441 Razón Social: SUBSEC…" at bounding box center [319, 153] width 575 height 288
click at [57, 278] on span "Exportar a PDF" at bounding box center [65, 278] width 41 height 6
click at [623, 242] on div at bounding box center [319, 153] width 639 height 306
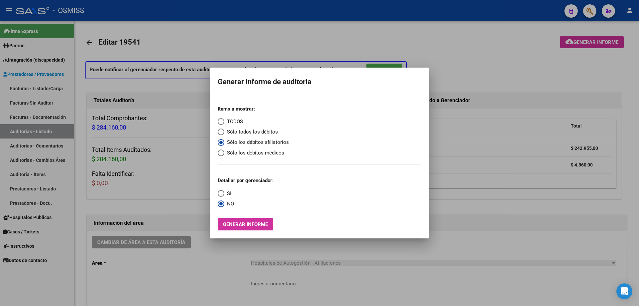
click at [623, 242] on div at bounding box center [319, 153] width 639 height 306
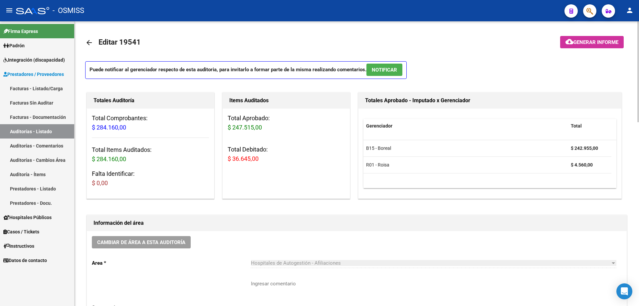
click at [173, 249] on div "Cambiar de área a esta auditoría Area * Hospitales de Autogestión - Afiliacione…" at bounding box center [357, 283] width 540 height 105
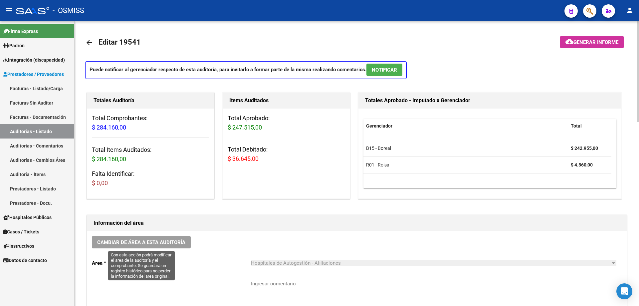
click at [181, 249] on div "Cambiar de área a esta auditoría Area * Hospitales de Autogestión - Afiliacione…" at bounding box center [357, 283] width 540 height 105
click at [180, 245] on span "Cambiar de área a esta auditoría" at bounding box center [141, 242] width 88 height 6
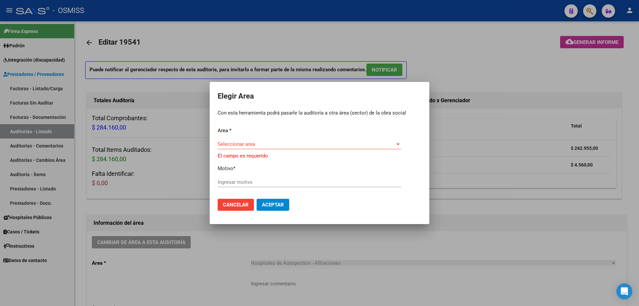
click at [254, 141] on div "Seleccionar area Seleccionar area" at bounding box center [309, 144] width 183 height 10
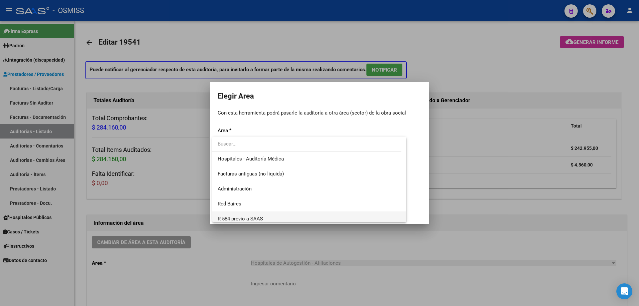
scroll to position [88, 0]
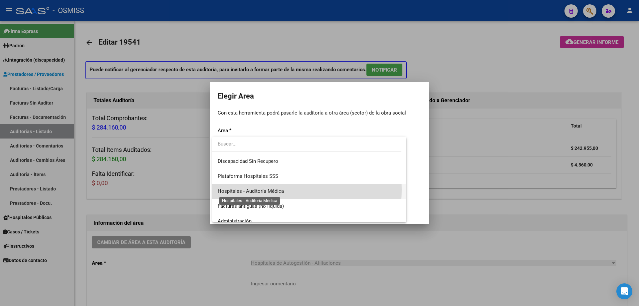
click at [268, 190] on span "Hospitales - Auditoría Médica" at bounding box center [251, 191] width 66 height 6
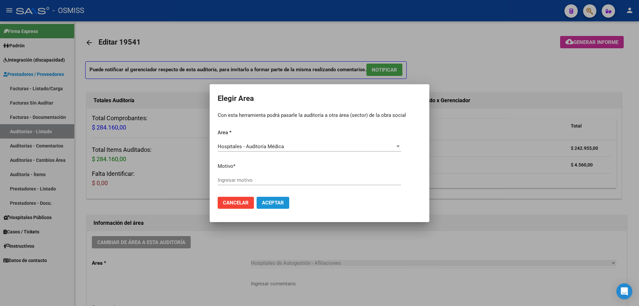
drag, startPoint x: 275, startPoint y: 202, endPoint x: 241, endPoint y: 184, distance: 38.9
click at [241, 185] on form "Area * Hospitales - Auditoría Médica Seleccionar area Motivo * Ingresar motivo …" at bounding box center [320, 171] width 204 height 85
click at [240, 178] on input "Ingresar motivo" at bounding box center [309, 180] width 183 height 6
click at [268, 202] on span "Aceptar" at bounding box center [273, 203] width 22 height 6
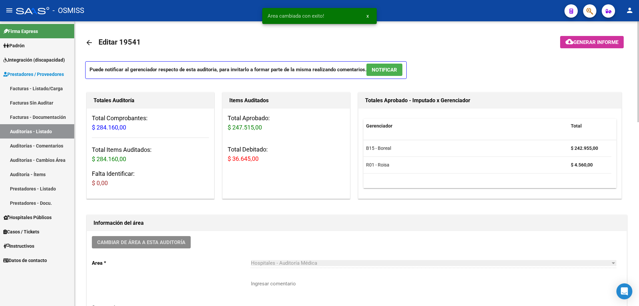
click at [277, 235] on div "Cambiar de área a esta auditoría Area * Hospitales - Auditoría Médica Seleccion…" at bounding box center [357, 283] width 540 height 105
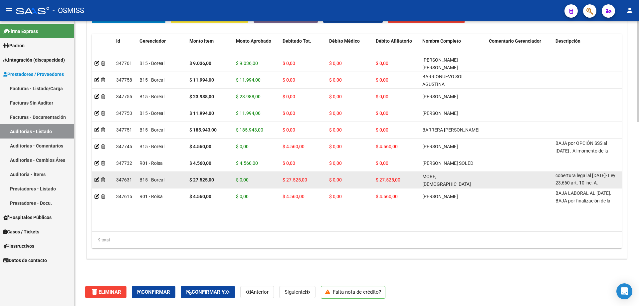
scroll to position [0, 0]
drag, startPoint x: 556, startPoint y: 175, endPoint x: 600, endPoint y: 181, distance: 44.7
click at [602, 181] on div "BAJA LABORAL AL [DATE]. BAJA por finalización de la cobertura legal al [DATE]- …" at bounding box center [586, 179] width 61 height 14
copy span "BAJA LABORAL AL [DATE]. BAJA por finalización de la cobertura legal al [DATE]- …"
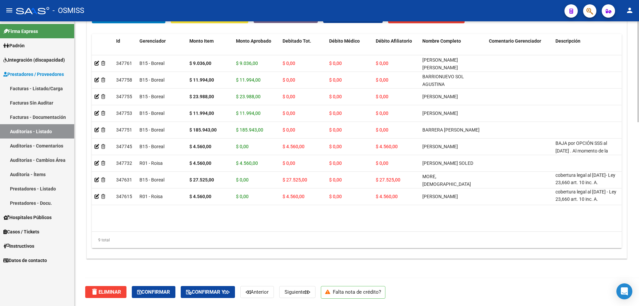
drag, startPoint x: 555, startPoint y: 192, endPoint x: 604, endPoint y: 208, distance: 51.8
click at [604, 208] on datatable-body "347761 B15 - Boreal $ 9.036,00 $ 9.036,00 $ 0,00 $ 0,00 $ 0,00 [PERSON_NAME] [P…" at bounding box center [357, 143] width 530 height 176
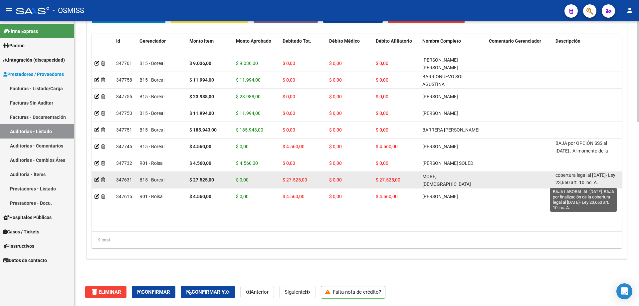
copy div "BAJA LABORAL AL [DATE]. BAJA por finalización de la cobertura legal al [DATE] -…"
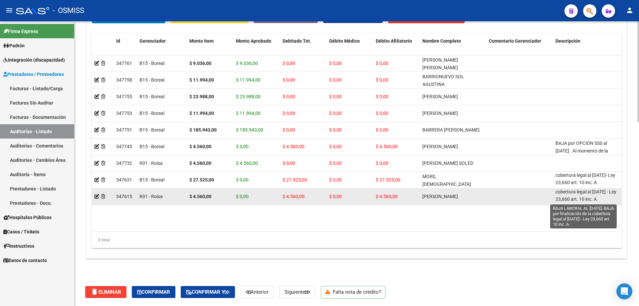
scroll to position [0, 0]
copy div "BAJA LABORAL AL [DATE]. BAJA por finalización de la cobertura legal al [DATE] -…"
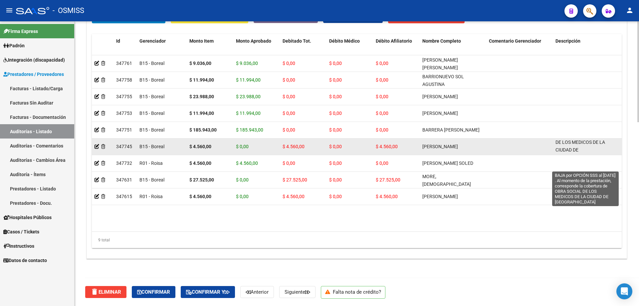
scroll to position [0, 0]
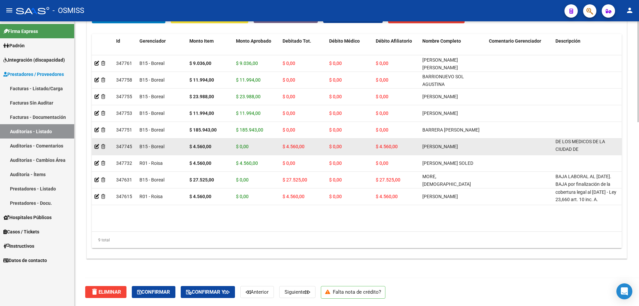
drag, startPoint x: 556, startPoint y: 143, endPoint x: 612, endPoint y: 152, distance: 57.1
click at [612, 152] on div "BAJA por OPCIÓN SSS al [DATE] . Al momento de la prestación, corresponde la cob…" at bounding box center [586, 146] width 61 height 14
copy span "BAJA por OPCIÓN SSS al [DATE] . Al momento de la prestación, corresponde la cob…"
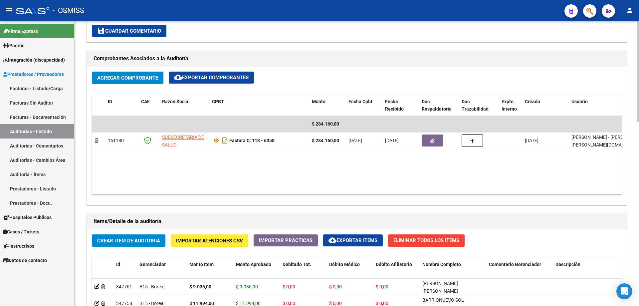
scroll to position [218, 0]
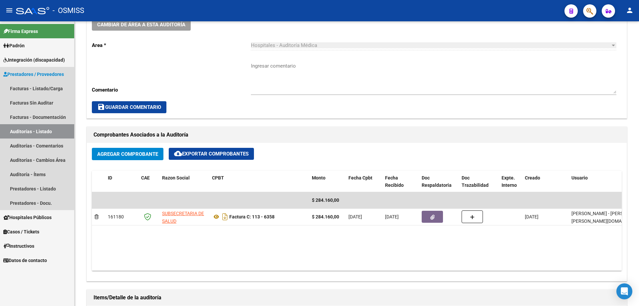
click at [38, 133] on link "Auditorías - Listado" at bounding box center [37, 131] width 74 height 14
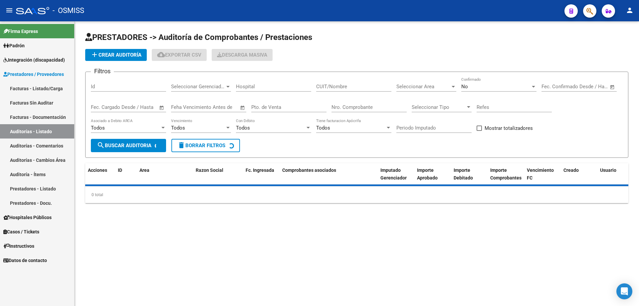
click at [120, 53] on span "add Crear Auditoría" at bounding box center [116, 55] width 51 height 6
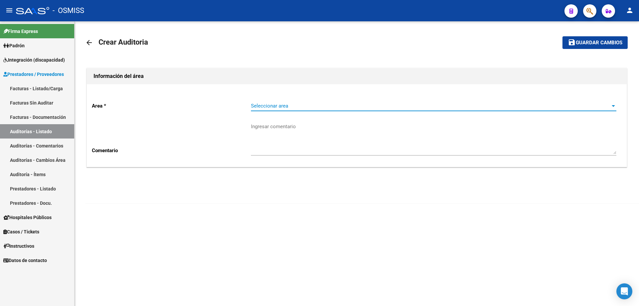
click at [333, 105] on span "Seleccionar area" at bounding box center [430, 106] width 359 height 6
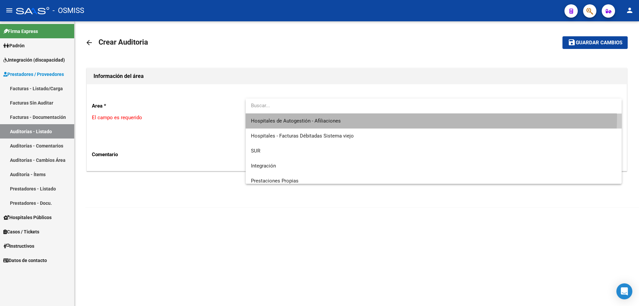
click at [325, 115] on span "Hospitales de Autogestión - Afiliaciones" at bounding box center [433, 120] width 365 height 15
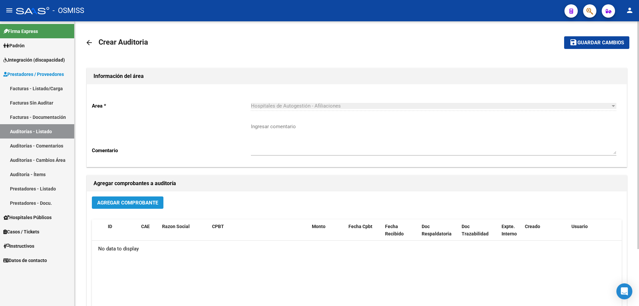
click at [124, 198] on button "Agregar Comprobante" at bounding box center [128, 202] width 72 height 12
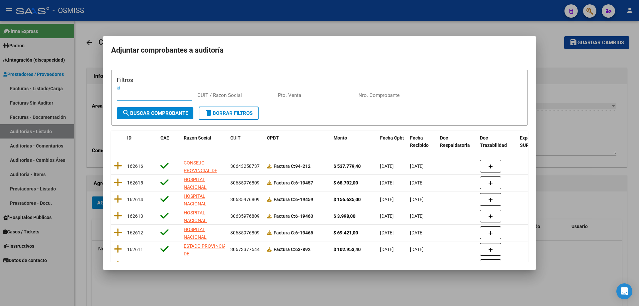
click at [372, 95] on input "Nro. Comprobante" at bounding box center [395, 95] width 75 height 6
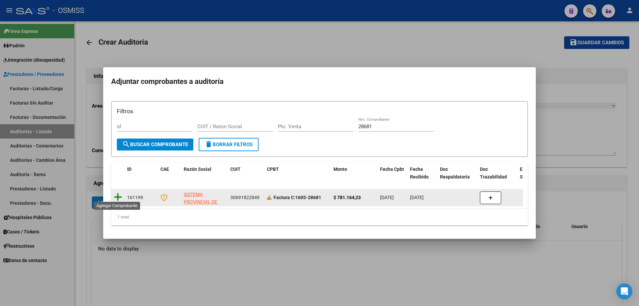
click at [117, 193] on icon at bounding box center [118, 196] width 8 height 9
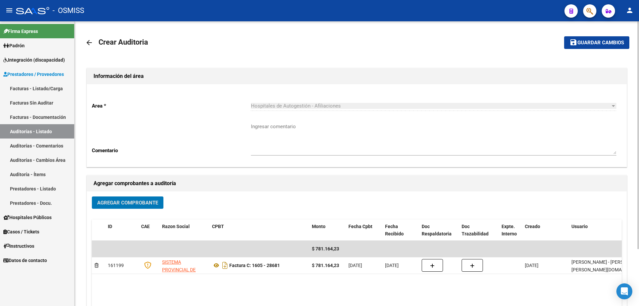
click at [583, 40] on span "Guardar cambios" at bounding box center [600, 43] width 47 height 6
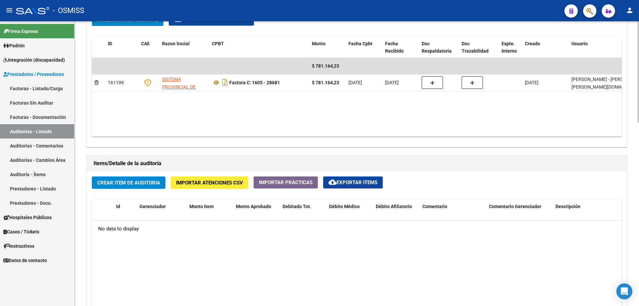
scroll to position [366, 0]
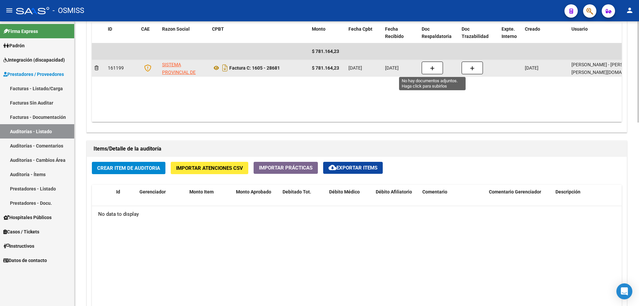
click at [431, 61] on datatable-body-cell at bounding box center [439, 68] width 40 height 16
click at [433, 67] on icon "button" at bounding box center [432, 68] width 5 height 5
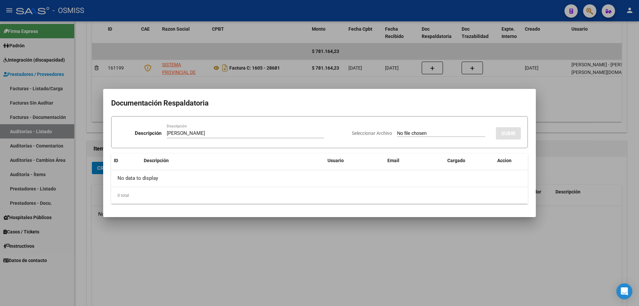
click at [426, 127] on div "Seleccionar Archivo SUBIR" at bounding box center [436, 132] width 169 height 20
click at [425, 134] on input "Seleccionar Archivo" at bounding box center [441, 133] width 88 height 6
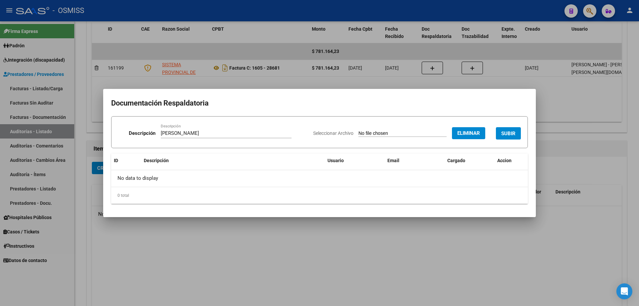
click at [507, 128] on button "SUBIR" at bounding box center [508, 133] width 25 height 12
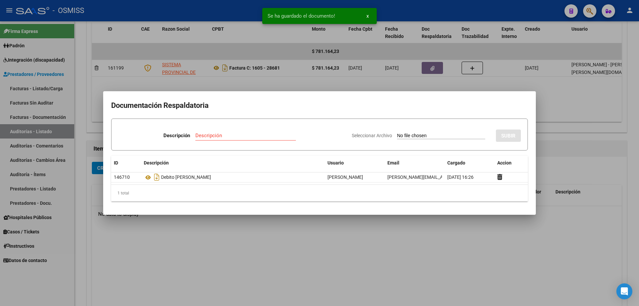
click at [553, 148] on div at bounding box center [319, 153] width 639 height 306
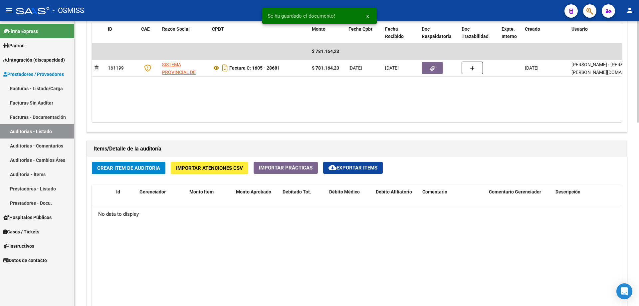
click at [129, 165] on span "Crear Item de Auditoria" at bounding box center [128, 168] width 63 height 6
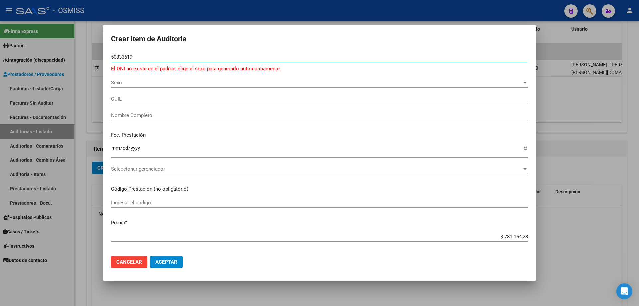
click at [123, 85] on span "Sexo" at bounding box center [316, 83] width 411 height 6
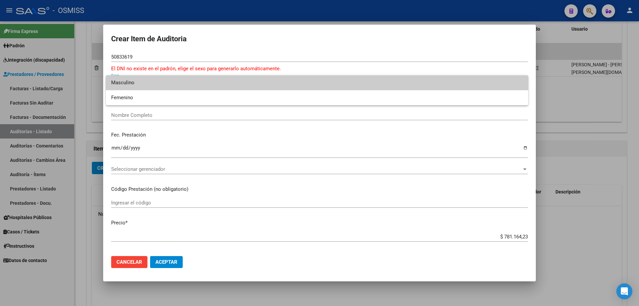
click at [123, 85] on span "Masculino" at bounding box center [317, 82] width 412 height 15
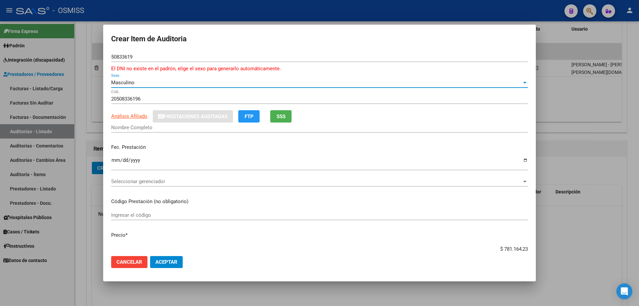
click at [115, 161] on input "Ingresar la fecha" at bounding box center [319, 162] width 417 height 11
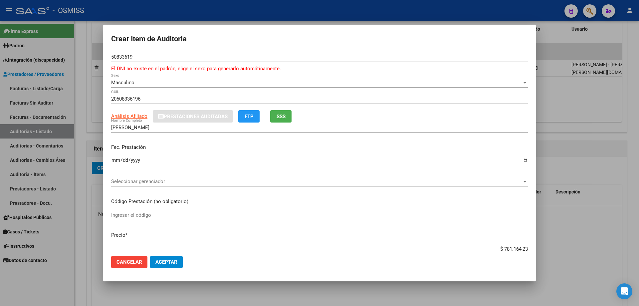
click at [170, 178] on div "Seleccionar gerenciador Seleccionar gerenciador" at bounding box center [319, 181] width 417 height 10
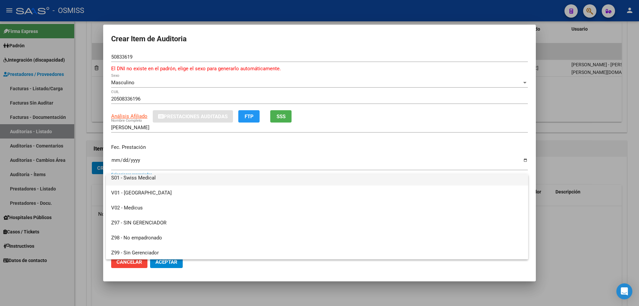
scroll to position [184, 0]
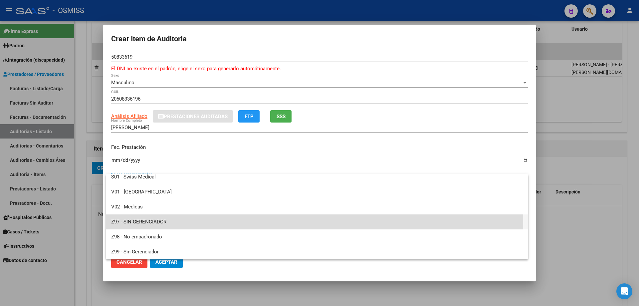
click at [157, 223] on span "Z97 - SIN GERENCIADOR" at bounding box center [317, 221] width 412 height 15
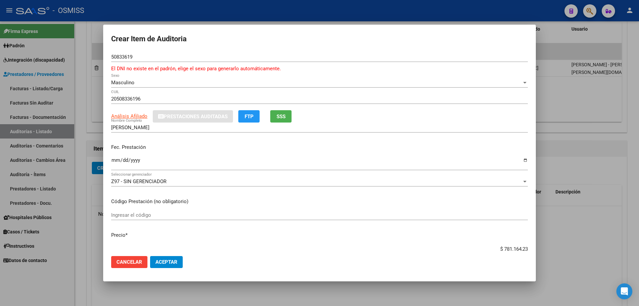
scroll to position [7, 0]
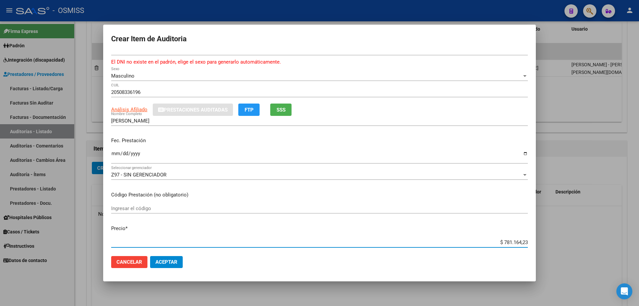
drag, startPoint x: 493, startPoint y: 248, endPoint x: 639, endPoint y: 227, distance: 147.6
click at [639, 227] on div "Crear Item de Auditoria 50833619 Nro Documento El DNI no existe en el padrón, e…" at bounding box center [319, 153] width 639 height 306
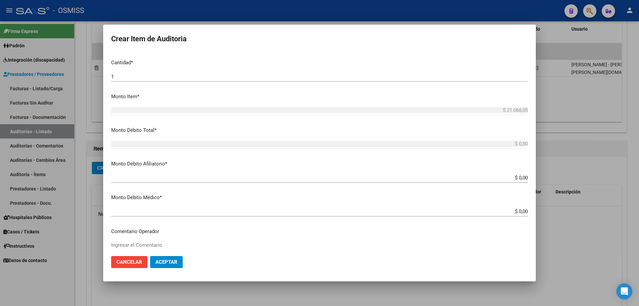
scroll to position [206, 0]
drag, startPoint x: 490, startPoint y: 178, endPoint x: 569, endPoint y: 166, distance: 80.4
click at [572, 171] on div "Crear Item de Auditoria 50833619 Nro Documento El DNI no existe en el padrón, e…" at bounding box center [319, 153] width 639 height 306
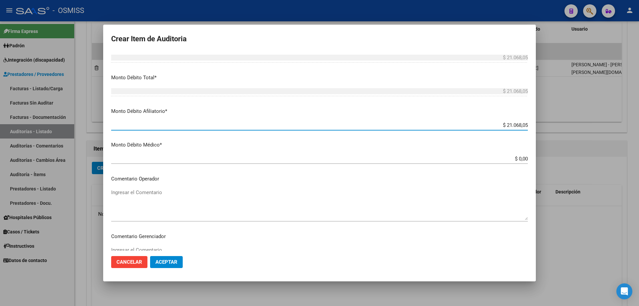
scroll to position [373, 0]
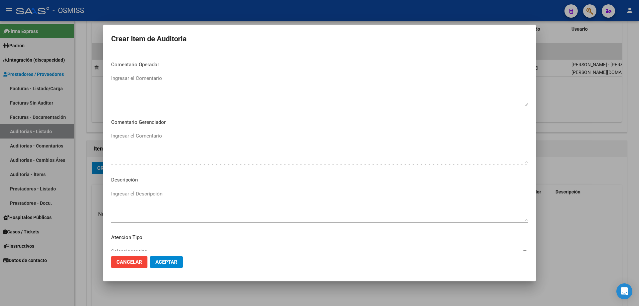
drag, startPoint x: 163, startPoint y: 82, endPoint x: 145, endPoint y: 82, distance: 17.6
click at [156, 82] on textarea "Ingresar el Comentario" at bounding box center [319, 90] width 417 height 31
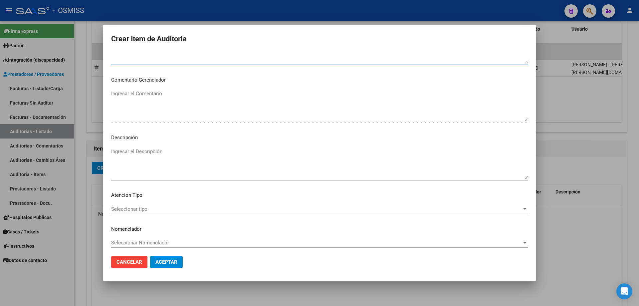
scroll to position [418, 0]
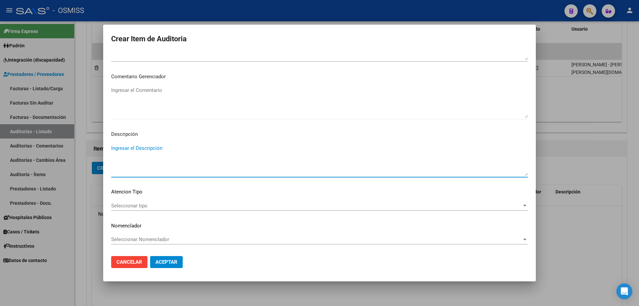
drag, startPoint x: 138, startPoint y: 166, endPoint x: 139, endPoint y: 150, distance: 15.3
click at [139, 166] on textarea "Ingresar el Descripción" at bounding box center [319, 159] width 417 height 31
click at [139, 150] on textarea "Ingresar el Descripción" at bounding box center [319, 159] width 417 height 31
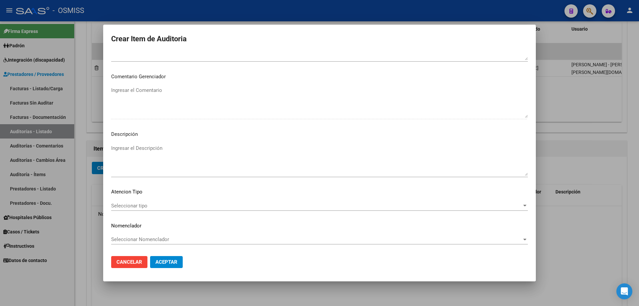
click at [199, 272] on mat-dialog-actions "Cancelar Aceptar" at bounding box center [319, 262] width 417 height 23
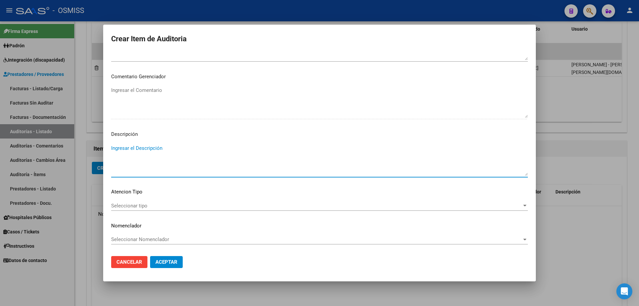
click at [124, 150] on textarea "Ingresar el Descripción" at bounding box center [319, 159] width 417 height 31
paste textarea "No existe en [GEOGRAPHIC_DATA]. Según registros oficiales SSS corresponde cober…"
click at [140, 148] on textarea "No existe en [GEOGRAPHIC_DATA]. Según registros oficiales SSS corresponde cober…" at bounding box center [319, 159] width 417 height 31
drag, startPoint x: 157, startPoint y: 149, endPoint x: 140, endPoint y: 151, distance: 16.8
click at [140, 151] on textarea "No existe en niuestro padrón. Según registros oficiales SSS corresponde cobertu…" at bounding box center [319, 159] width 417 height 31
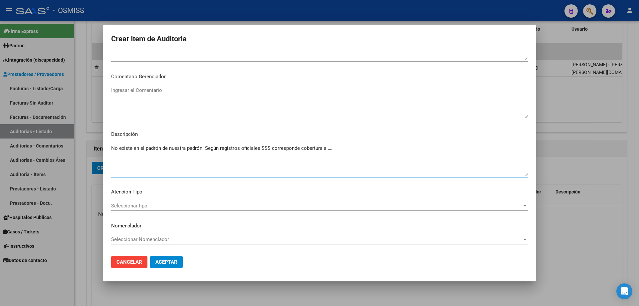
drag, startPoint x: 203, startPoint y: 149, endPoint x: 185, endPoint y: 150, distance: 17.3
click at [185, 150] on textarea "No existe en el padrón de nuestra padrón. Según registros oficiales SSS corresp…" at bounding box center [319, 159] width 417 height 31
drag, startPoint x: 240, startPoint y: 154, endPoint x: 233, endPoint y: 155, distance: 7.0
click at [233, 155] on textarea "No existe en el padrón de nuestra Obra Social. Según registros oficiales SSS co…" at bounding box center [319, 159] width 417 height 31
paste textarea "COBERTURA DE SALUD S.A."
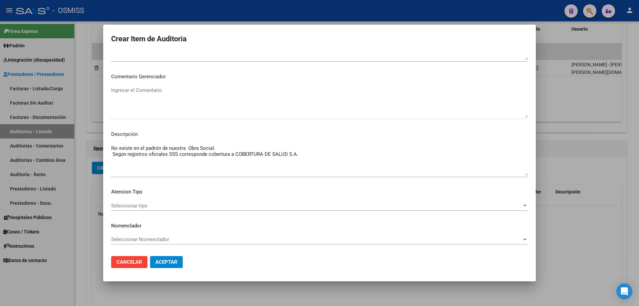
click at [164, 273] on mat-dialog-actions "Cancelar Aceptar" at bounding box center [319, 262] width 417 height 23
click at [164, 266] on button "Aceptar" at bounding box center [166, 262] width 33 height 12
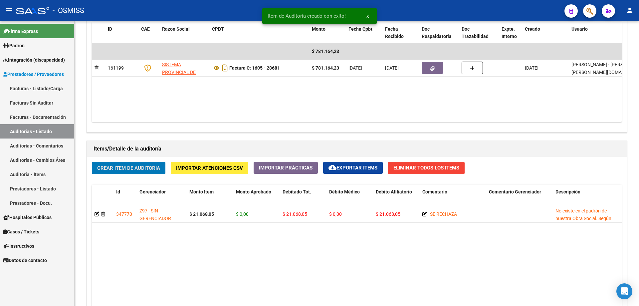
scroll to position [366, 0]
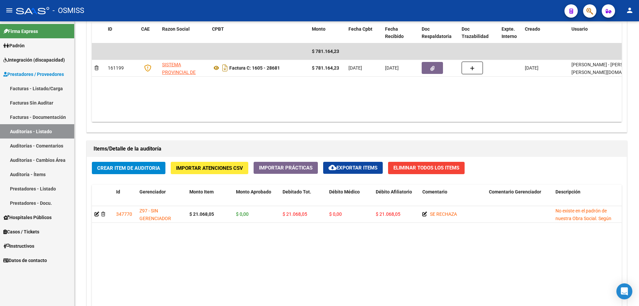
drag, startPoint x: 329, startPoint y: 111, endPoint x: 232, endPoint y: 2, distance: 145.5
click at [329, 110] on datatable-body "$ 781.164,23 161199 SISTEMA PROVINCIAL DE SALUD Factura C: 1605 - 28681 $ 781.1…" at bounding box center [357, 82] width 530 height 79
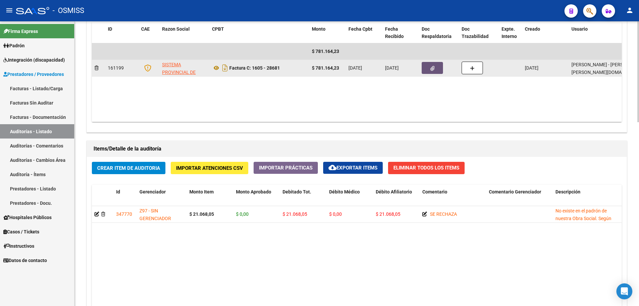
click at [432, 66] on icon "button" at bounding box center [432, 68] width 4 height 5
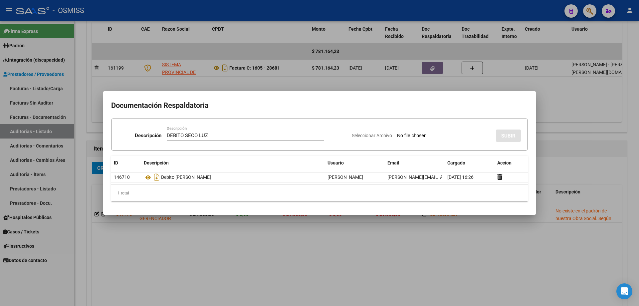
click at [405, 133] on input "Seleccionar Archivo" at bounding box center [441, 136] width 88 height 6
click at [516, 132] on button "SUBIR" at bounding box center [508, 135] width 25 height 12
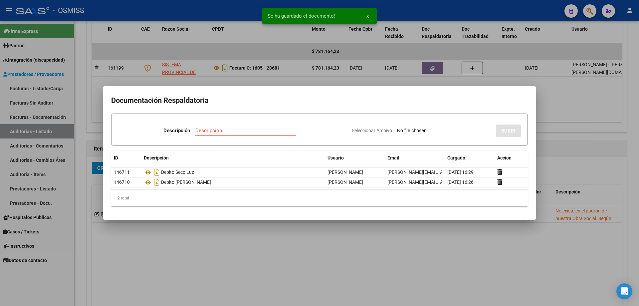
click at [219, 237] on div at bounding box center [319, 153] width 639 height 306
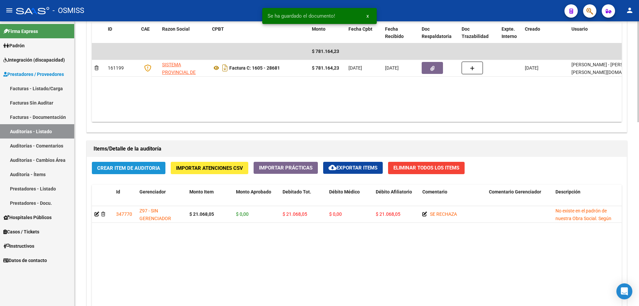
click at [143, 172] on button "Crear Item de Auditoria" at bounding box center [129, 168] width 74 height 12
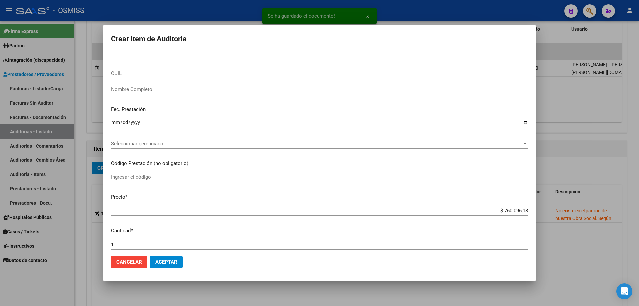
paste input "55560870"
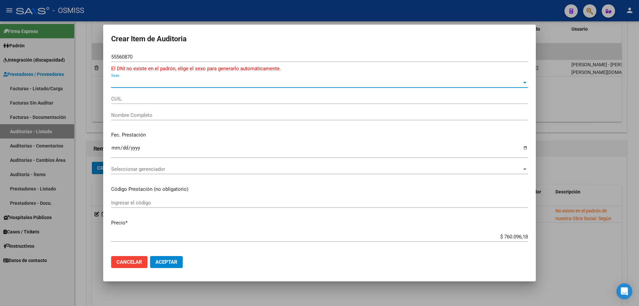
click at [129, 81] on span "Sexo" at bounding box center [316, 83] width 411 height 6
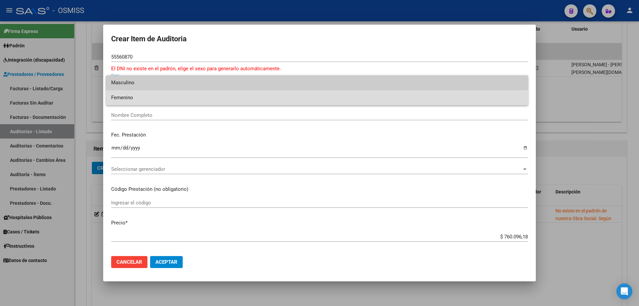
click at [131, 97] on span "Femenino" at bounding box center [317, 97] width 412 height 15
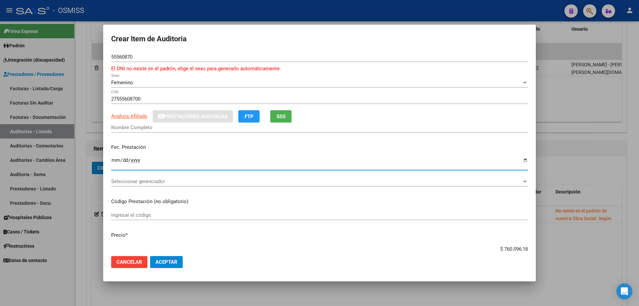
click at [118, 164] on input "Ingresar la fecha" at bounding box center [319, 162] width 417 height 11
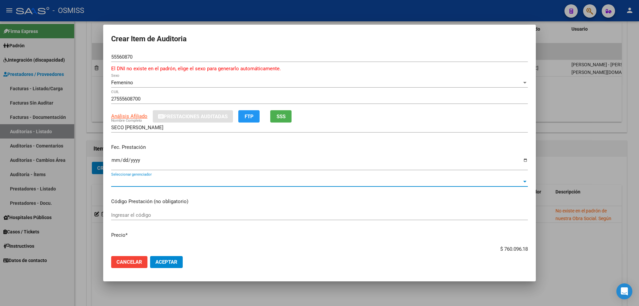
click at [209, 182] on span "Seleccionar gerenciador" at bounding box center [316, 181] width 411 height 6
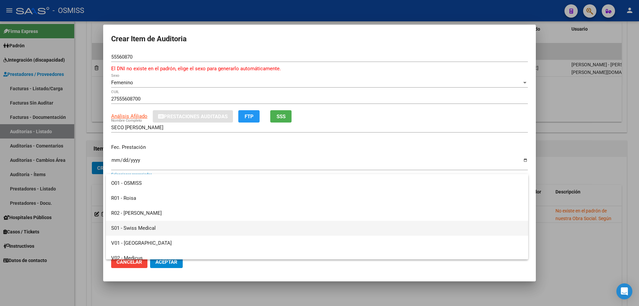
scroll to position [184, 0]
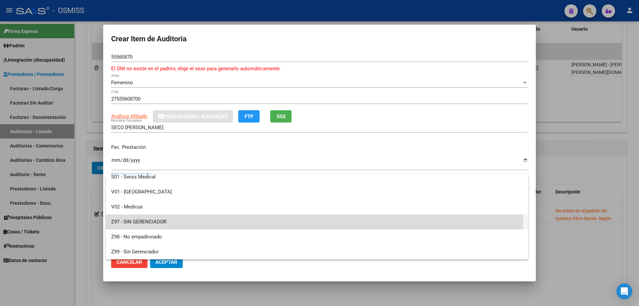
click at [163, 224] on span "Z97 - SIN GERENCIADOR" at bounding box center [317, 221] width 412 height 15
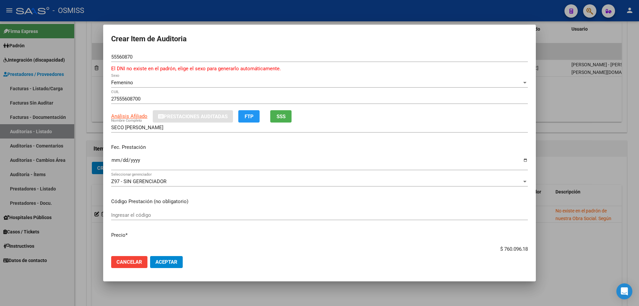
scroll to position [27, 0]
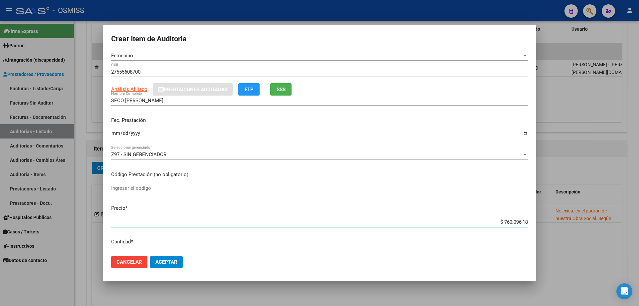
drag, startPoint x: 493, startPoint y: 250, endPoint x: 639, endPoint y: 202, distance: 153.0
click at [639, 223] on div "Crear Item de Auditoria 55560870 Nro Documento El DNI no existe en el padrón, e…" at bounding box center [319, 153] width 639 height 306
drag, startPoint x: 489, startPoint y: 222, endPoint x: 533, endPoint y: 222, distance: 43.9
click at [533, 222] on mat-dialog-content "55560870 Nro Documento El DNI no existe en el padrón, elige el sexo para genera…" at bounding box center [319, 151] width 433 height 199
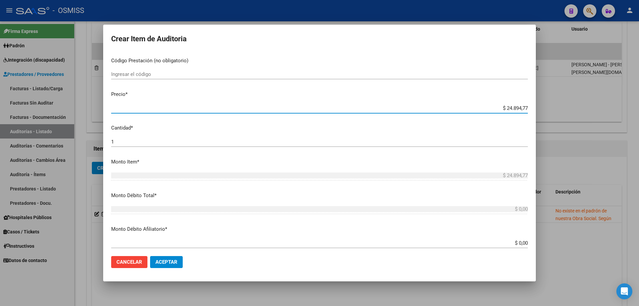
scroll to position [193, 0]
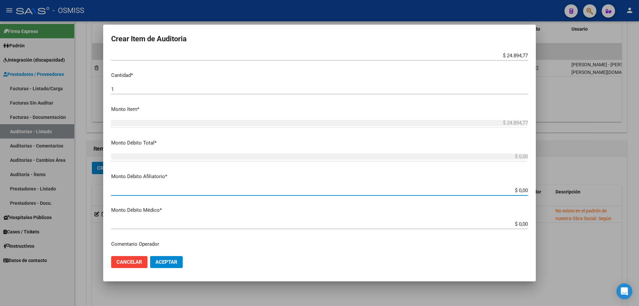
drag, startPoint x: 492, startPoint y: 193, endPoint x: 537, endPoint y: 193, distance: 44.9
click at [537, 193] on div "Crear Item de Auditoria 55560870 Nro Documento El DNI no existe en el padrón, e…" at bounding box center [319, 153] width 639 height 306
paste input "24.894,77"
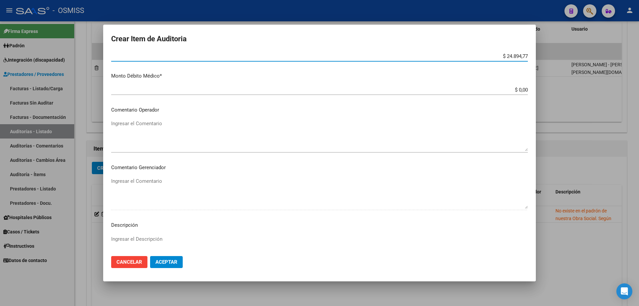
scroll to position [360, 0]
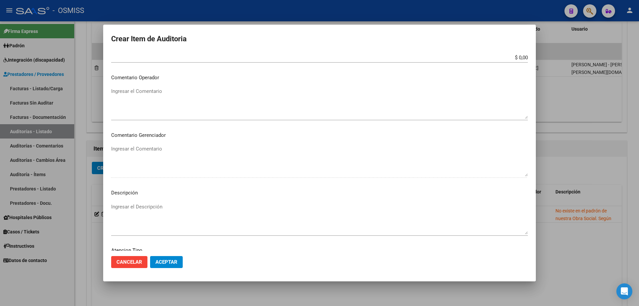
click at [193, 104] on textarea "Ingresar el Comentario" at bounding box center [319, 103] width 417 height 31
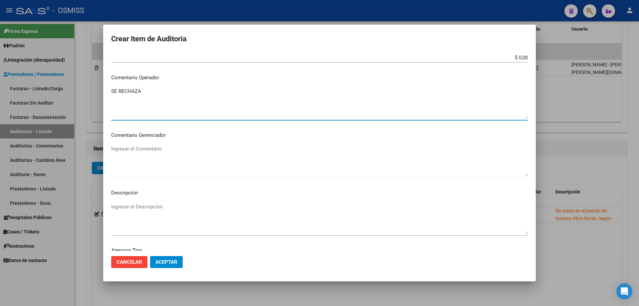
click at [159, 260] on span "Aceptar" at bounding box center [166, 262] width 22 height 6
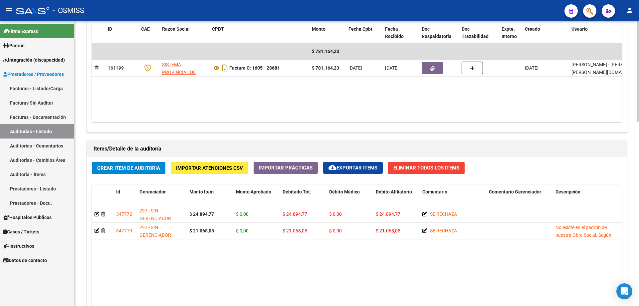
click at [358, 89] on datatable-body "$ 781.164,23 161199 SISTEMA PROVINCIAL DE SALUD Factura C: 1605 - 28681 $ 781.1…" at bounding box center [357, 82] width 530 height 79
click at [384, 124] on div "Agregar Comprobante cloud_download Exportar Comprobantes ID CAE Razon Social CP…" at bounding box center [357, 63] width 540 height 138
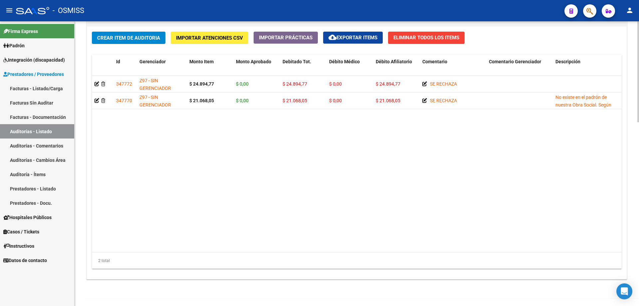
scroll to position [500, 0]
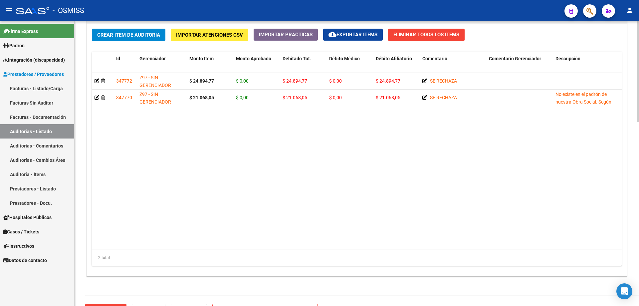
click at [251, 196] on datatable-body "347772 Z97 - SIN GERENCIADOR $ 24.894,77 $ 0,00 $ 24.894,77 $ 0,00 $ 24.894,77 …" at bounding box center [357, 161] width 530 height 176
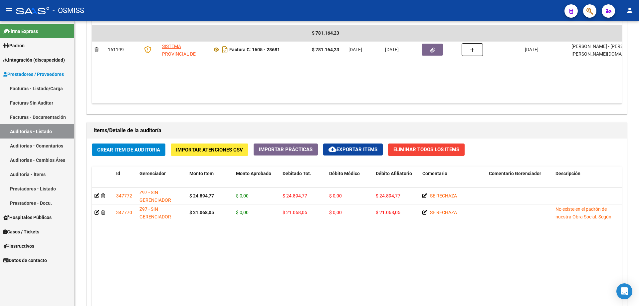
scroll to position [384, 0]
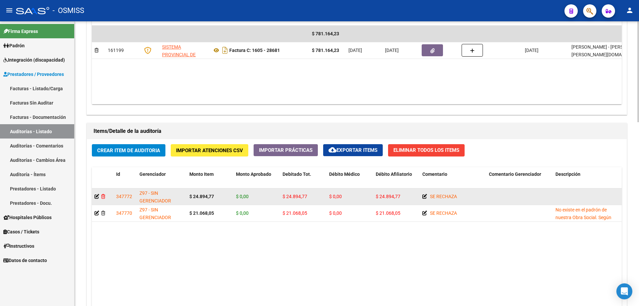
click at [104, 198] on icon at bounding box center [103, 196] width 4 height 5
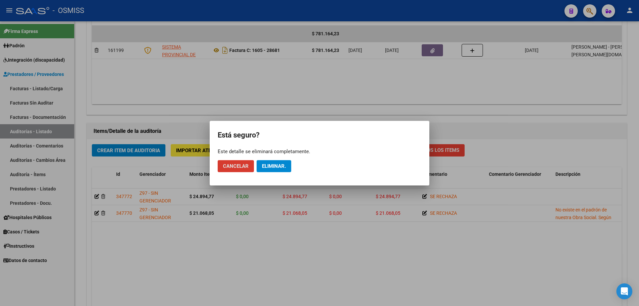
click at [273, 166] on span "Eliminar." at bounding box center [274, 166] width 24 height 6
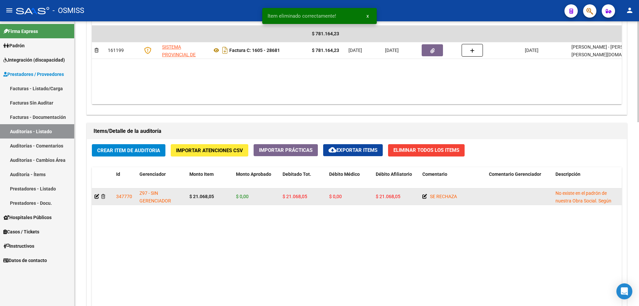
click at [103, 198] on div at bounding box center [103, 197] width 16 height 8
click at [104, 194] on icon at bounding box center [103, 196] width 4 height 5
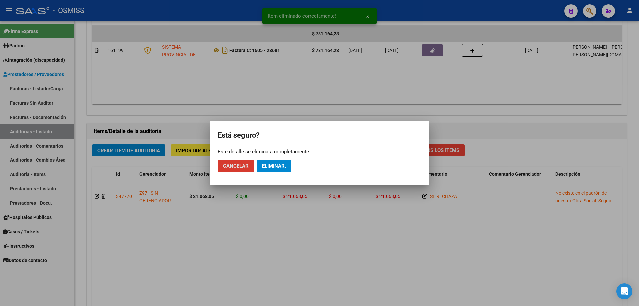
click at [280, 164] on span "Eliminar." at bounding box center [274, 166] width 24 height 6
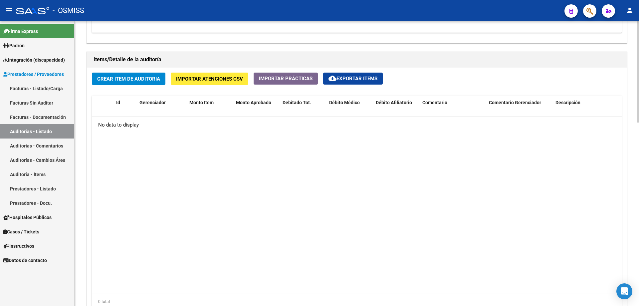
scroll to position [517, 0]
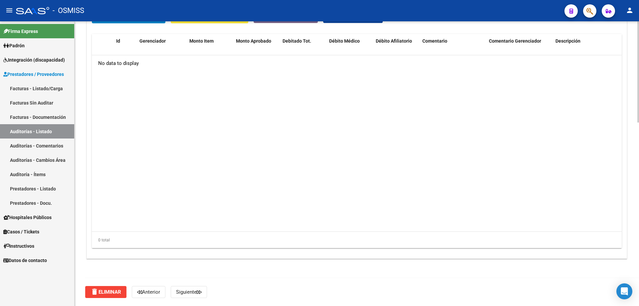
click at [110, 294] on span "delete Eliminar" at bounding box center [106, 292] width 31 height 6
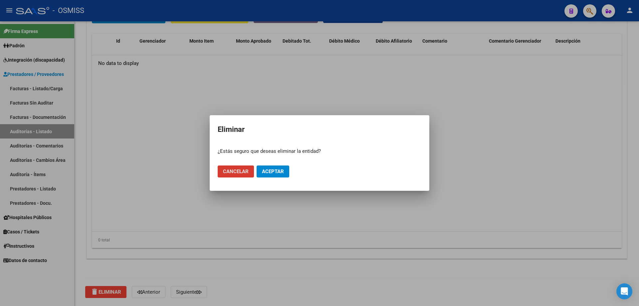
drag, startPoint x: 276, startPoint y: 164, endPoint x: 276, endPoint y: 172, distance: 8.7
click at [276, 165] on mat-dialog-actions "Cancelar Aceptar" at bounding box center [320, 171] width 204 height 23
click at [276, 172] on span "Aceptar" at bounding box center [273, 171] width 22 height 6
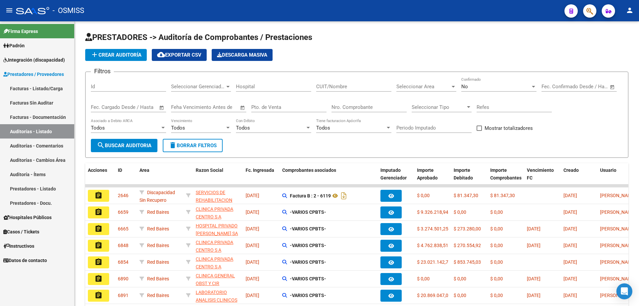
click at [51, 132] on link "Auditorías - Listado" at bounding box center [37, 131] width 74 height 14
click at [97, 58] on mat-icon "add" at bounding box center [95, 55] width 8 height 8
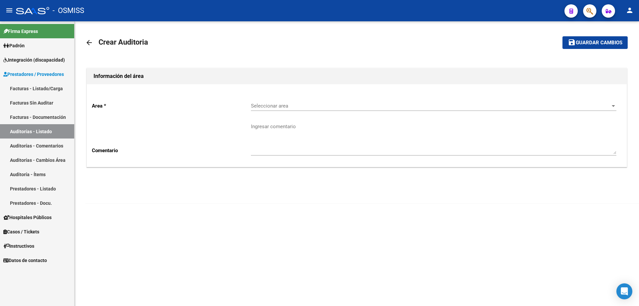
click at [296, 105] on span "Seleccionar area" at bounding box center [430, 106] width 359 height 6
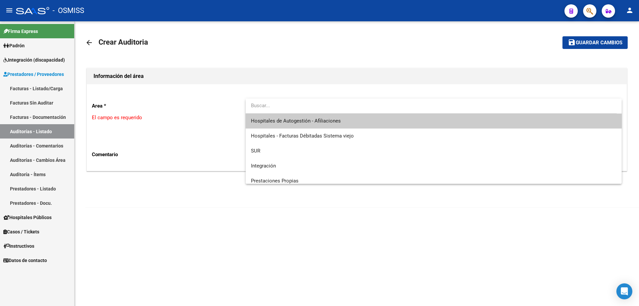
click at [295, 113] on input "dropdown search" at bounding box center [431, 105] width 371 height 15
click at [292, 117] on span "Hospitales de Autogestión - Afiliaciones" at bounding box center [433, 120] width 365 height 15
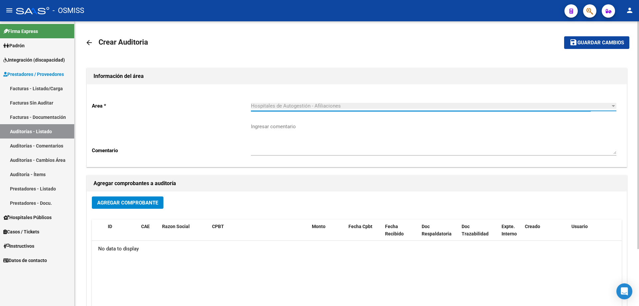
click at [116, 202] on span "Agregar Comprobante" at bounding box center [127, 203] width 61 height 6
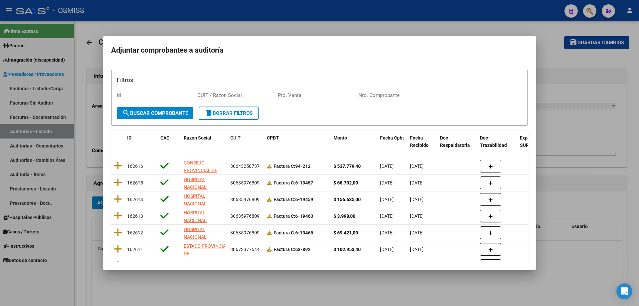
click at [372, 98] on div "Nro. Comprobante" at bounding box center [395, 95] width 75 height 10
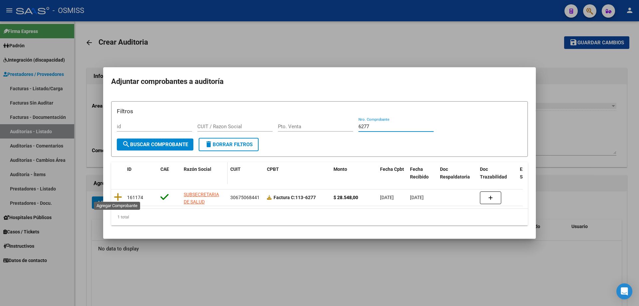
drag, startPoint x: 119, startPoint y: 193, endPoint x: 204, endPoint y: 176, distance: 86.8
click at [119, 192] on icon at bounding box center [118, 196] width 8 height 9
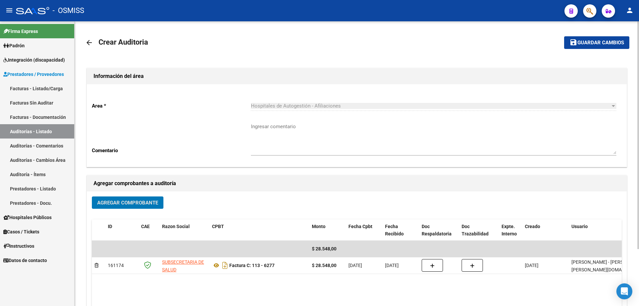
click at [604, 43] on span "Guardar cambios" at bounding box center [600, 43] width 47 height 6
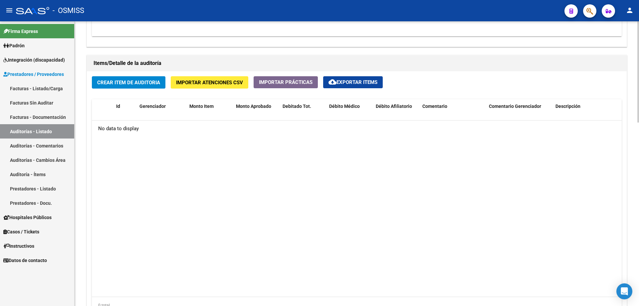
scroll to position [450, 0]
